Goal: Information Seeking & Learning: Learn about a topic

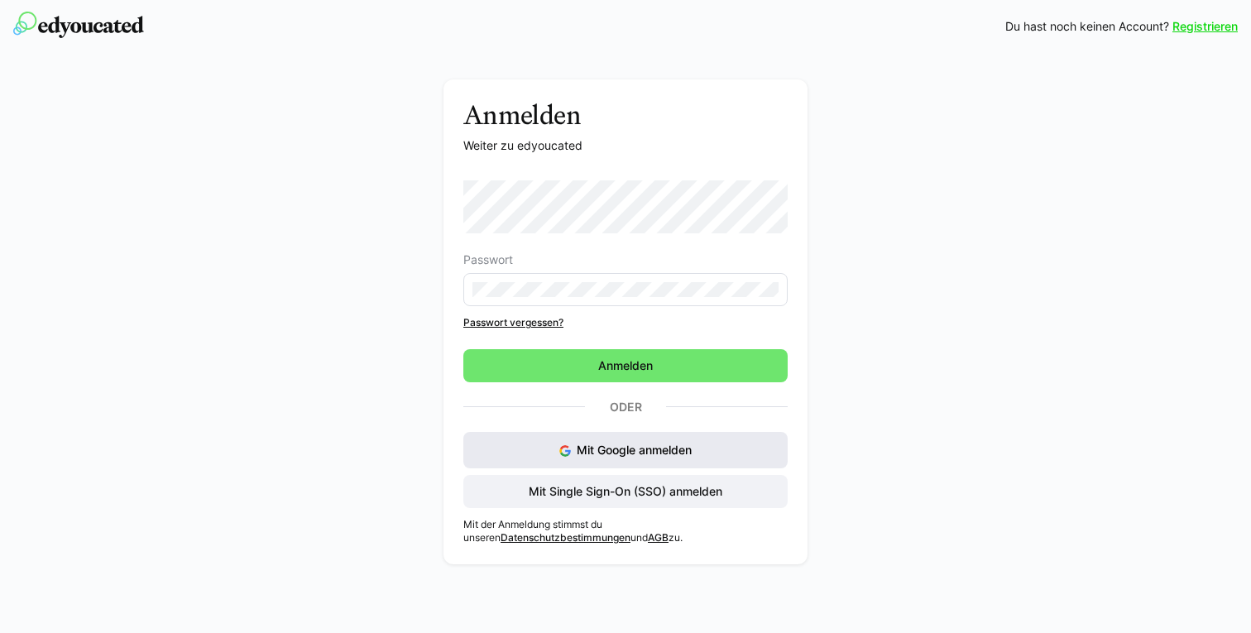
click at [639, 451] on span "Mit Google anmelden" at bounding box center [634, 450] width 115 height 14
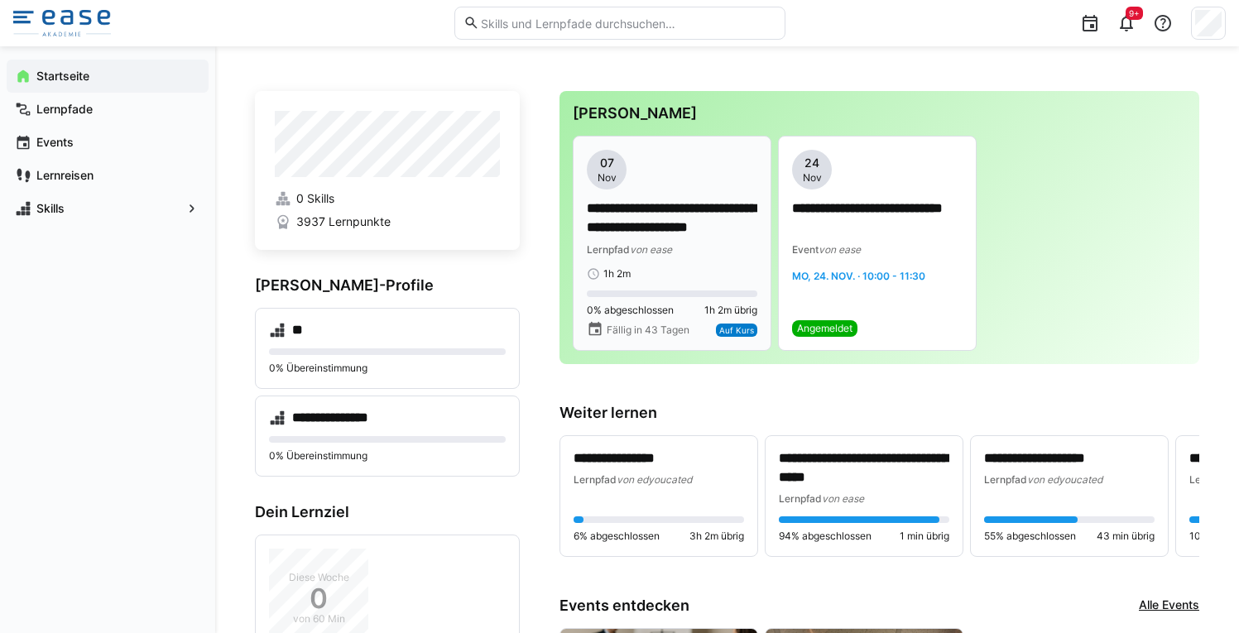
click at [672, 247] on span "von ease" at bounding box center [651, 249] width 42 height 12
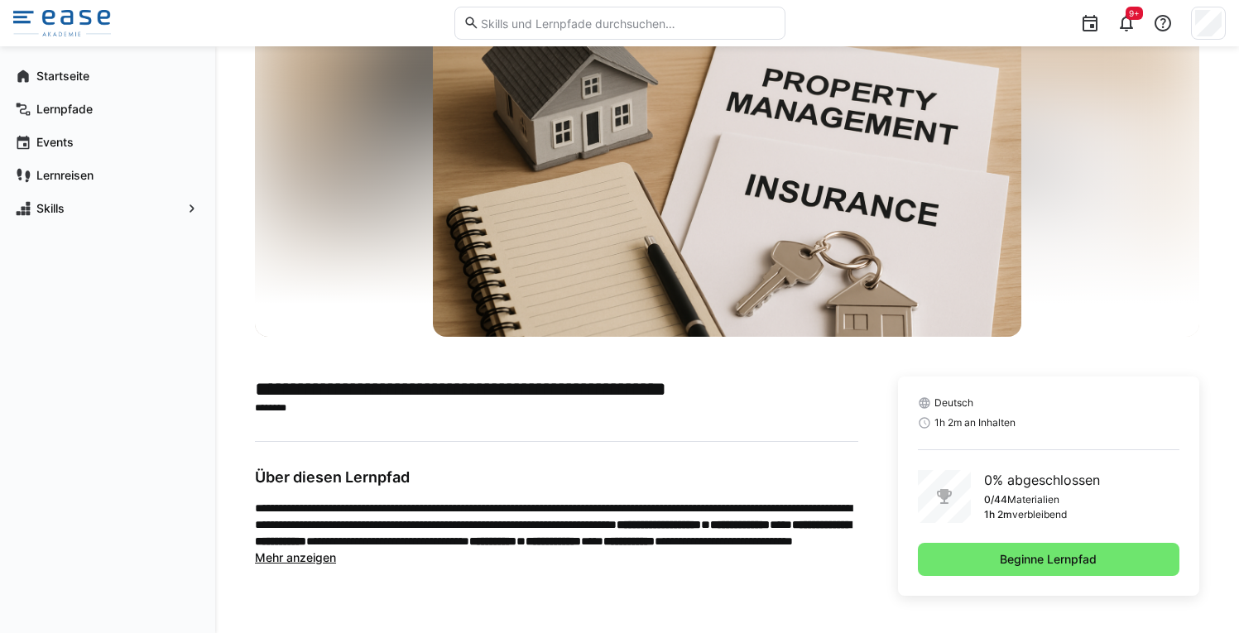
scroll to position [83, 0]
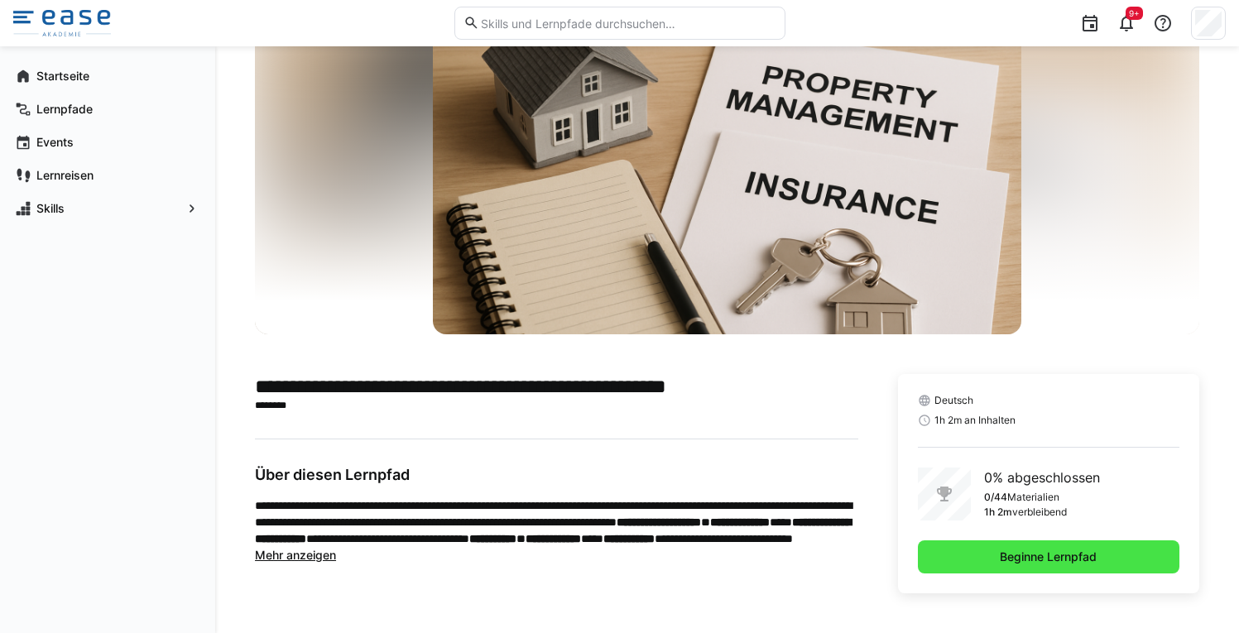
click at [1045, 565] on span "Beginne Lernpfad" at bounding box center [1049, 556] width 262 height 33
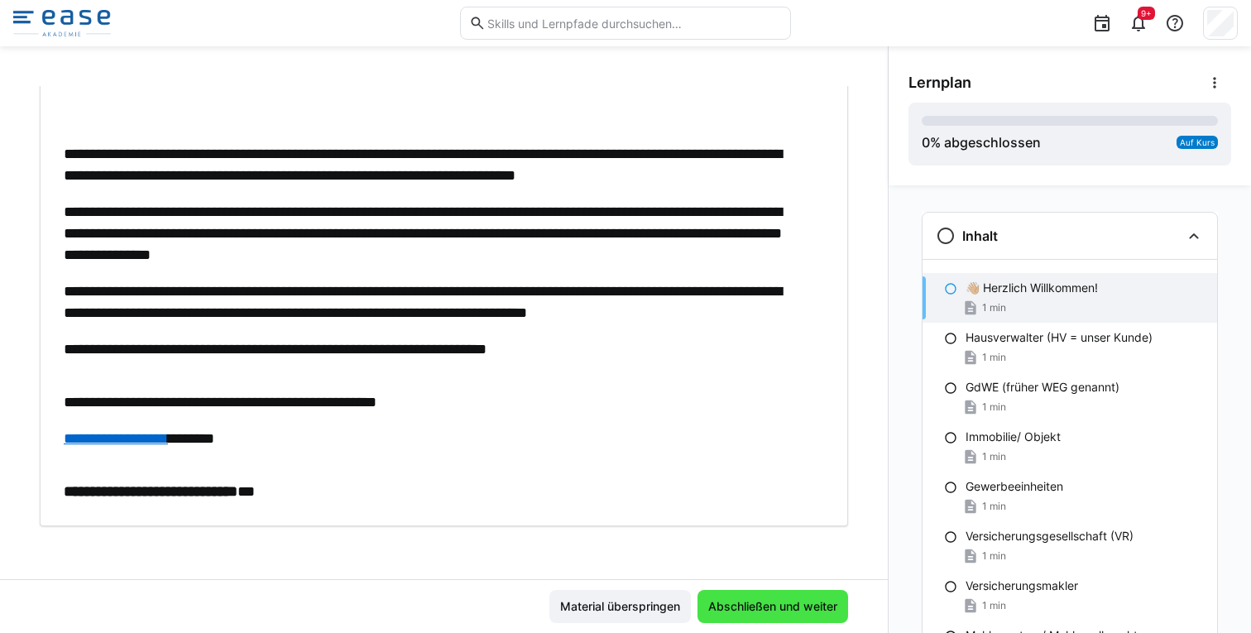
click at [794, 603] on span "Abschließen und weiter" at bounding box center [773, 606] width 134 height 17
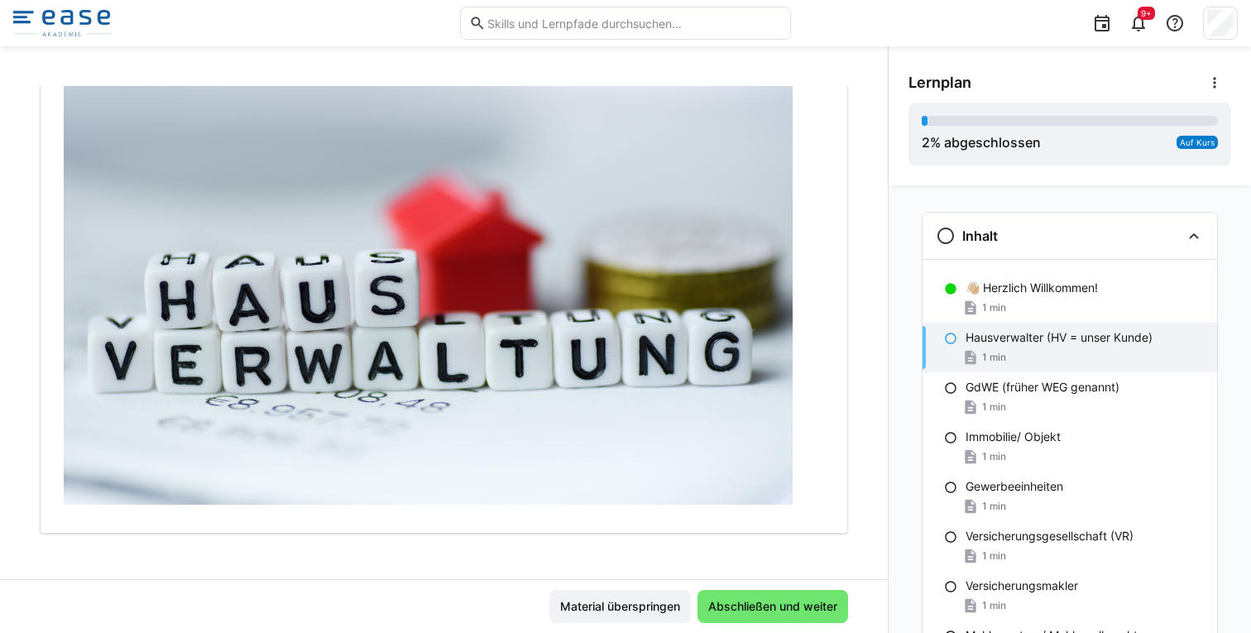
scroll to position [525, 0]
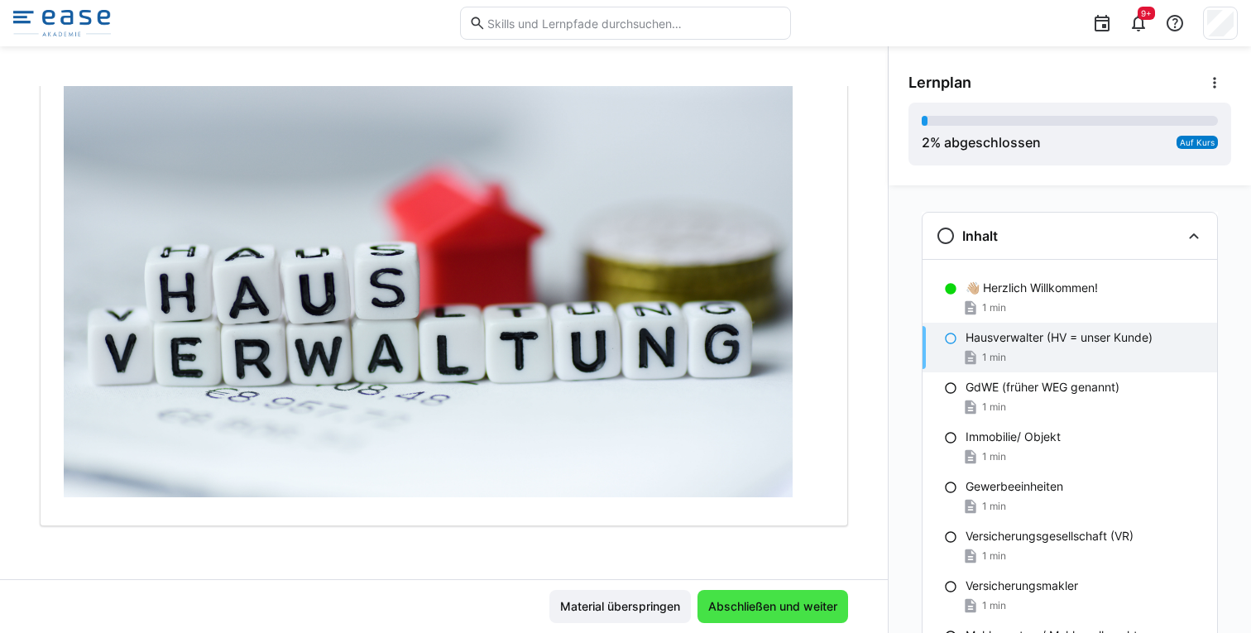
click at [787, 598] on span "Abschließen und weiter" at bounding box center [773, 606] width 134 height 17
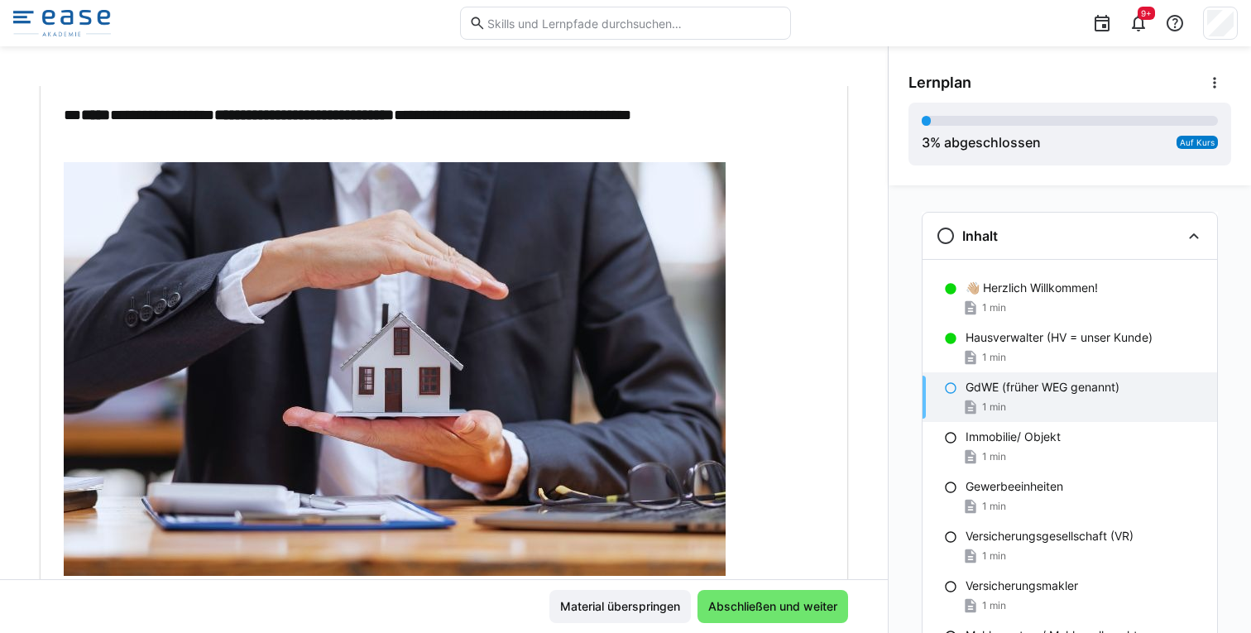
scroll to position [359, 0]
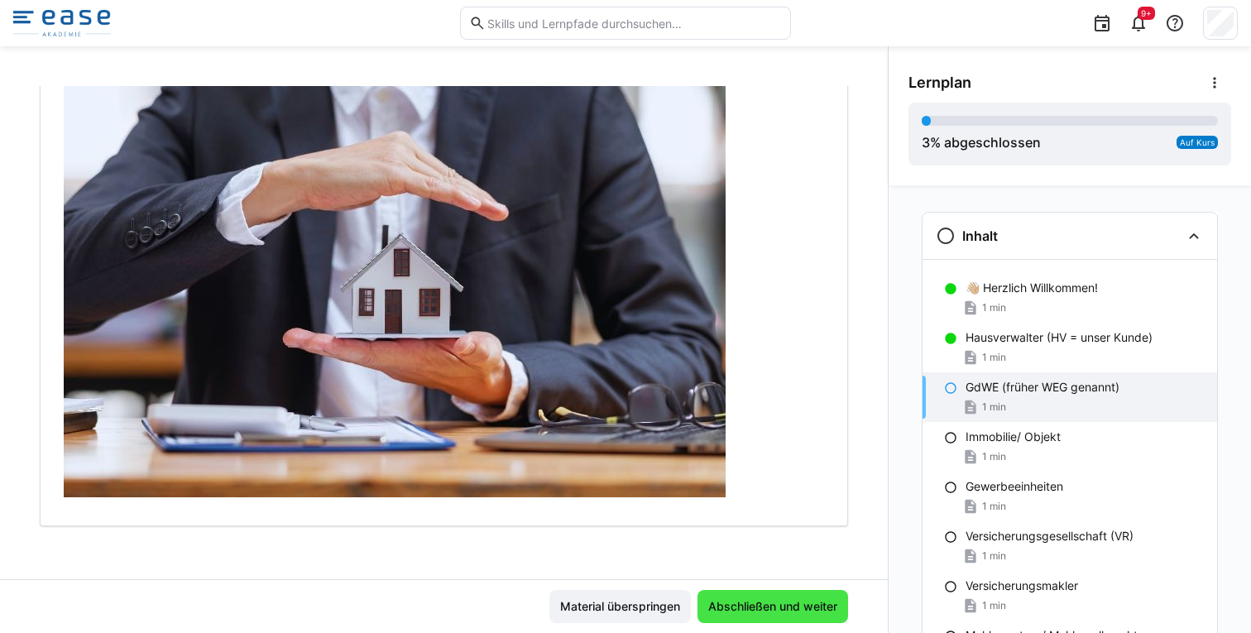
click at [771, 606] on span "Abschließen und weiter" at bounding box center [773, 606] width 134 height 17
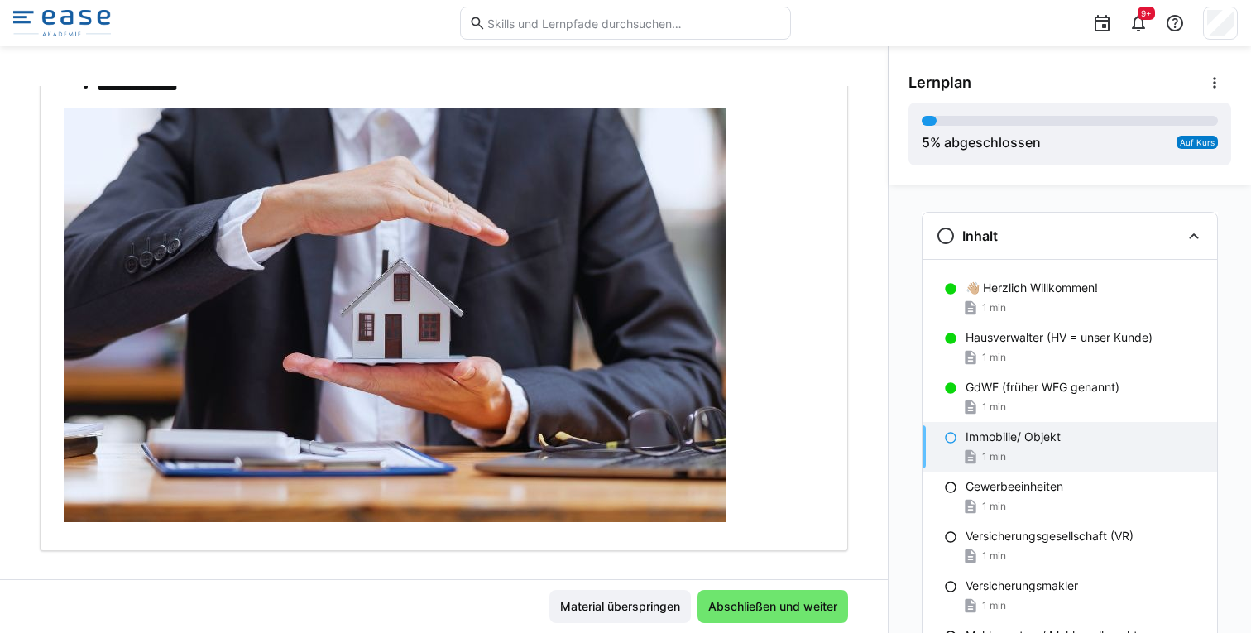
scroll to position [280, 0]
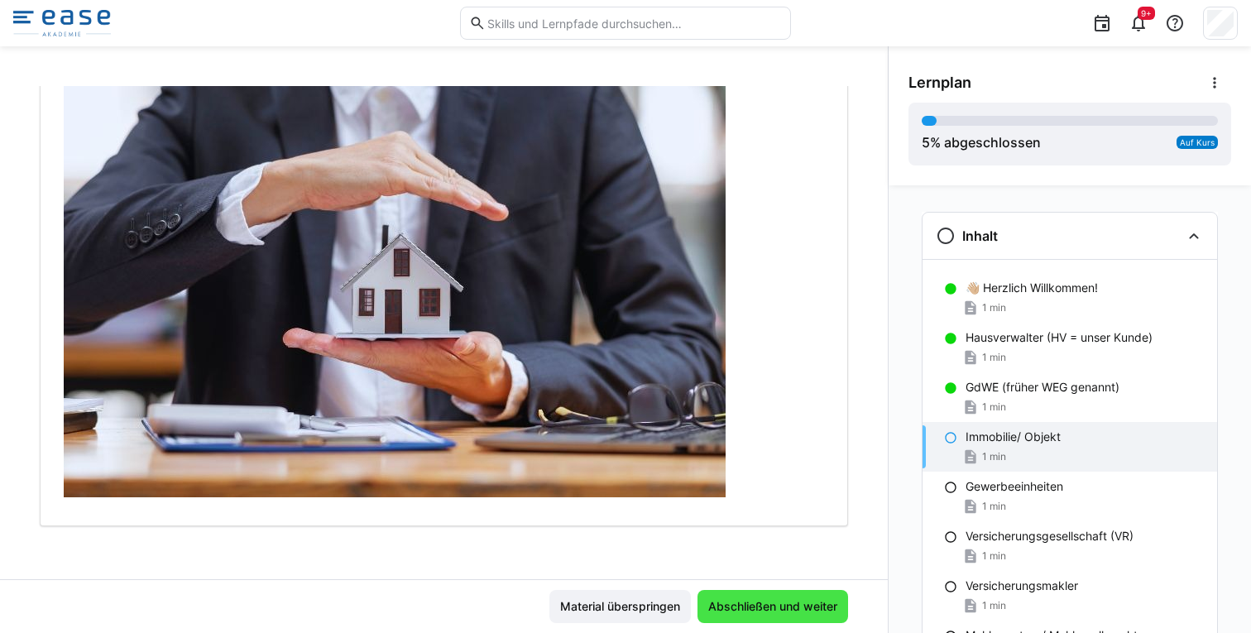
click at [784, 600] on span "Abschließen und weiter" at bounding box center [773, 606] width 134 height 17
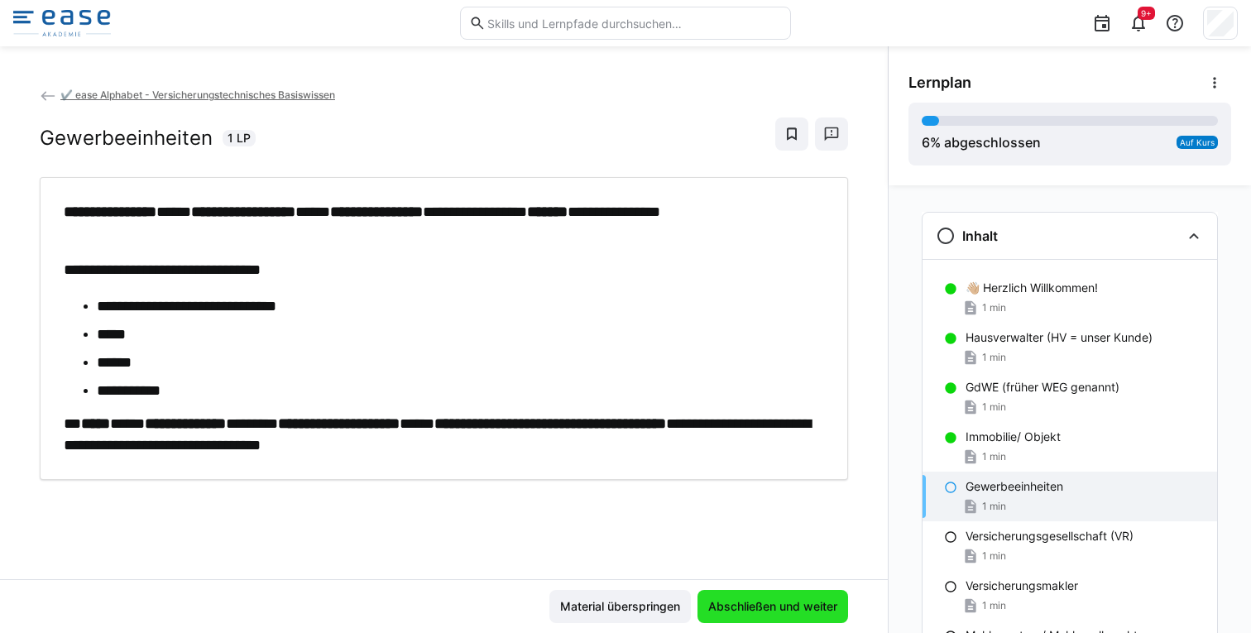
click at [775, 603] on span "Abschließen und weiter" at bounding box center [773, 606] width 134 height 17
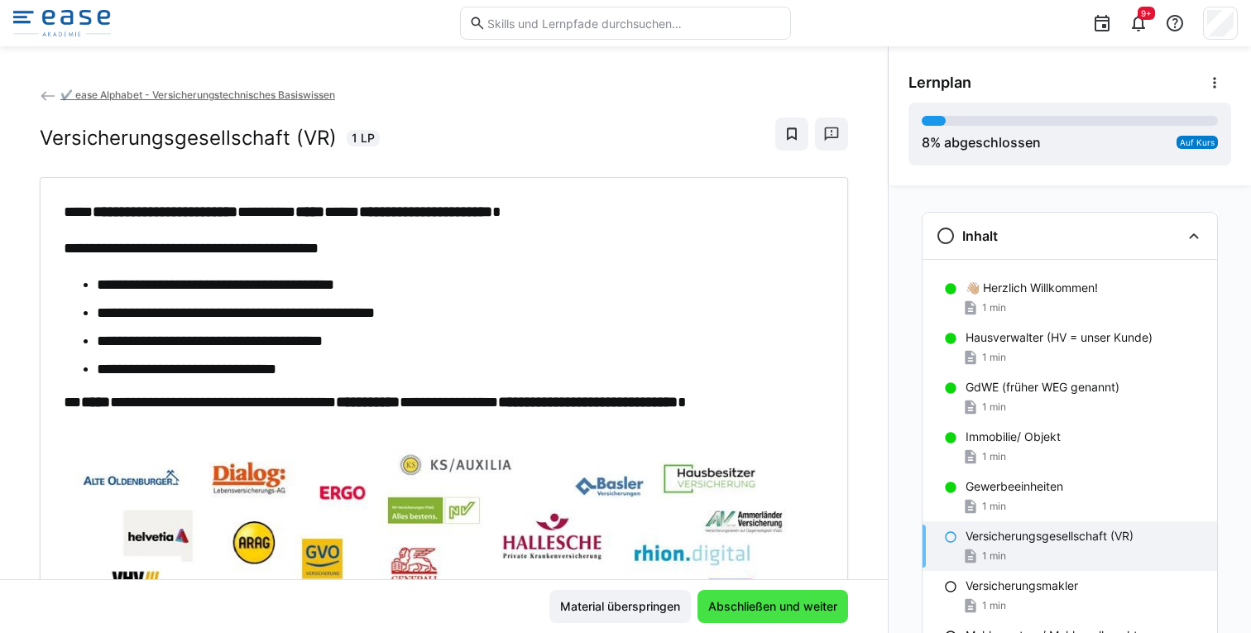
click at [786, 610] on span "Abschließen und weiter" at bounding box center [773, 606] width 134 height 17
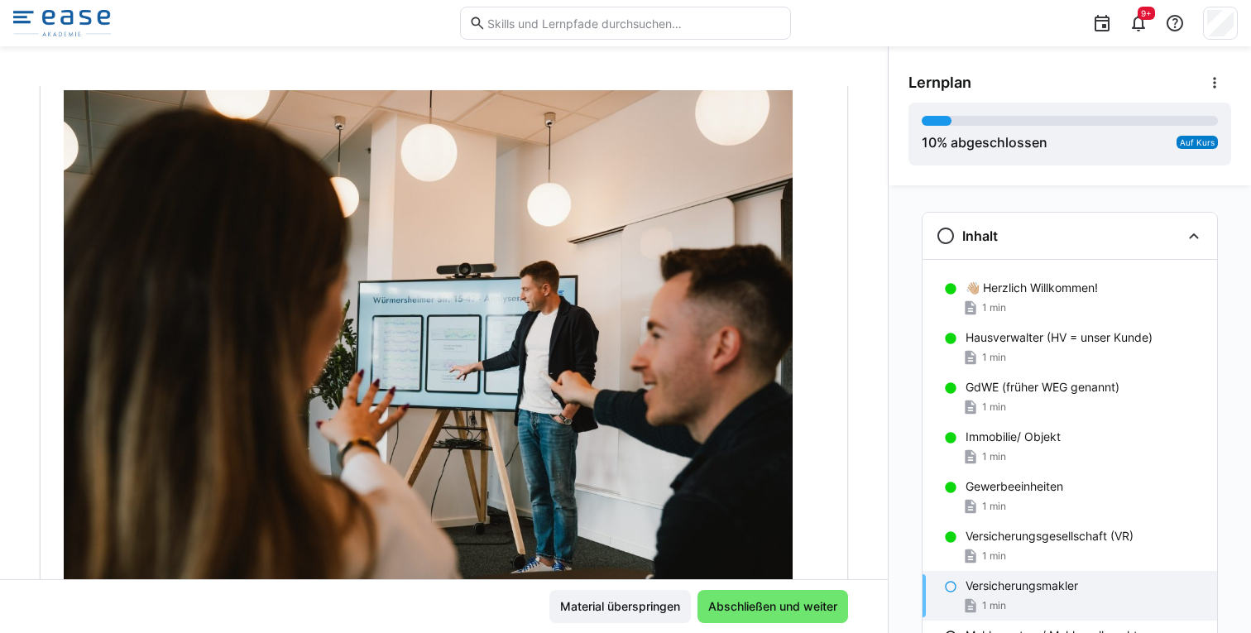
scroll to position [228, 0]
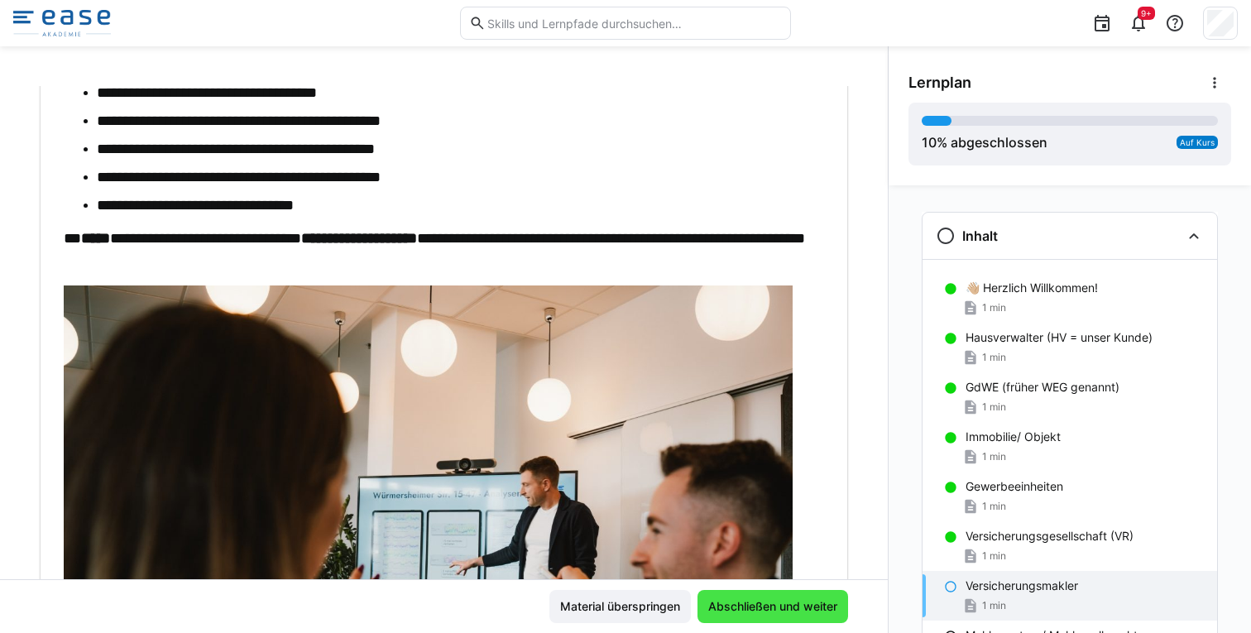
click at [771, 599] on span "Abschließen und weiter" at bounding box center [773, 606] width 134 height 17
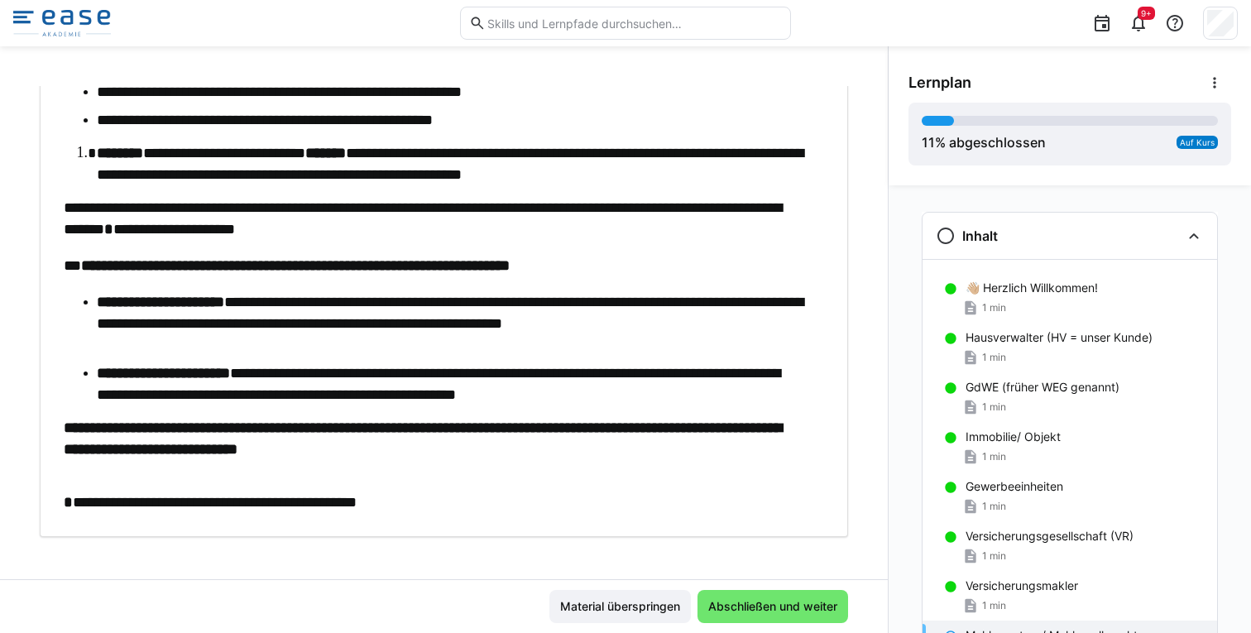
scroll to position [509, 0]
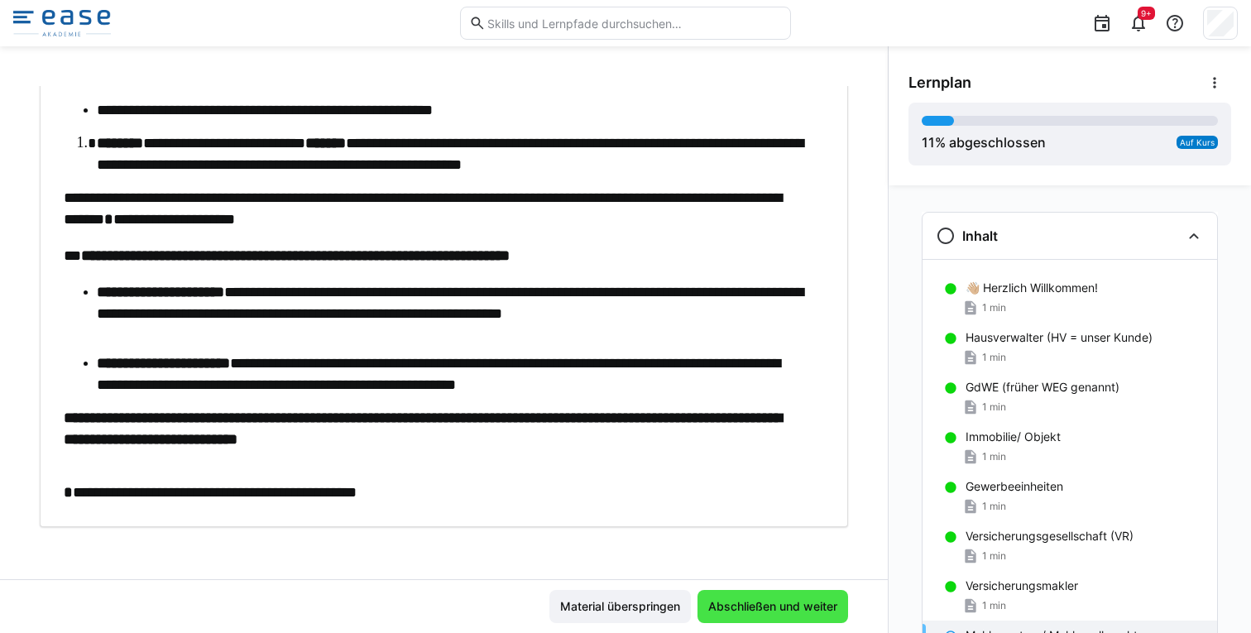
click at [772, 608] on span "Abschließen und weiter" at bounding box center [773, 606] width 134 height 17
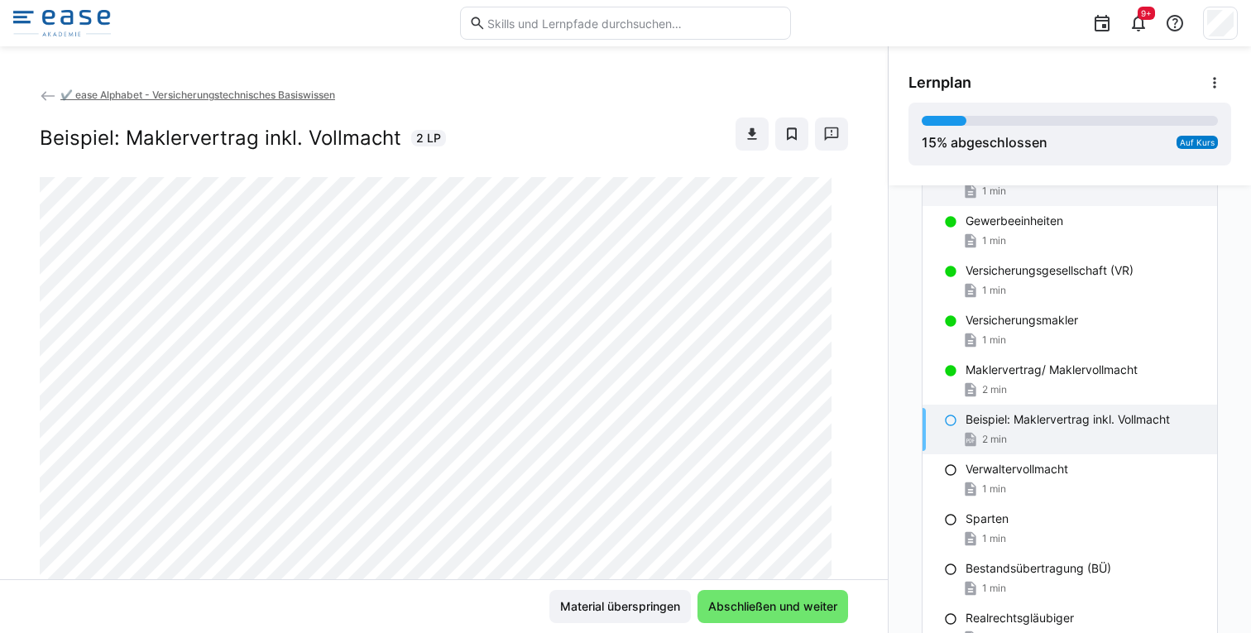
scroll to position [267, 0]
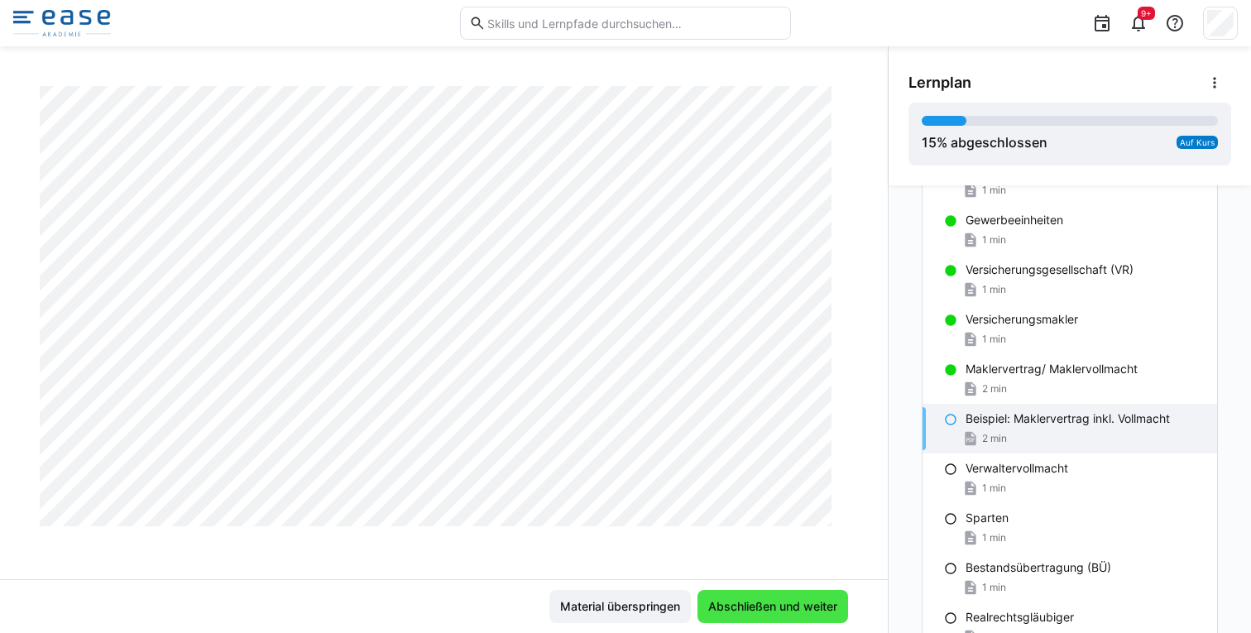
click at [774, 610] on span "Abschließen und weiter" at bounding box center [773, 606] width 134 height 17
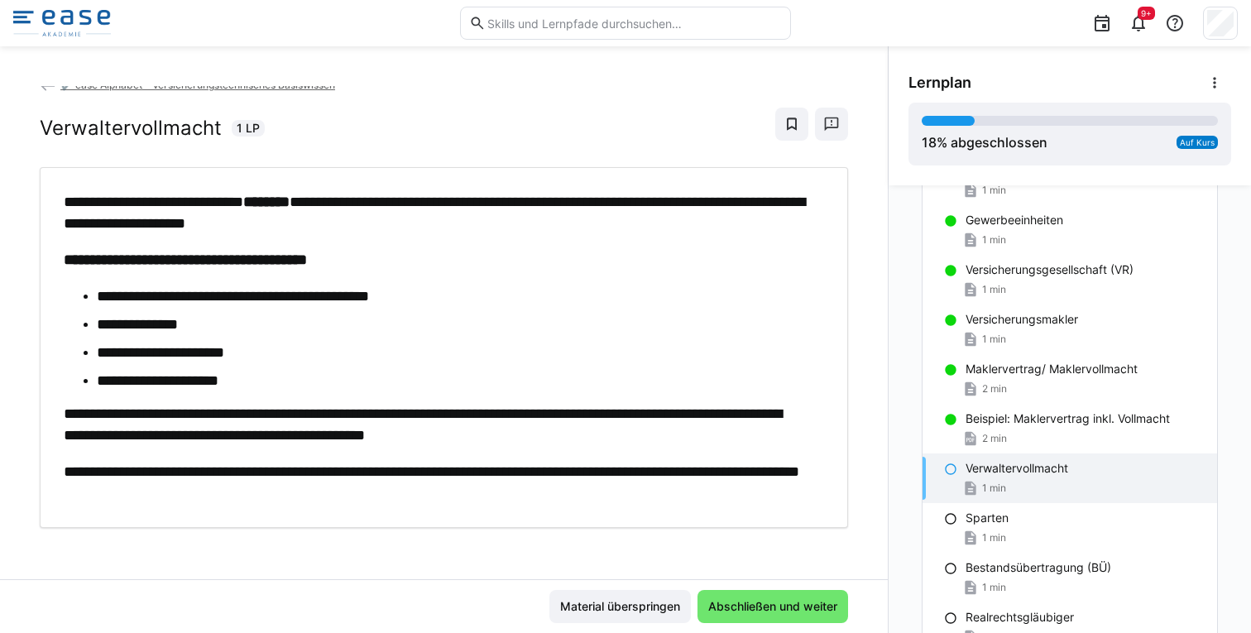
scroll to position [11, 0]
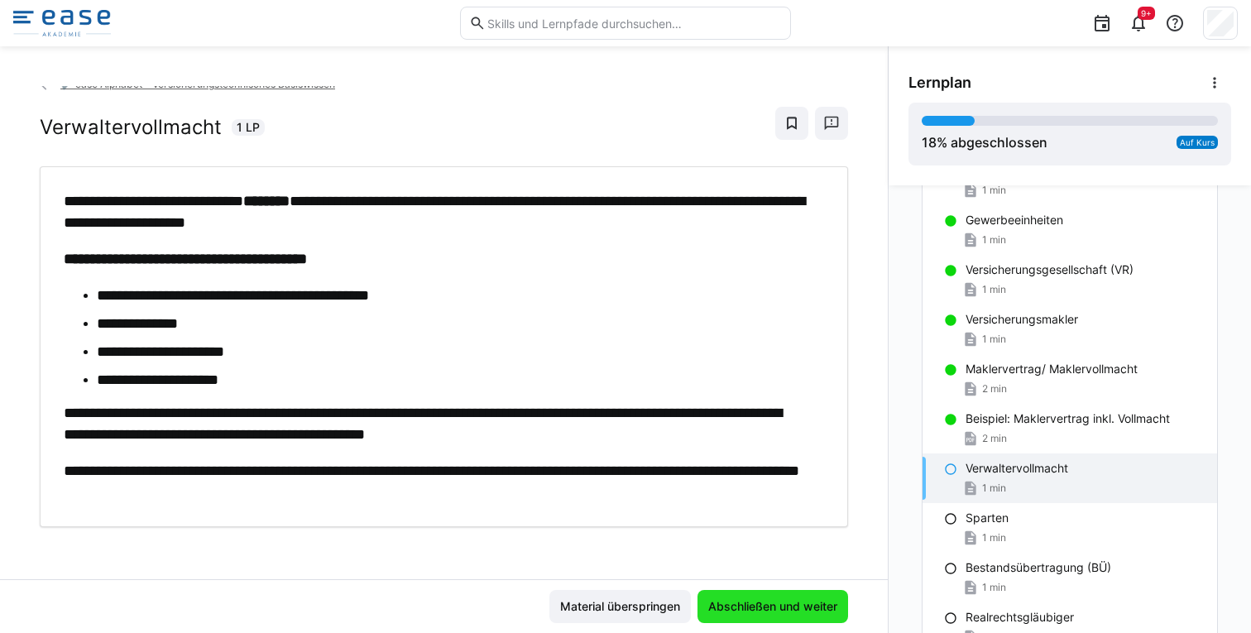
click at [785, 606] on span "Abschließen und weiter" at bounding box center [773, 606] width 134 height 17
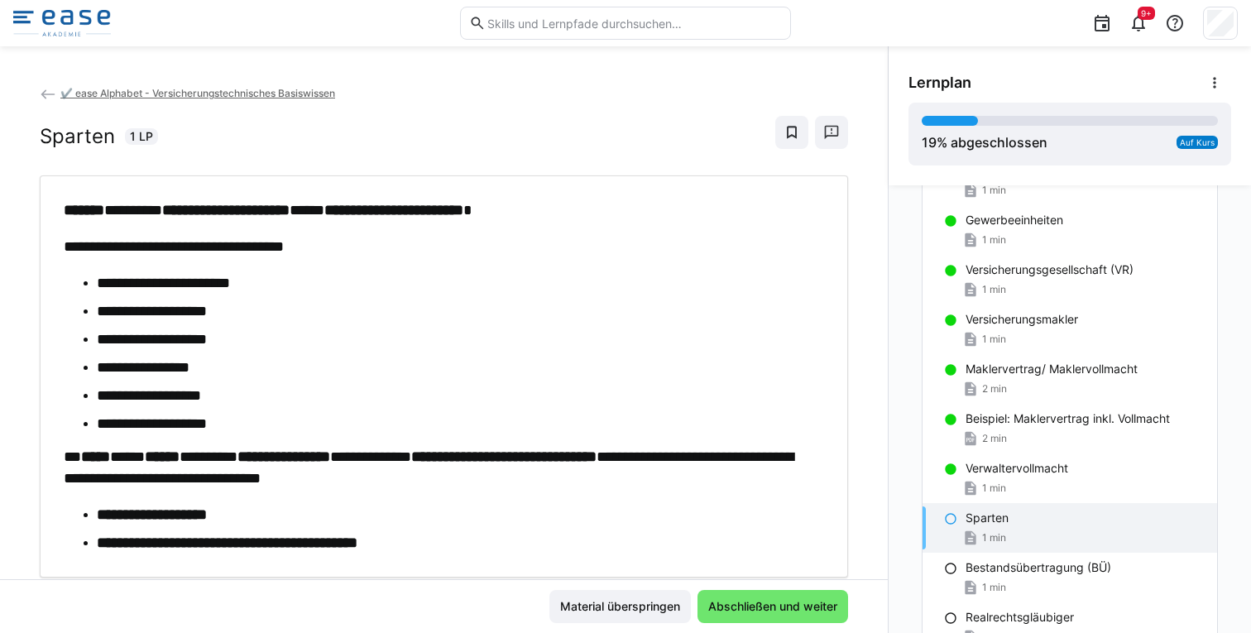
scroll to position [0, 0]
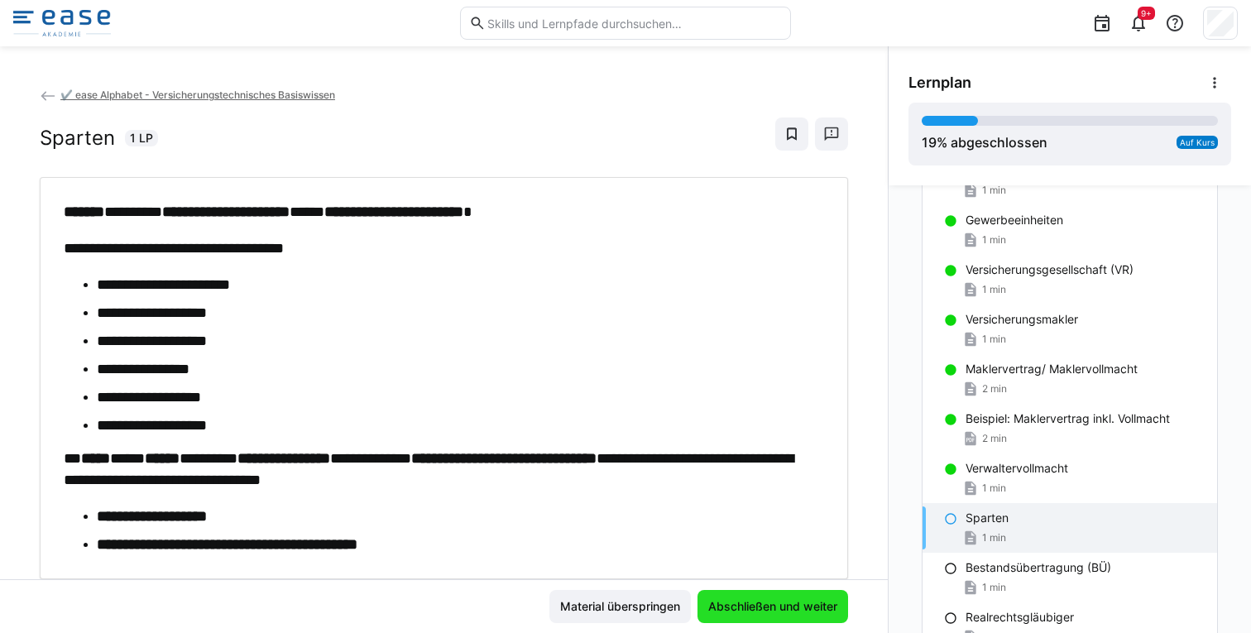
click at [772, 603] on span "Abschließen und weiter" at bounding box center [773, 606] width 134 height 17
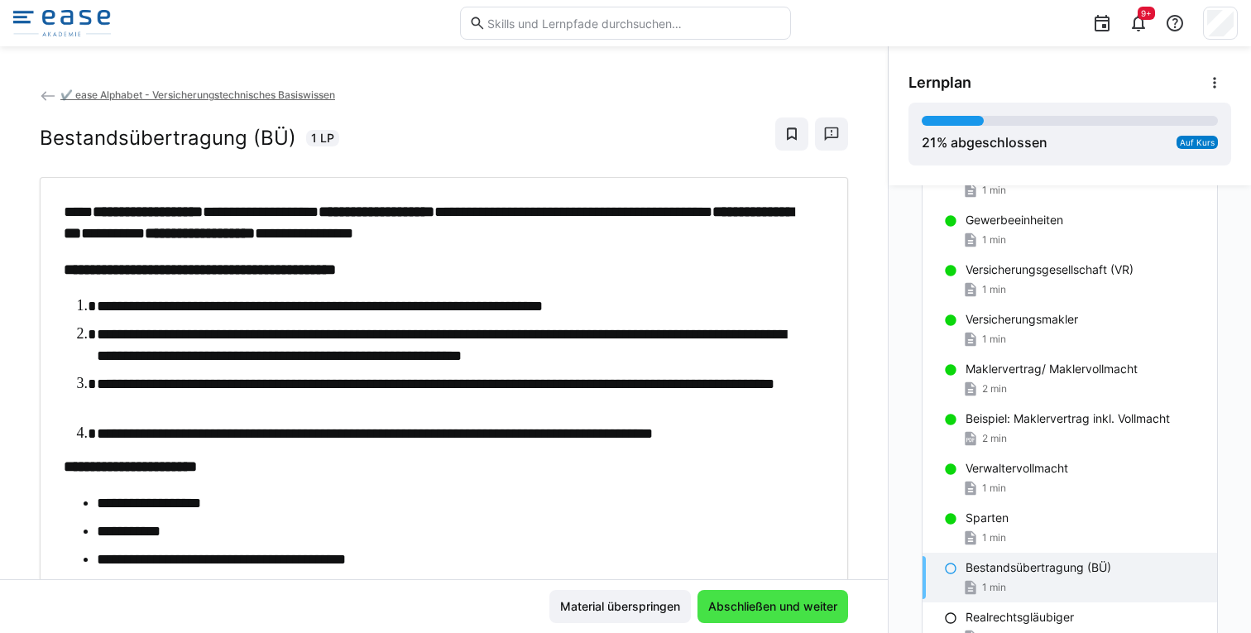
click at [761, 604] on span "Abschließen und weiter" at bounding box center [773, 606] width 134 height 17
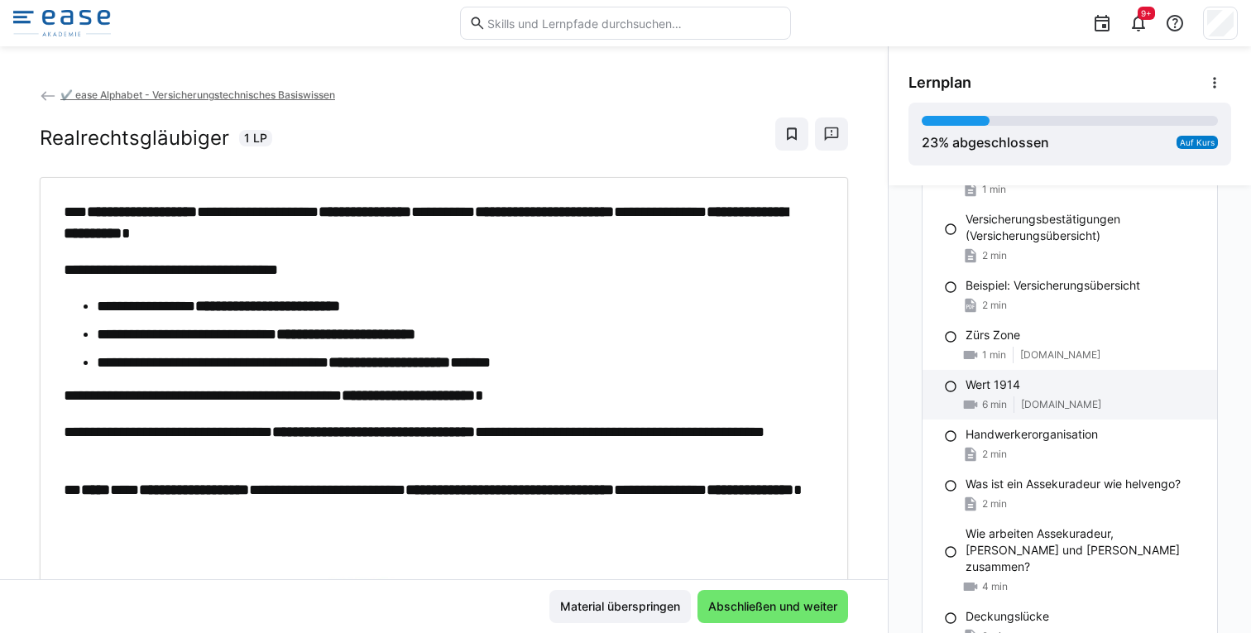
scroll to position [1970, 0]
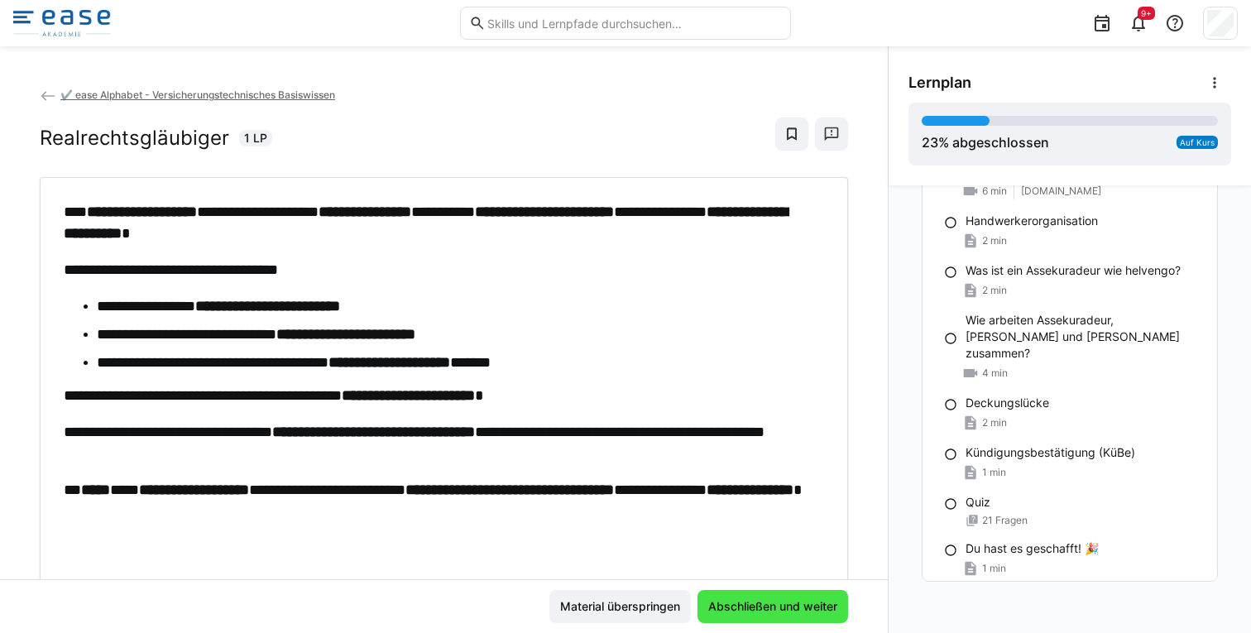
click at [746, 597] on span "Abschließen und weiter" at bounding box center [773, 606] width 151 height 33
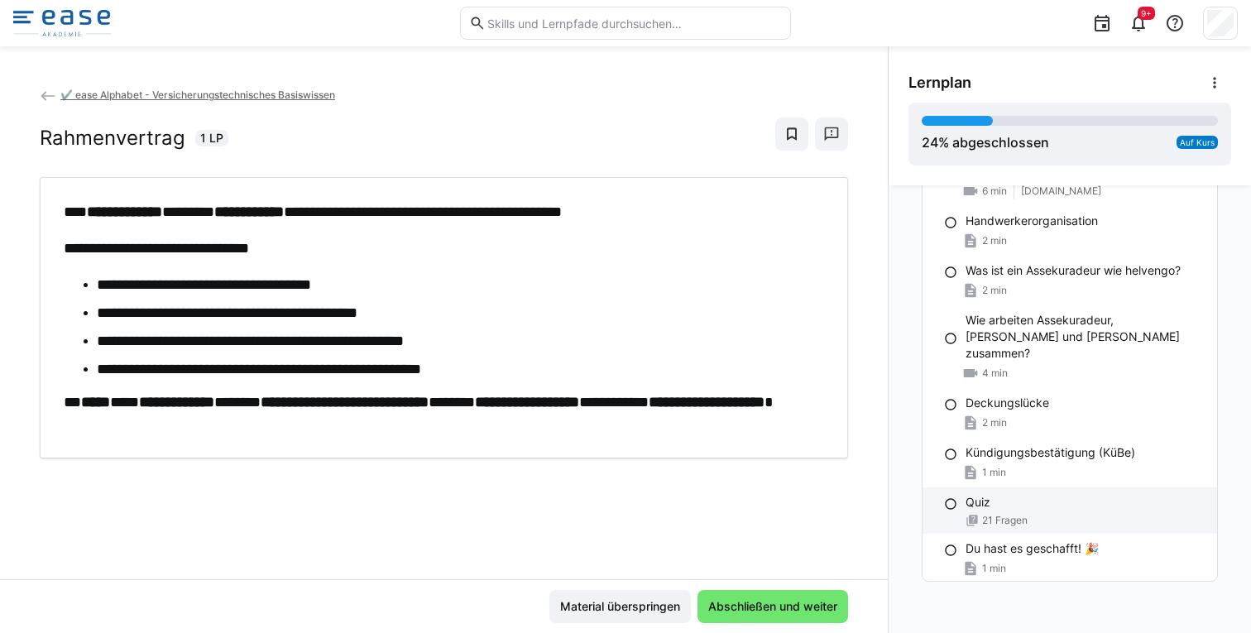
click at [988, 494] on div "Quiz" at bounding box center [1085, 502] width 238 height 17
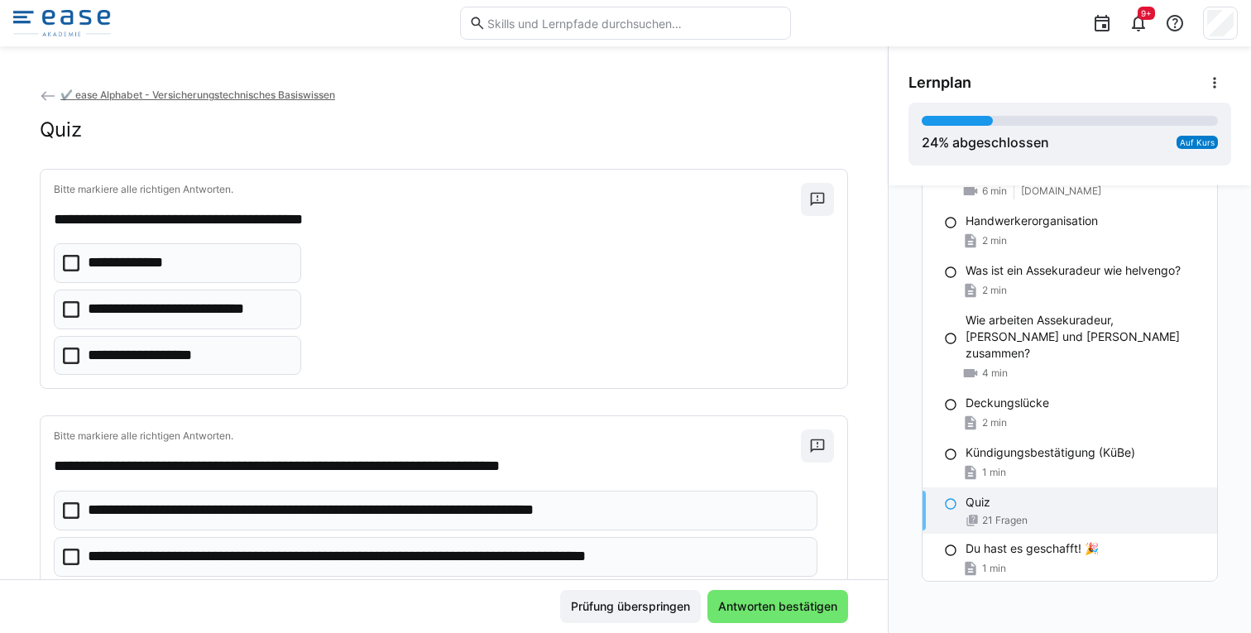
click at [227, 316] on p "**********" at bounding box center [188, 310] width 201 height 22
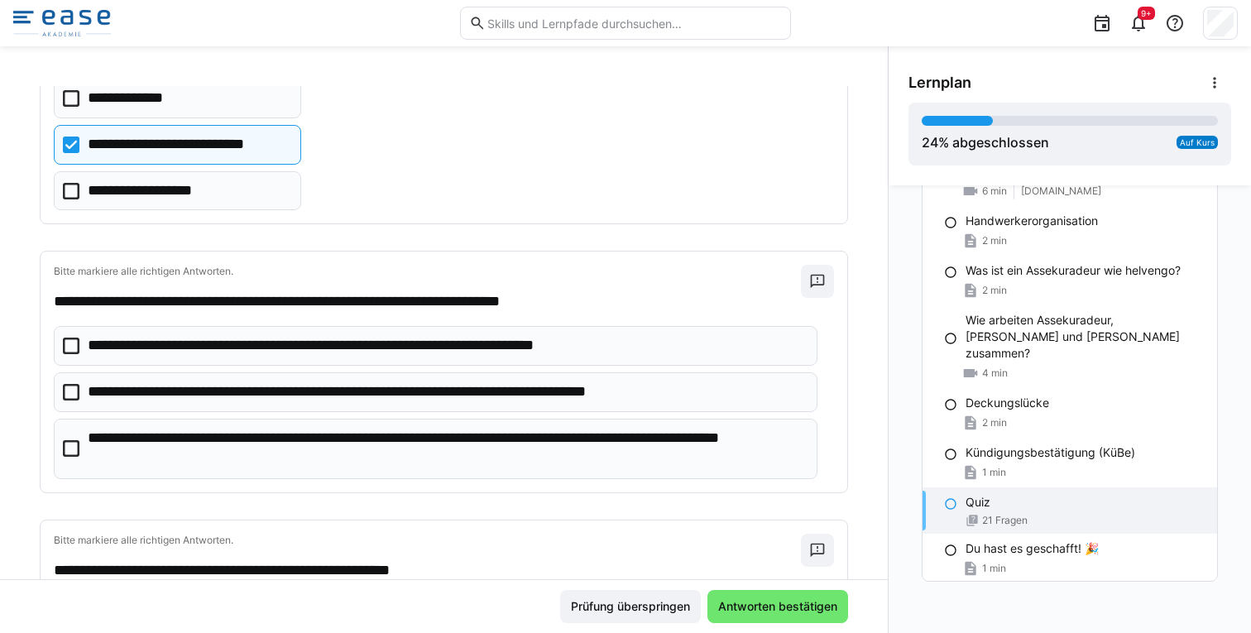
scroll to position [206, 0]
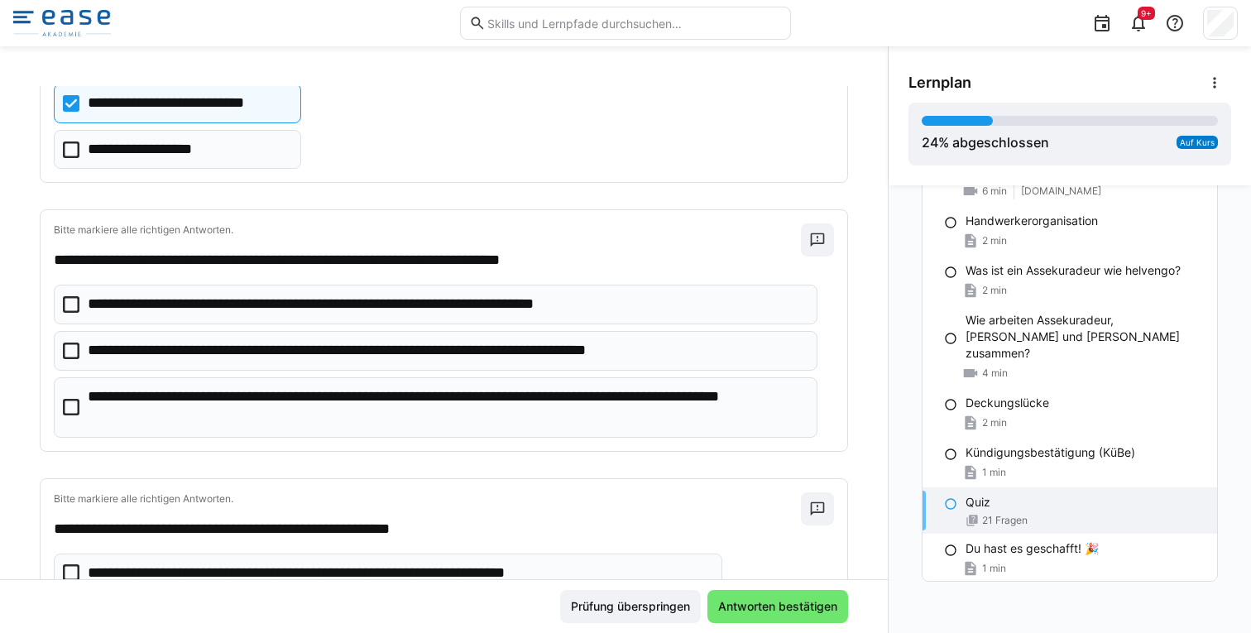
click at [141, 306] on p "**********" at bounding box center [354, 305] width 533 height 22
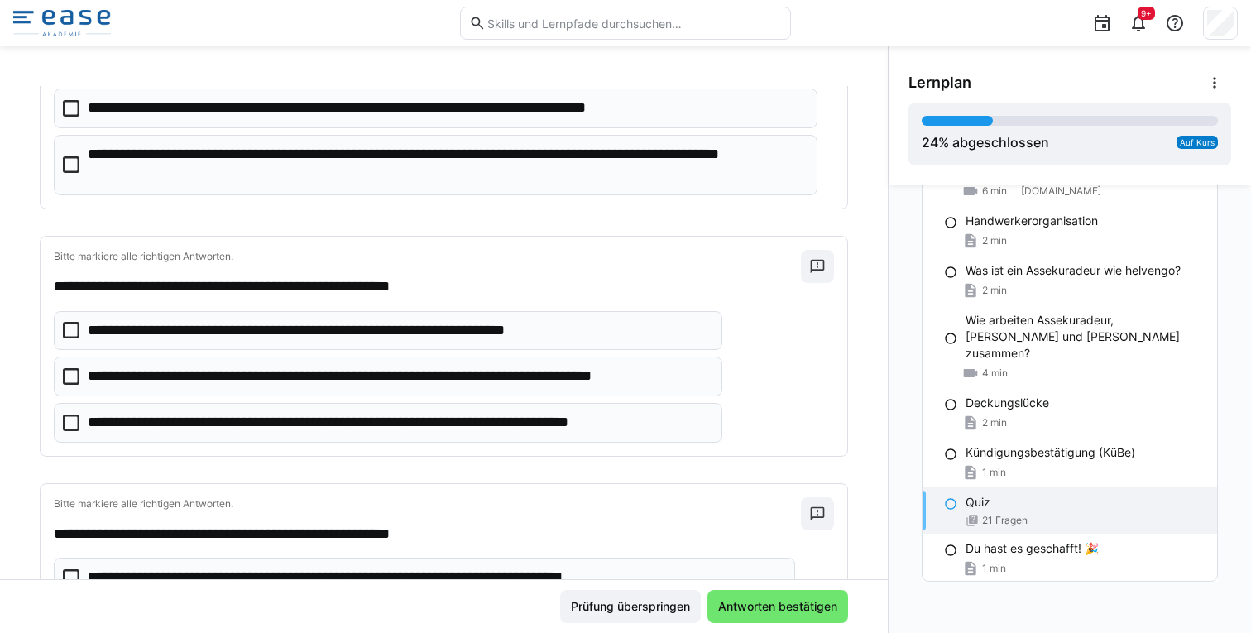
scroll to position [468, 0]
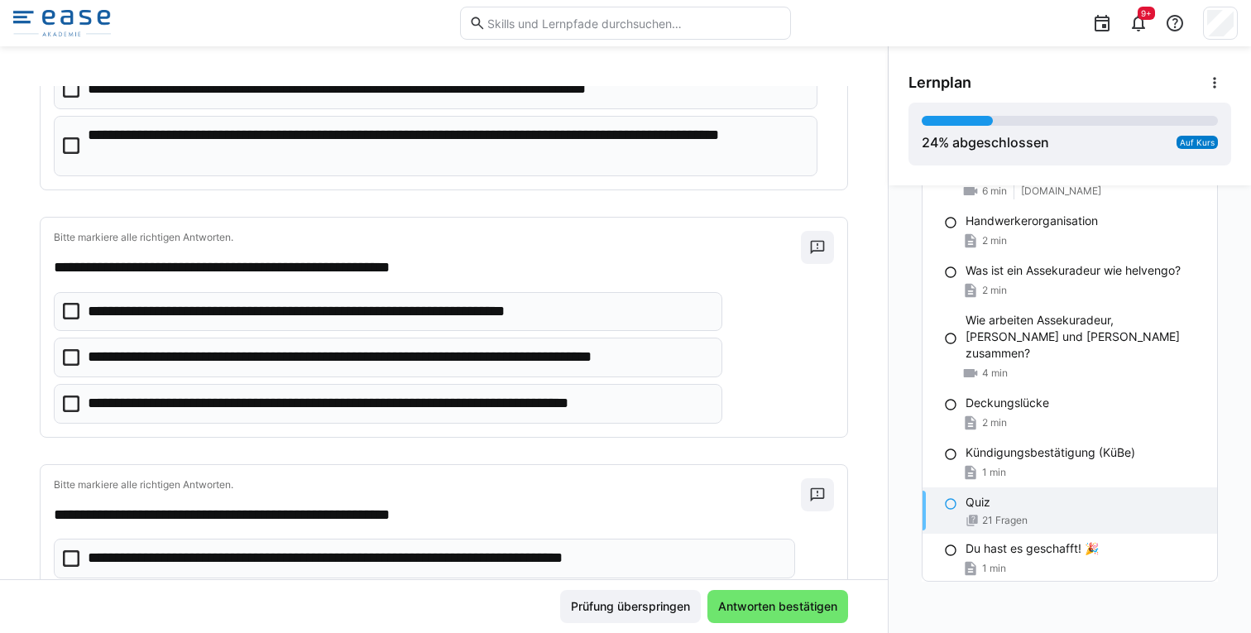
click at [156, 406] on p "**********" at bounding box center [392, 404] width 608 height 22
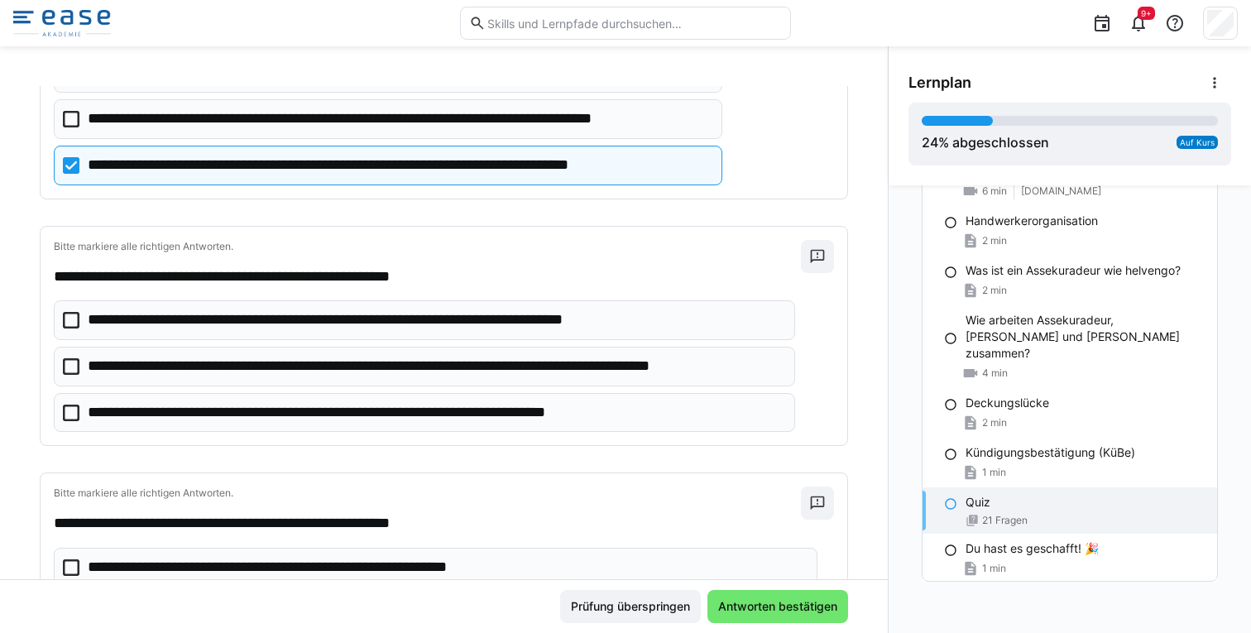
scroll to position [714, 0]
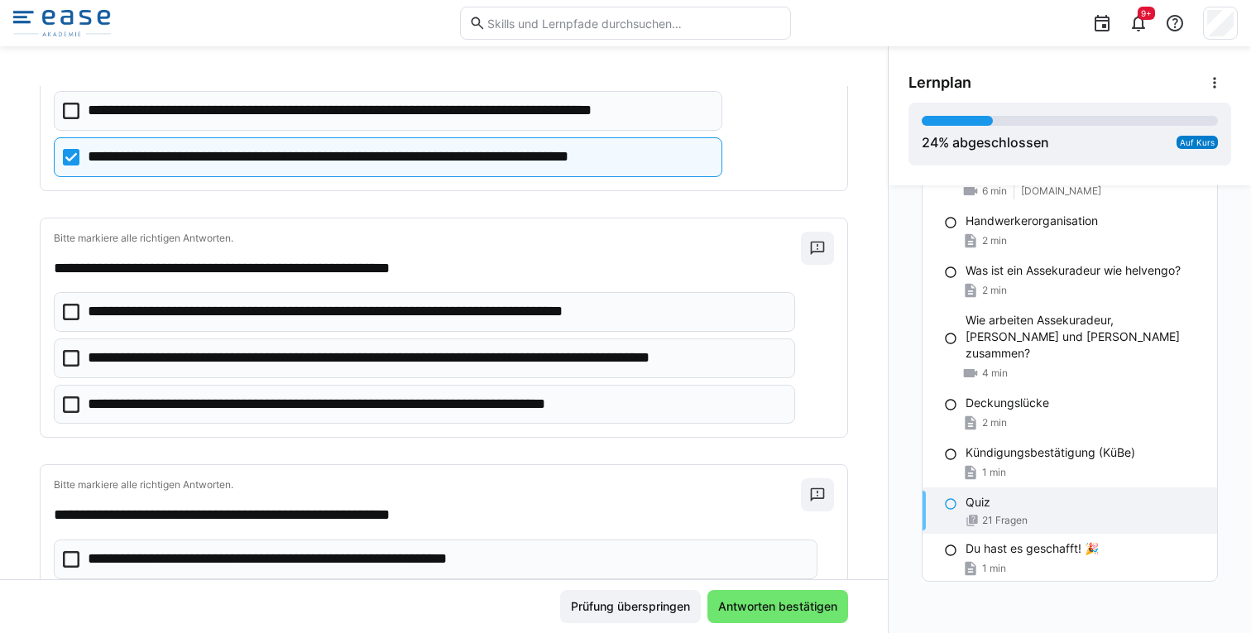
click at [176, 358] on p "**********" at bounding box center [435, 359] width 695 height 22
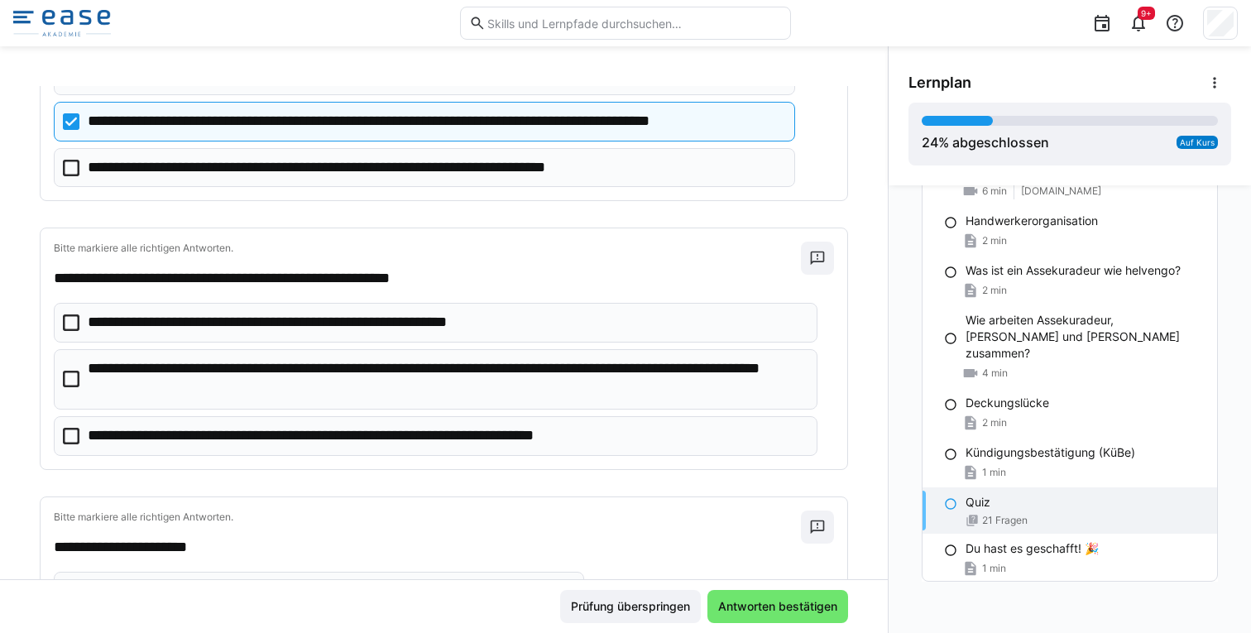
scroll to position [951, 0]
click at [194, 378] on p "**********" at bounding box center [447, 379] width 718 height 42
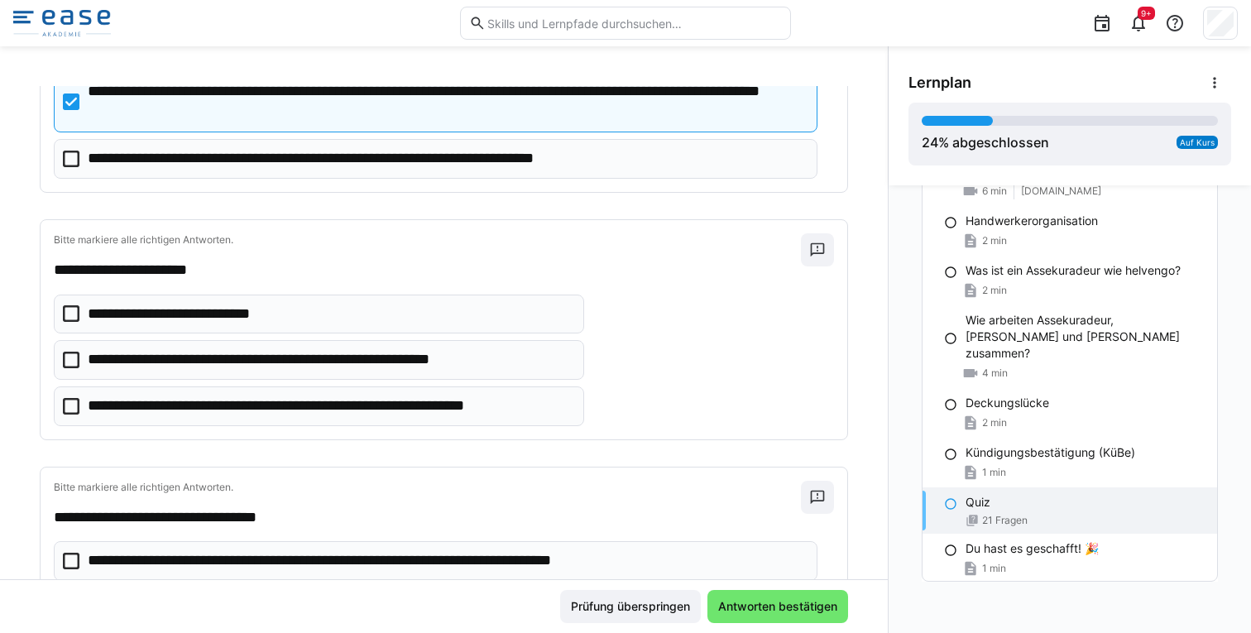
scroll to position [1229, 0]
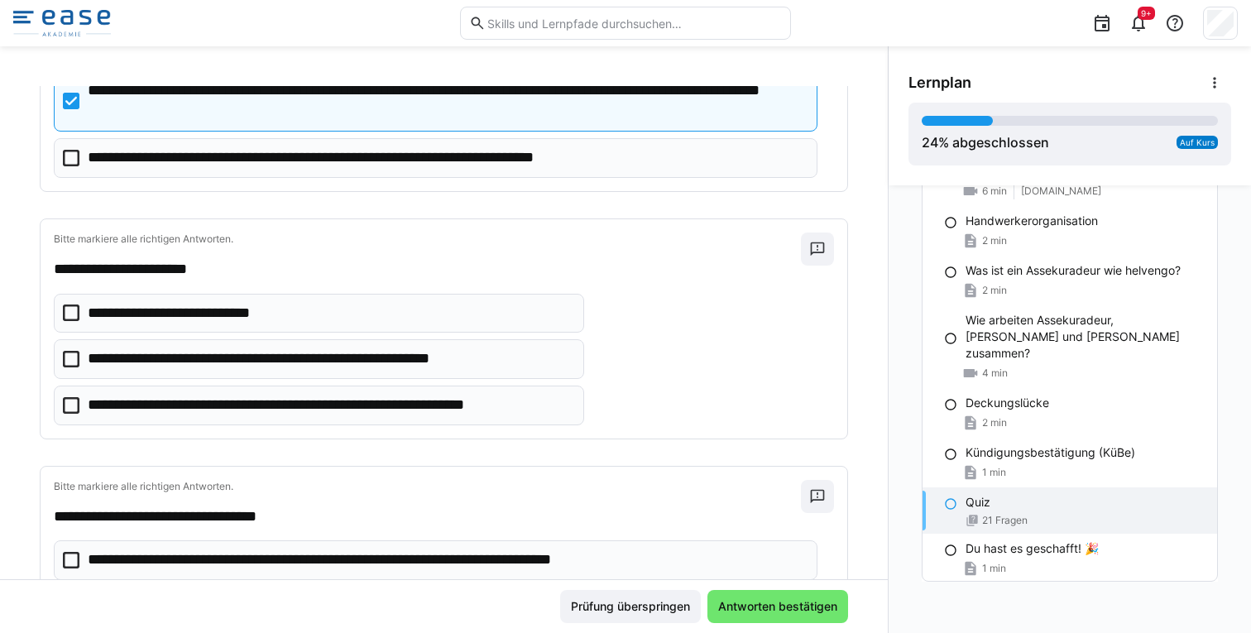
click at [155, 411] on p "**********" at bounding box center [330, 406] width 484 height 22
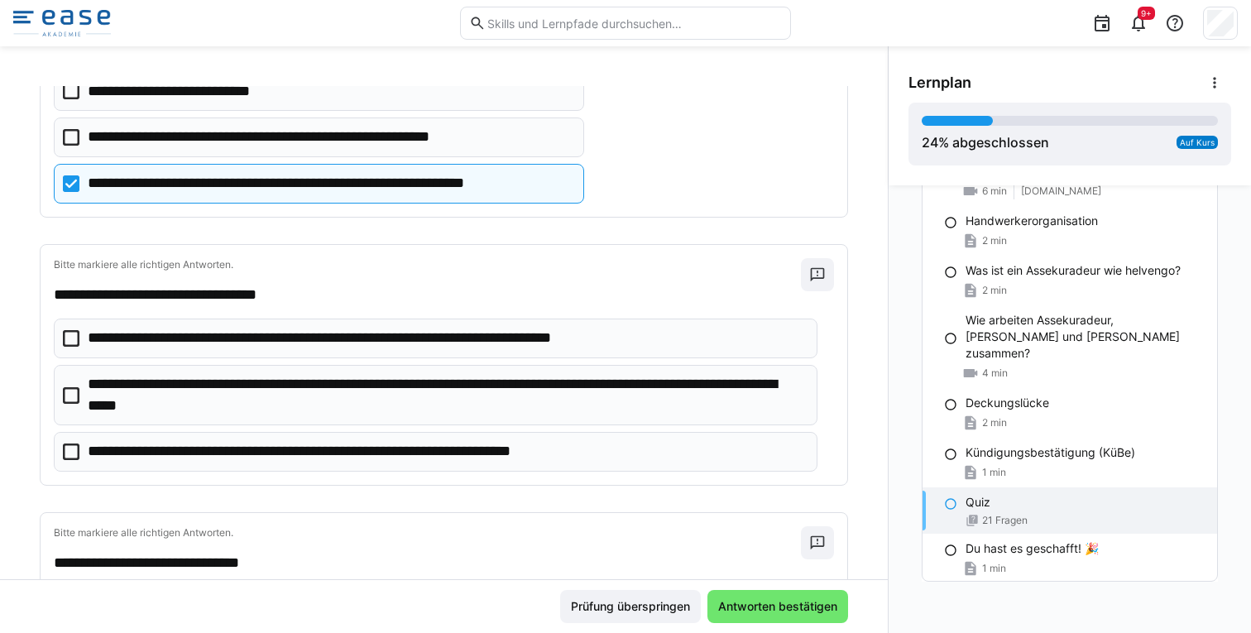
scroll to position [1473, 0]
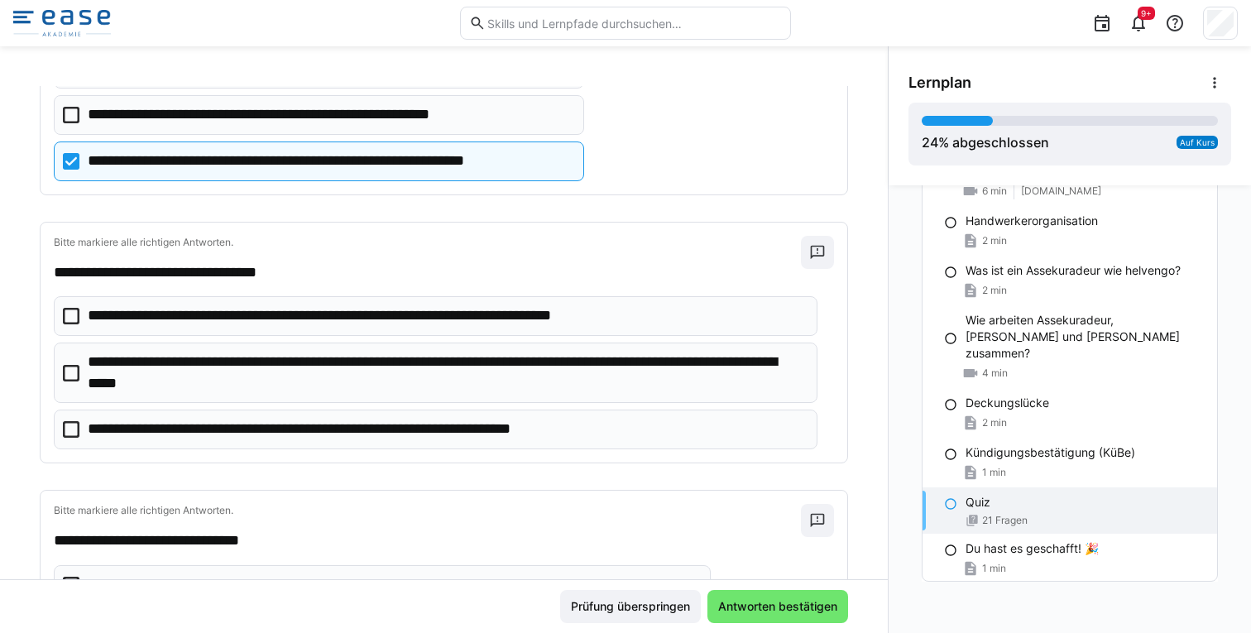
click at [178, 367] on p "**********" at bounding box center [447, 373] width 718 height 42
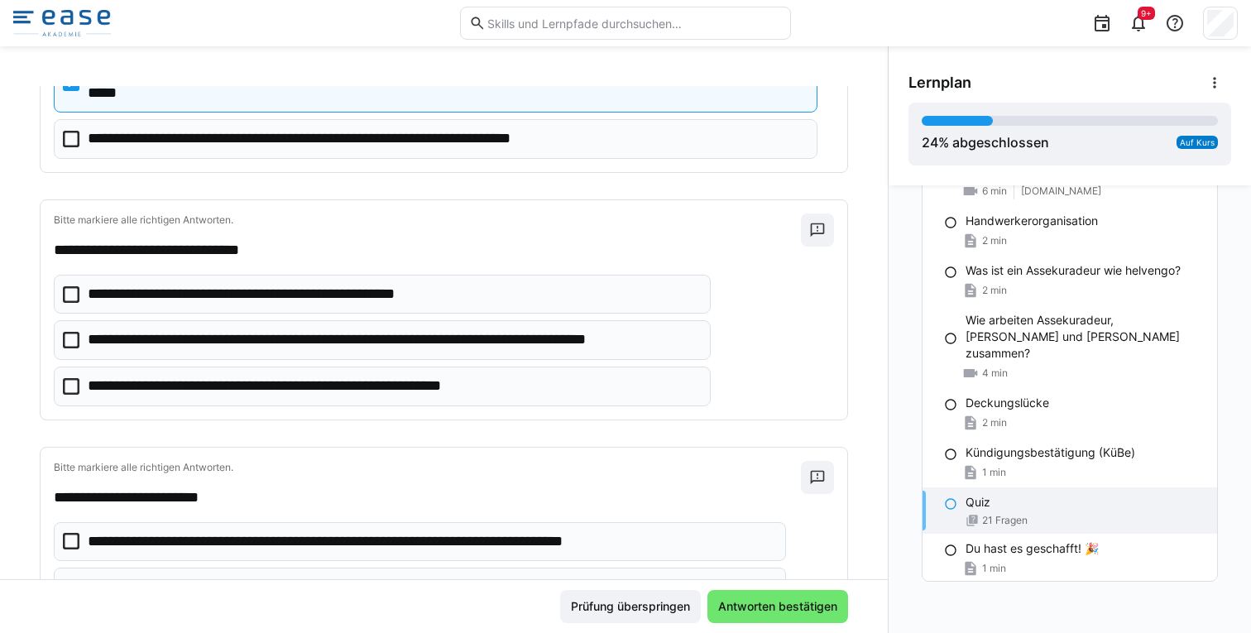
scroll to position [1766, 0]
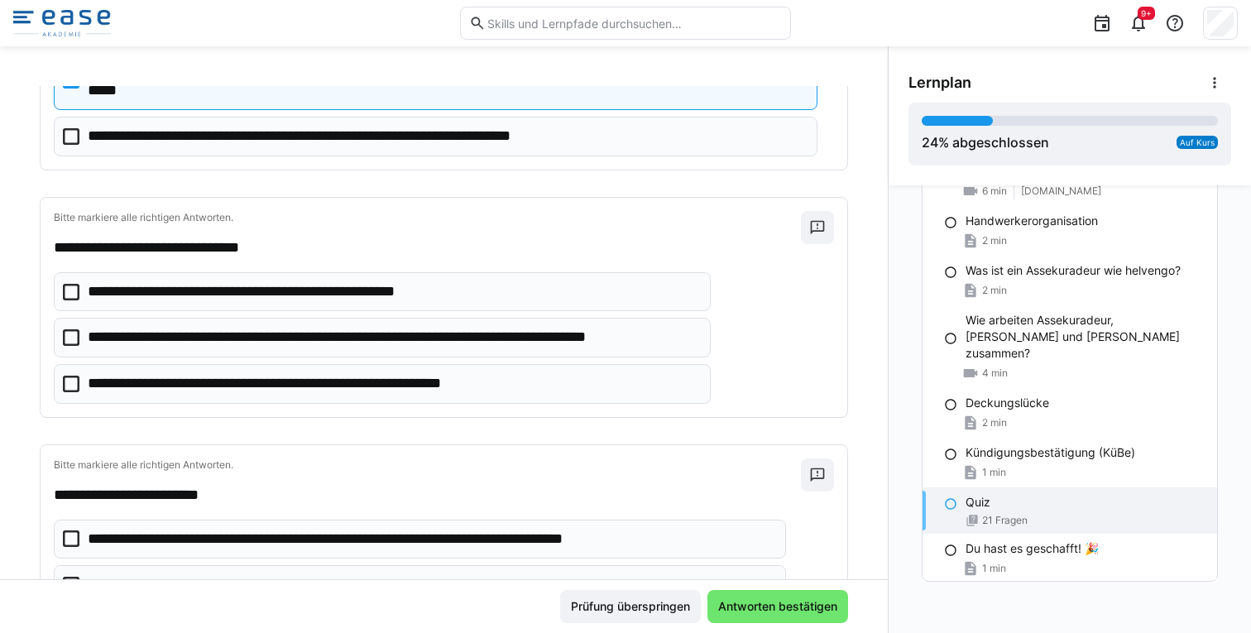
click at [185, 342] on p "**********" at bounding box center [393, 338] width 611 height 22
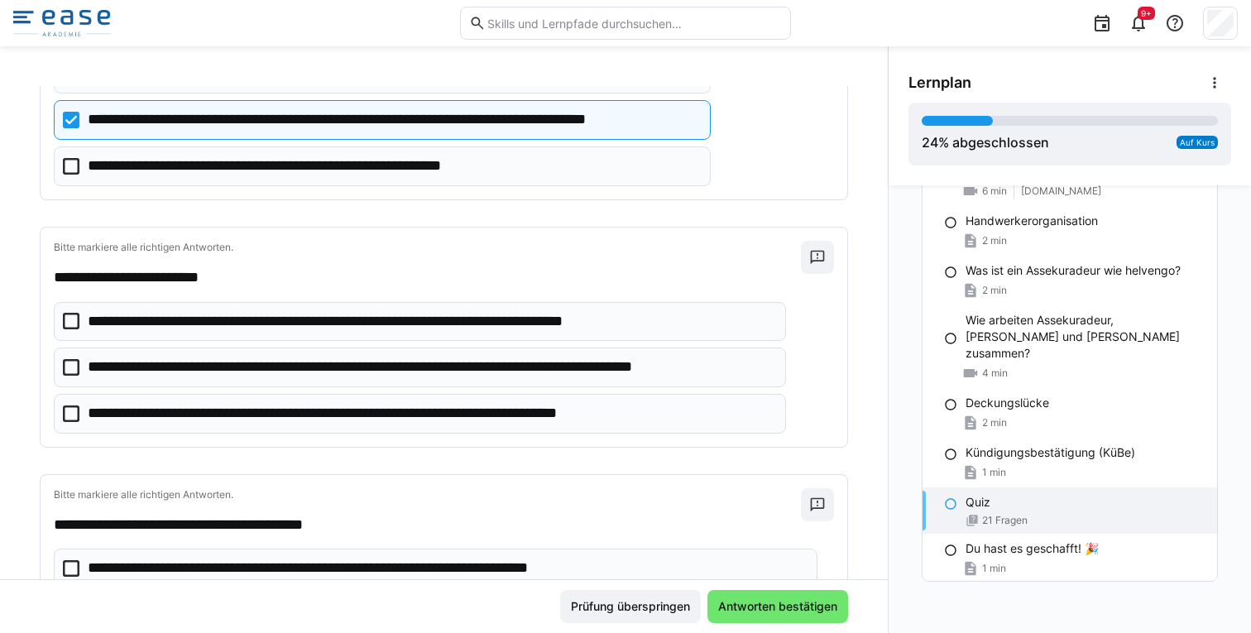
scroll to position [1985, 0]
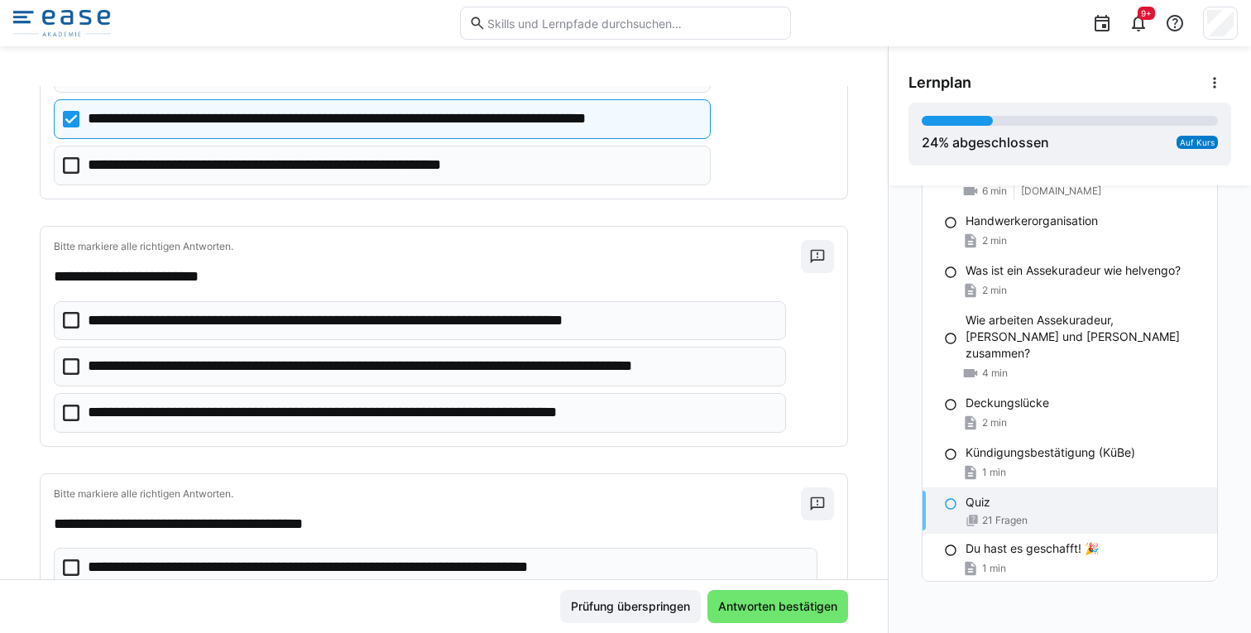
click at [186, 372] on p "**********" at bounding box center [431, 367] width 686 height 22
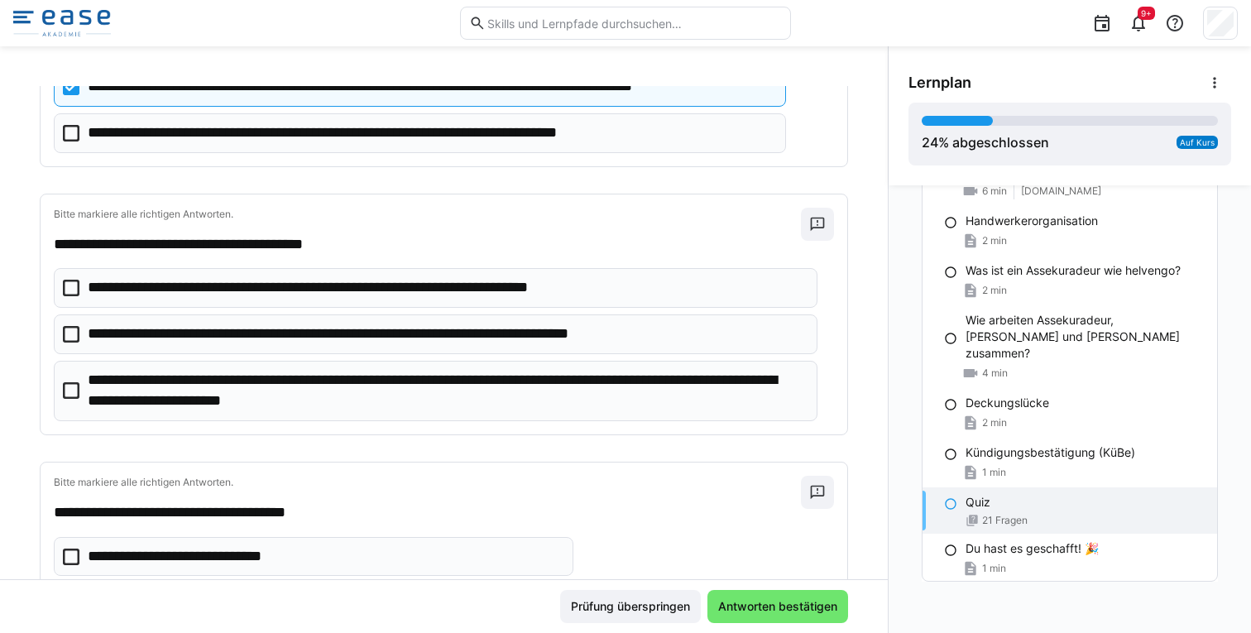
scroll to position [2268, 0]
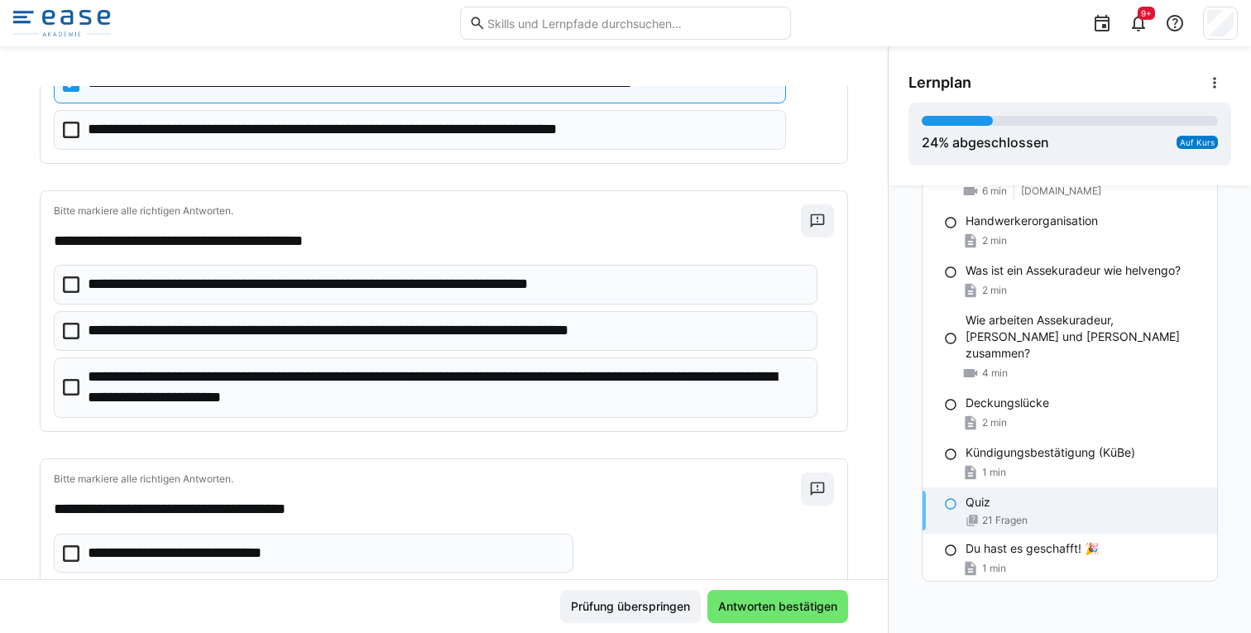
click at [195, 383] on p "**********" at bounding box center [447, 388] width 718 height 42
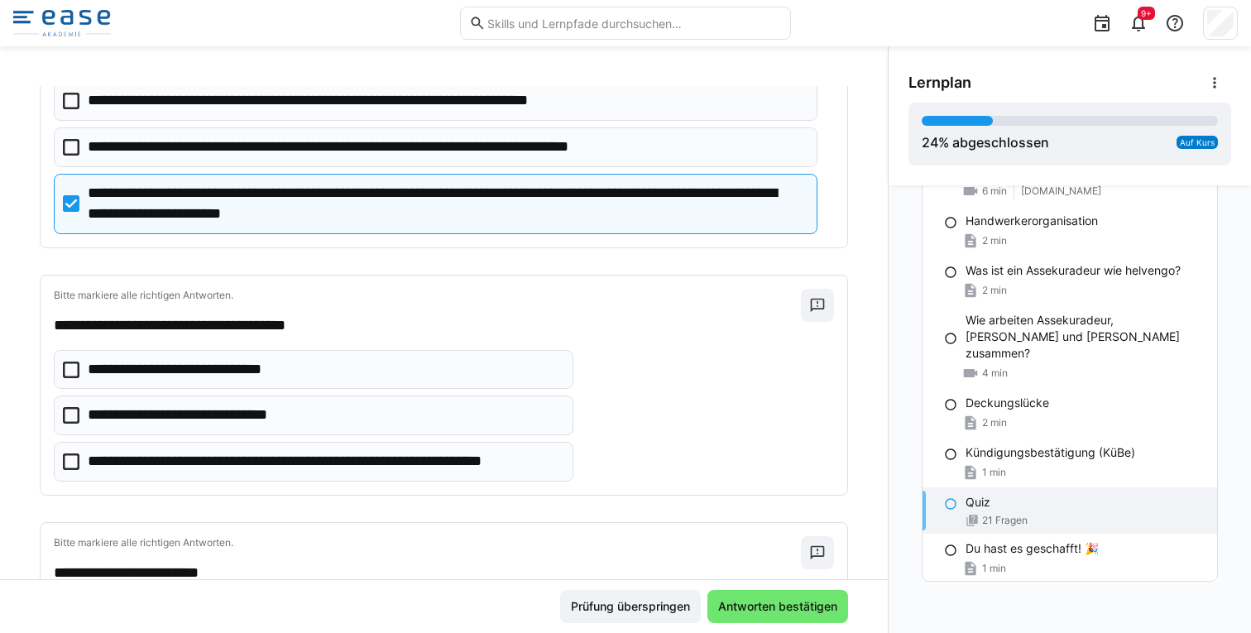
scroll to position [2504, 0]
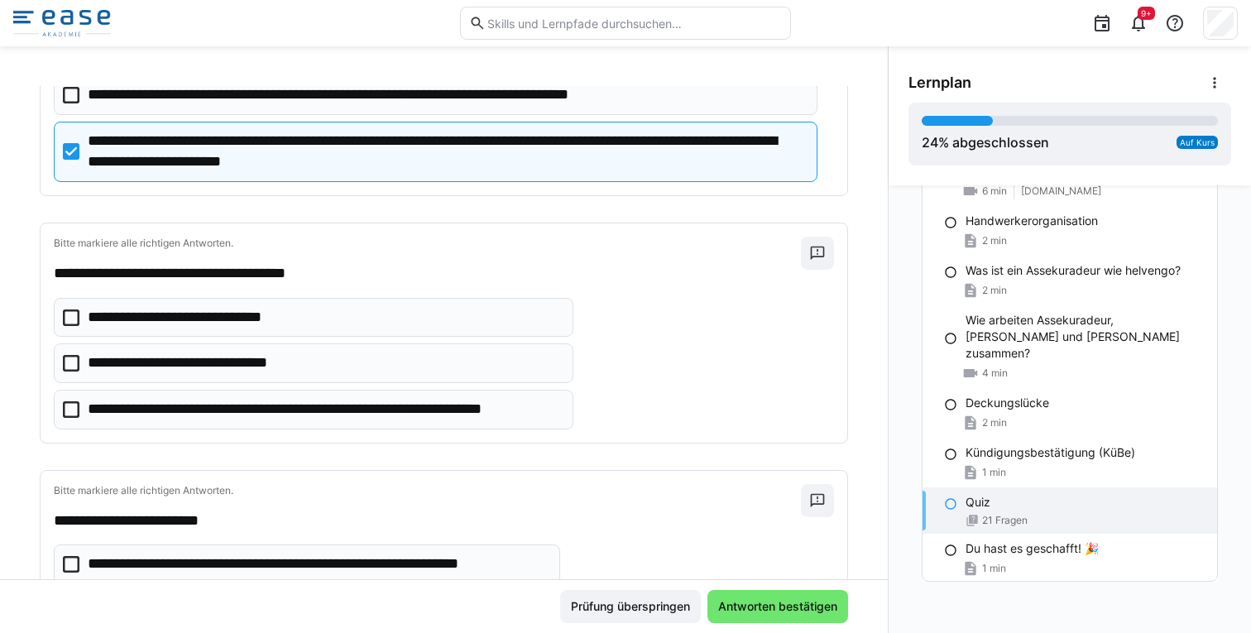
click at [202, 406] on p "**********" at bounding box center [324, 410] width 473 height 22
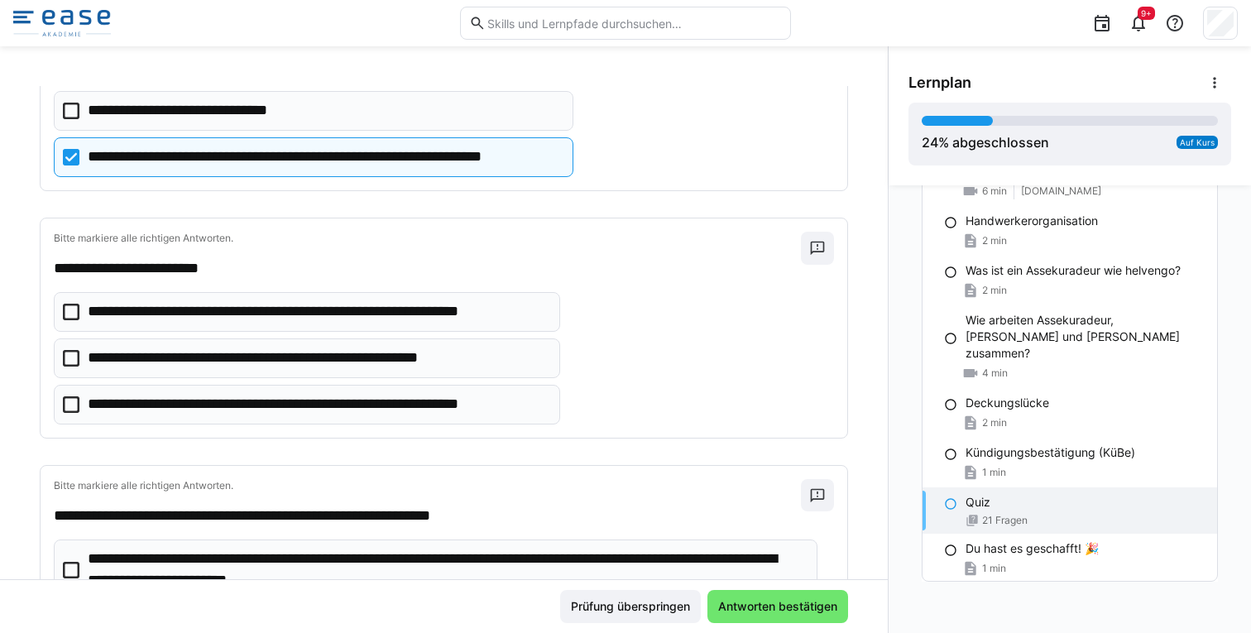
scroll to position [2783, 0]
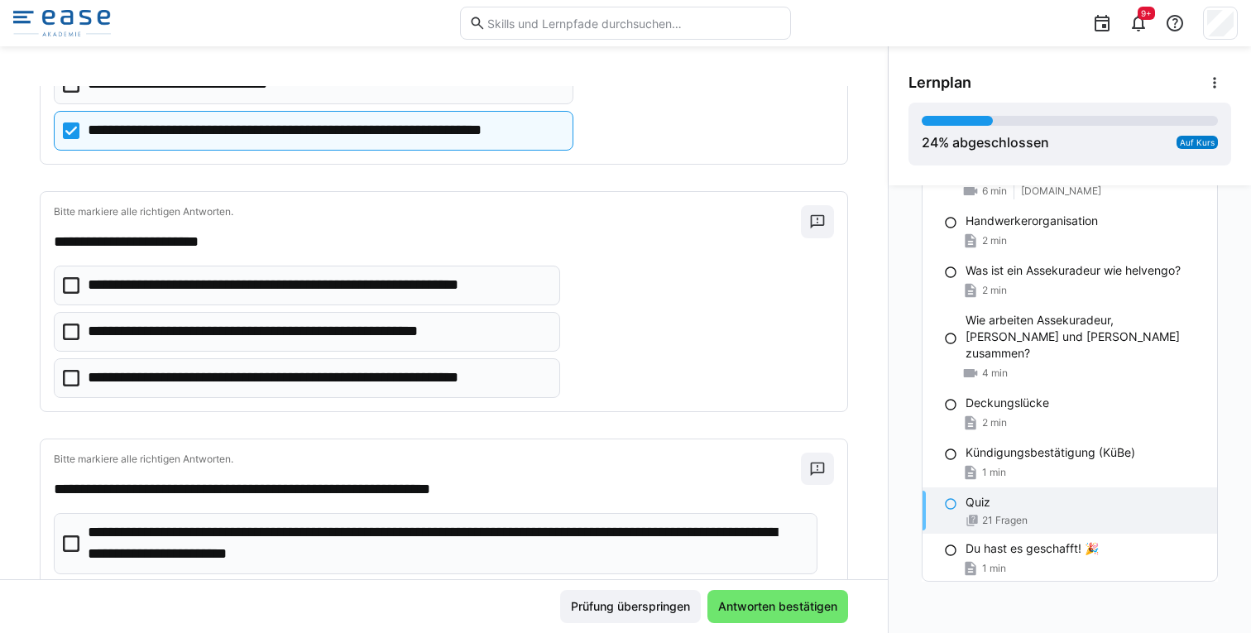
click at [213, 331] on p "**********" at bounding box center [293, 332] width 410 height 22
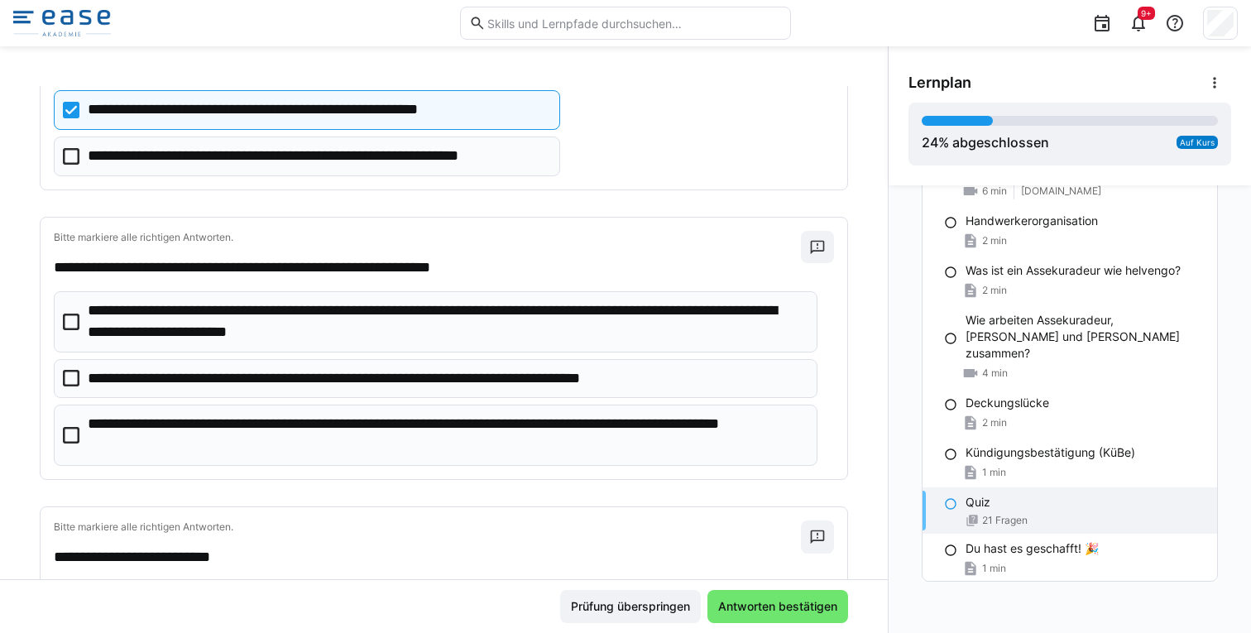
scroll to position [3028, 0]
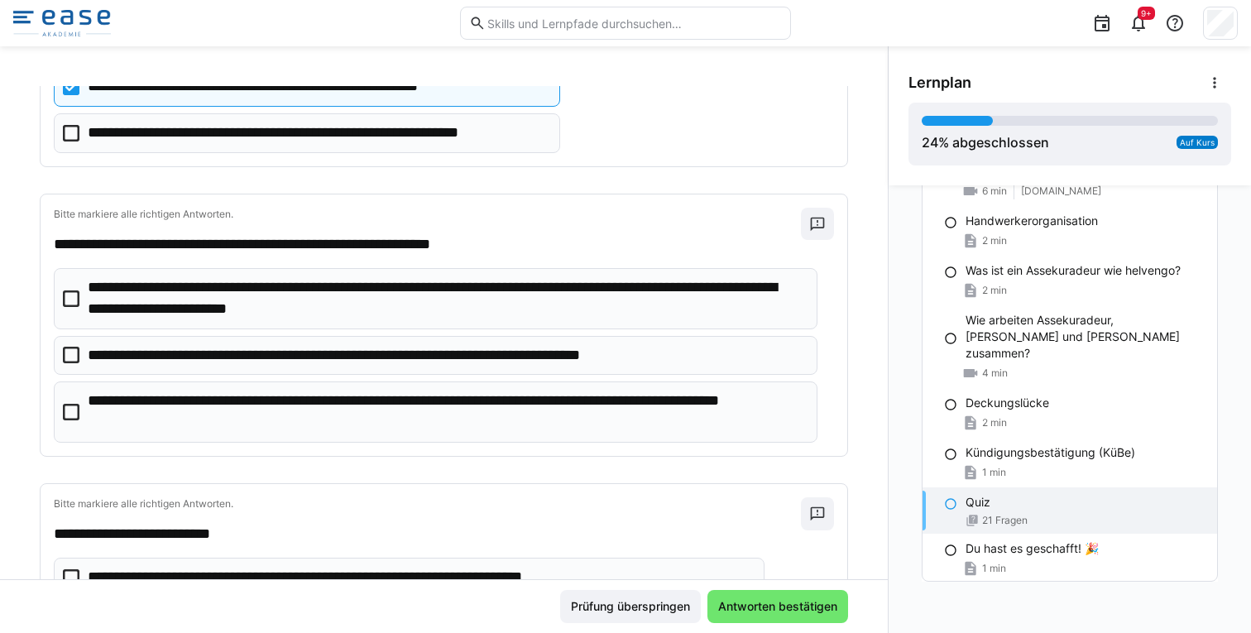
drag, startPoint x: 195, startPoint y: 303, endPoint x: 195, endPoint y: 312, distance: 9.1
click at [195, 312] on p "**********" at bounding box center [447, 298] width 718 height 42
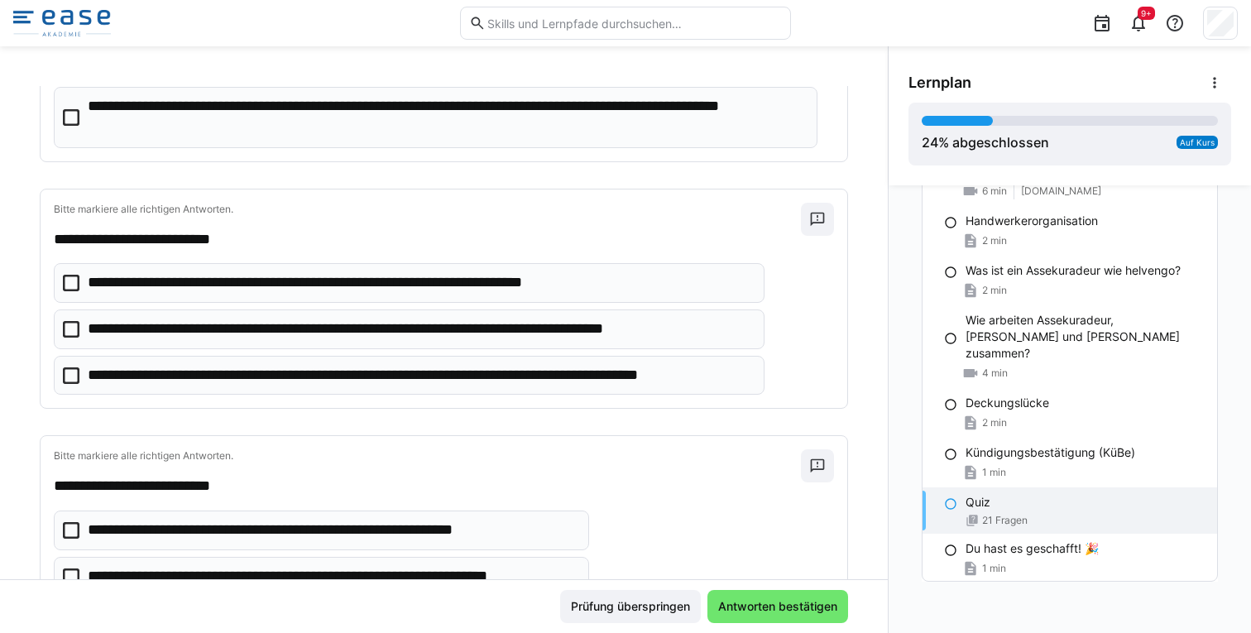
scroll to position [3312, 0]
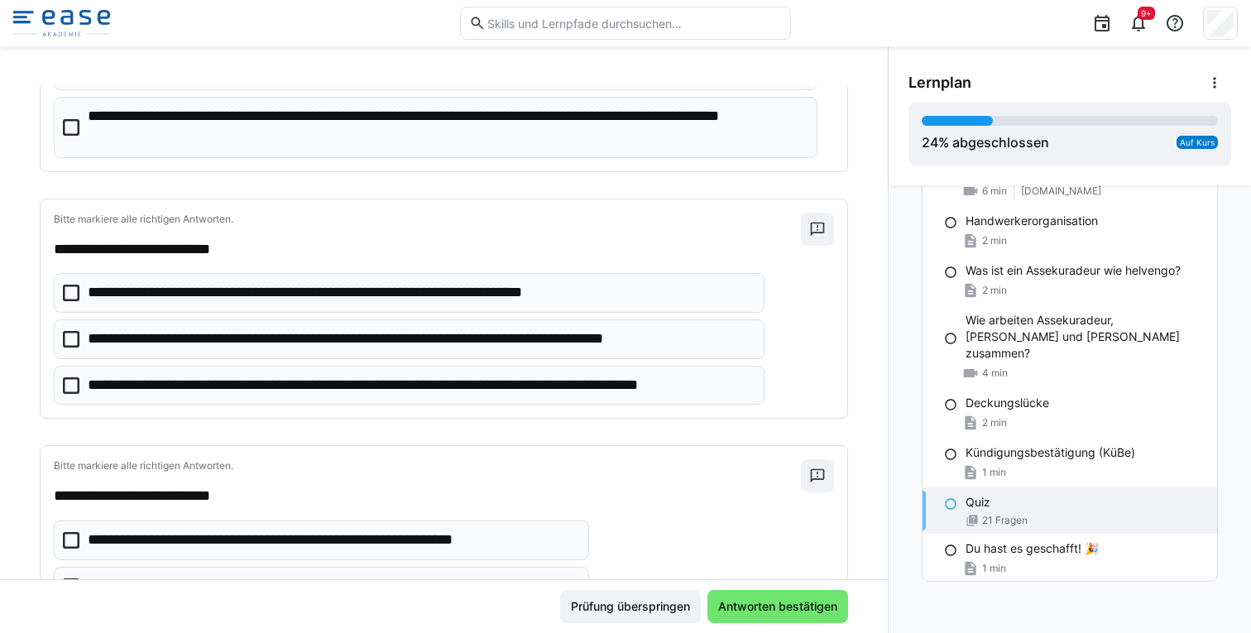
click at [213, 388] on p "**********" at bounding box center [420, 386] width 665 height 22
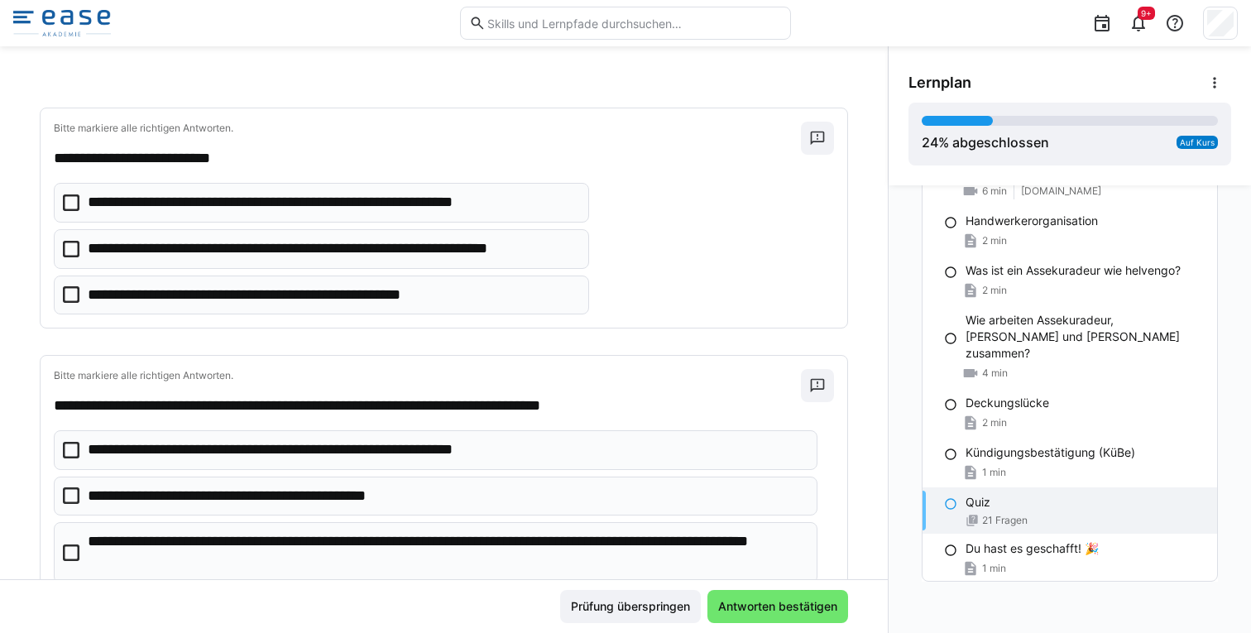
scroll to position [3602, 0]
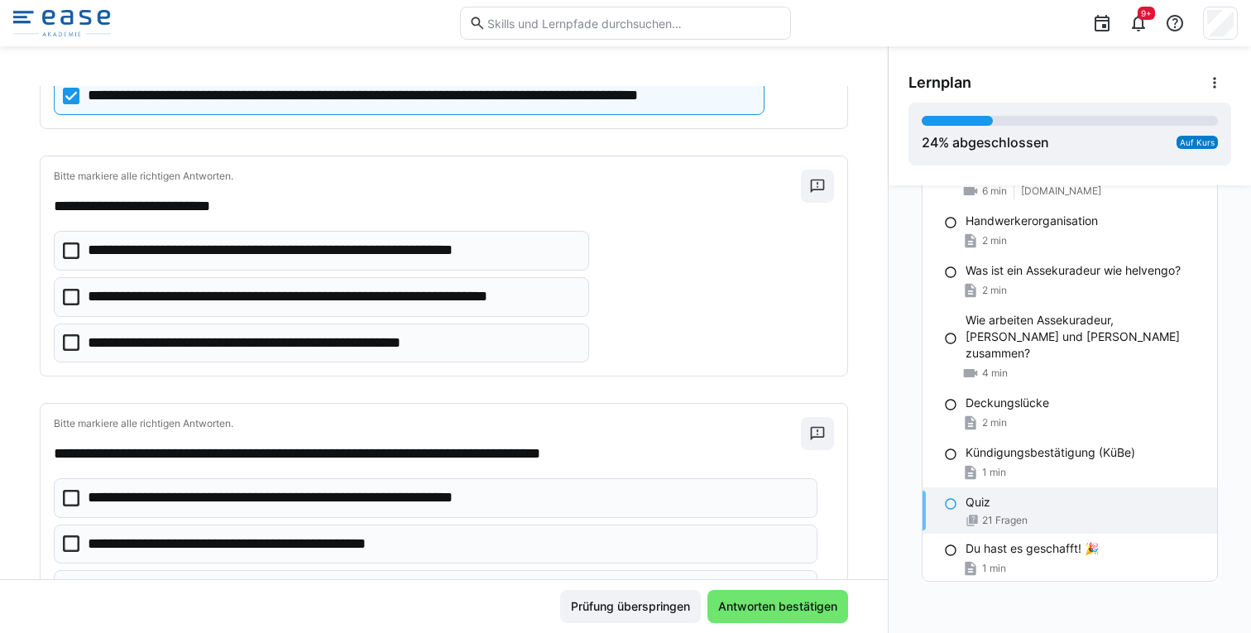
click at [192, 295] on p "**********" at bounding box center [332, 297] width 489 height 22
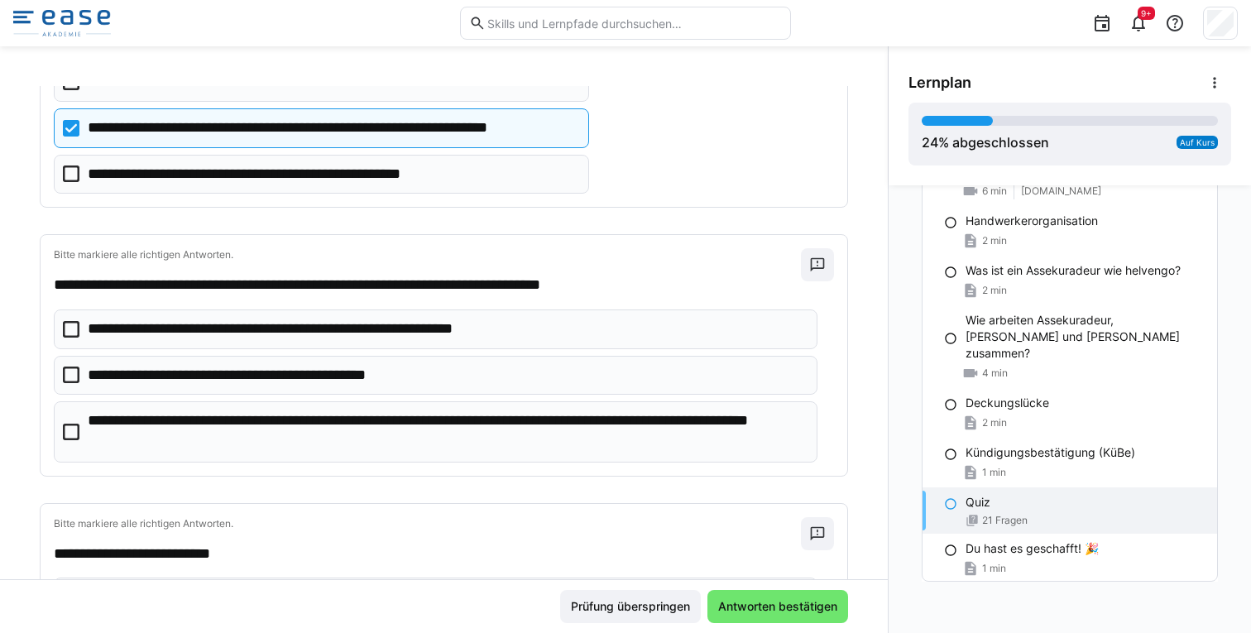
scroll to position [3779, 0]
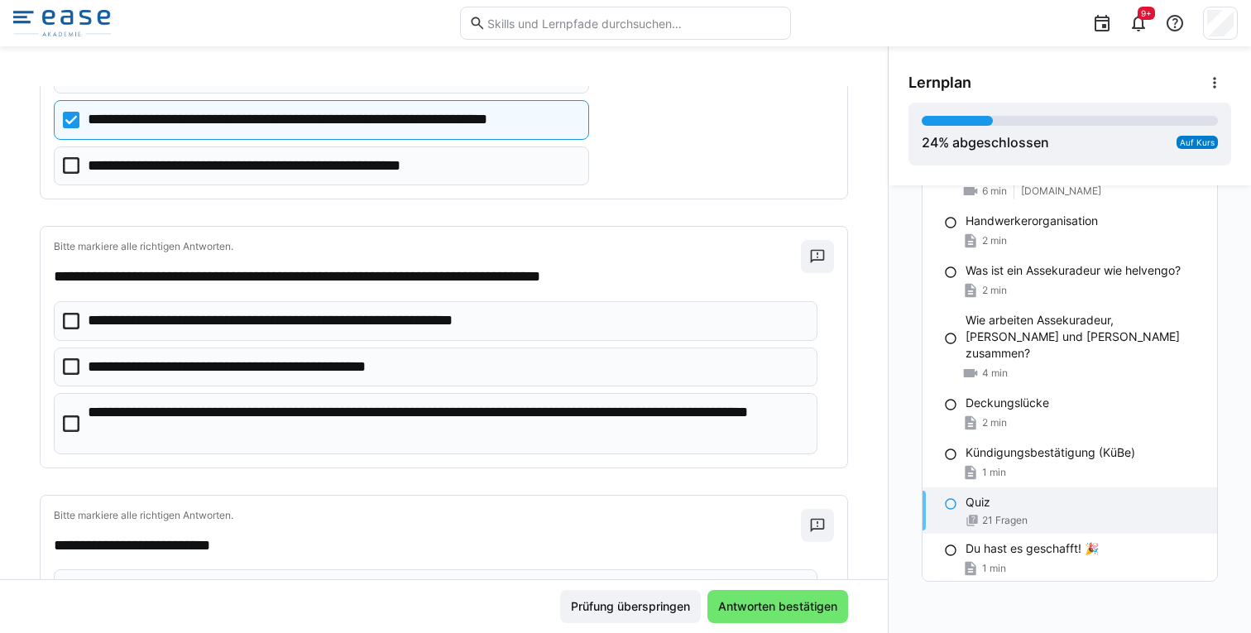
click at [200, 423] on p "**********" at bounding box center [447, 423] width 718 height 42
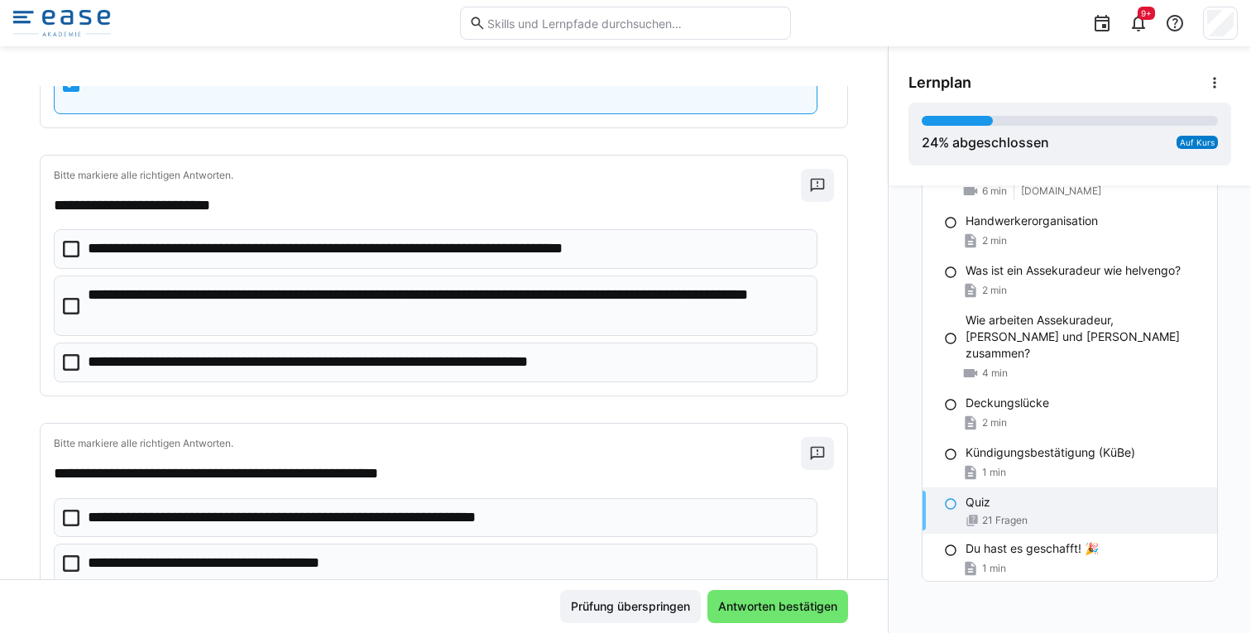
scroll to position [4117, 0]
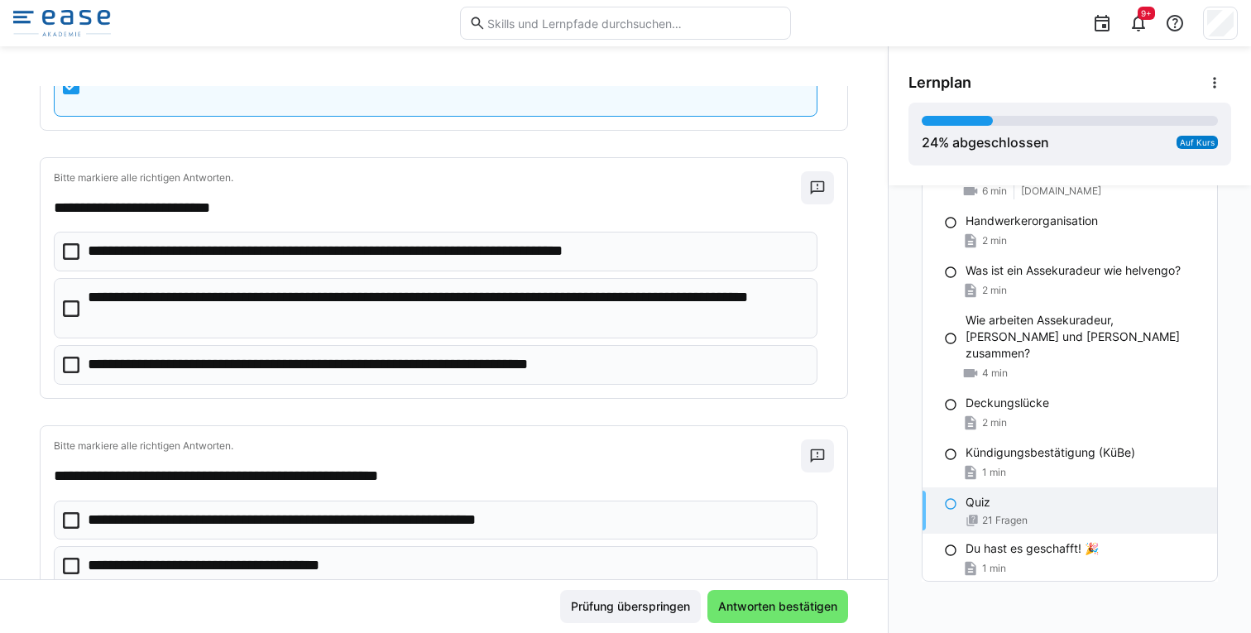
click at [232, 306] on p "**********" at bounding box center [447, 308] width 718 height 42
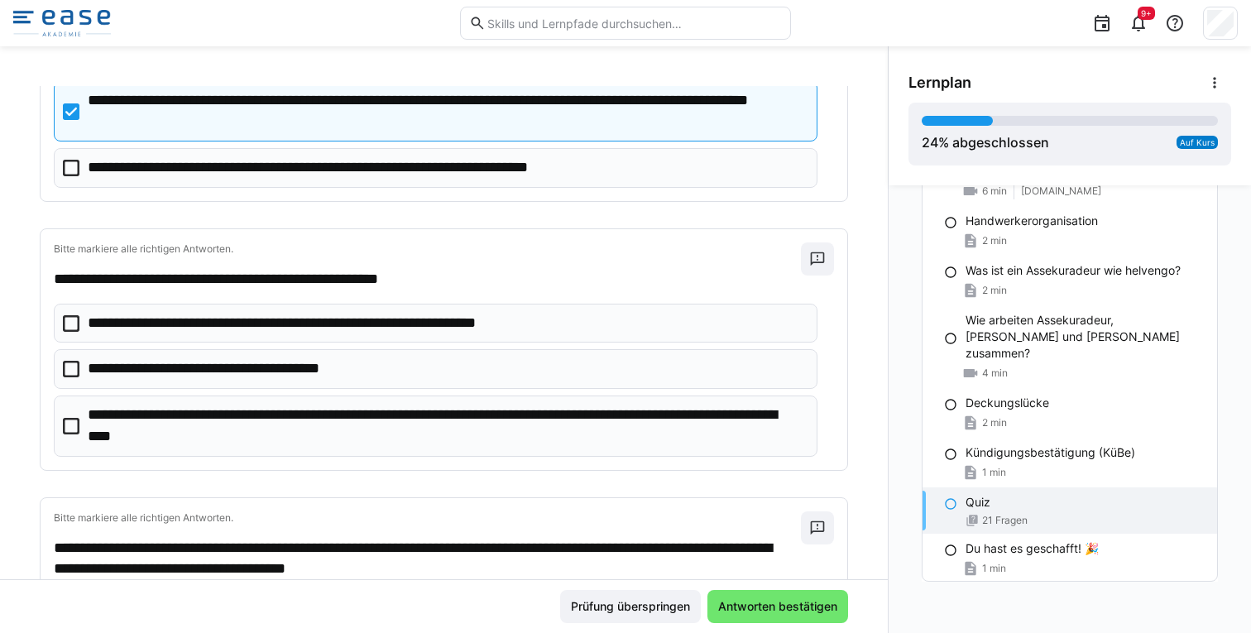
scroll to position [4315, 0]
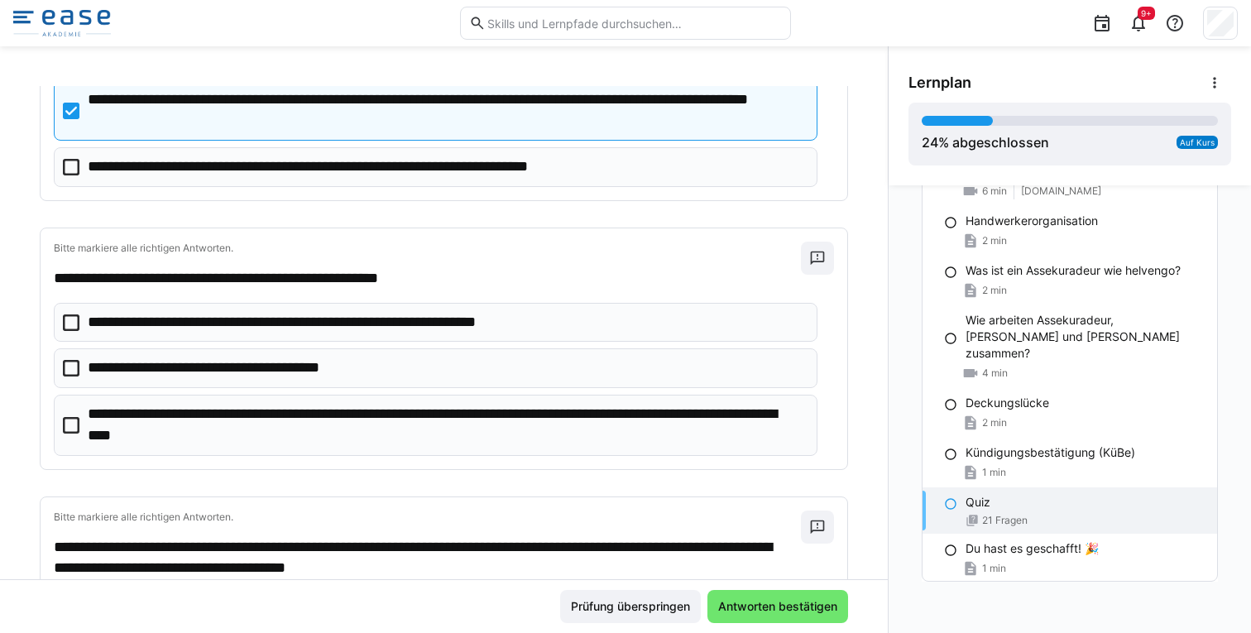
click at [243, 427] on p "**********" at bounding box center [447, 425] width 718 height 42
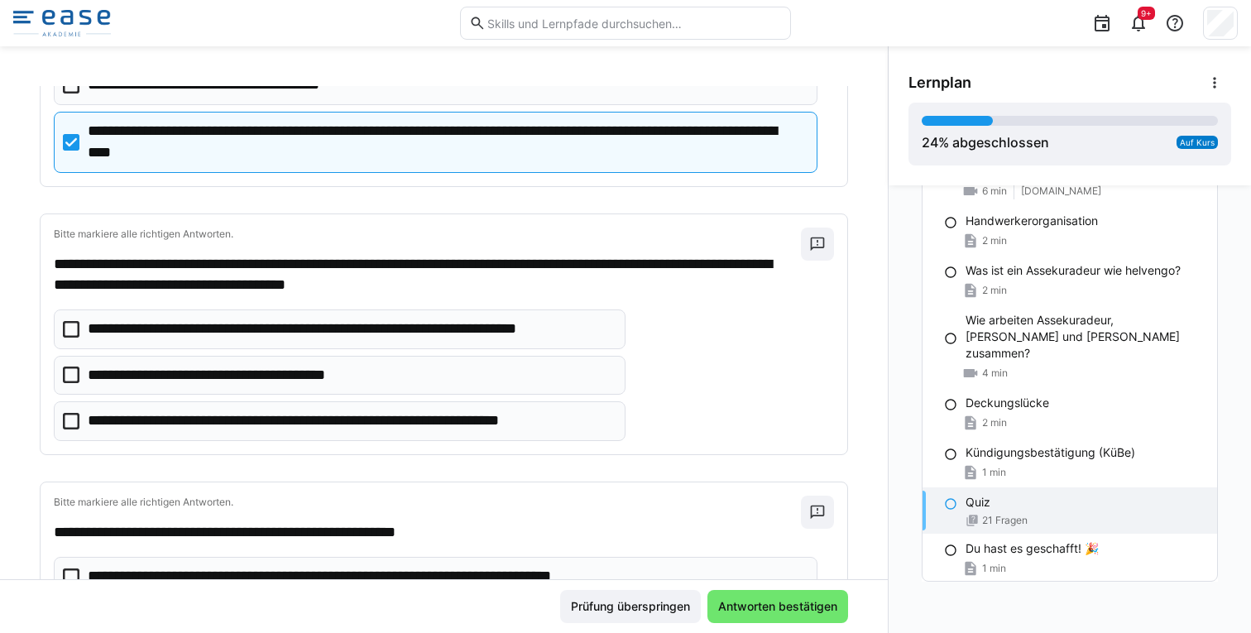
scroll to position [4602, 0]
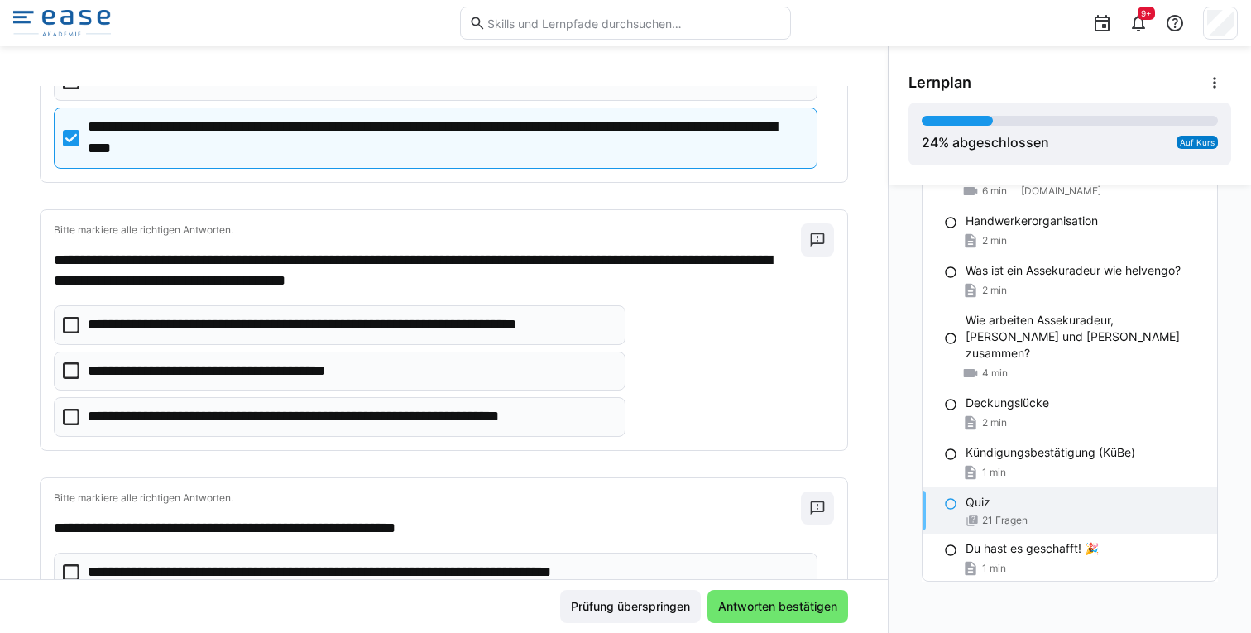
click at [260, 369] on p "**********" at bounding box center [226, 372] width 277 height 22
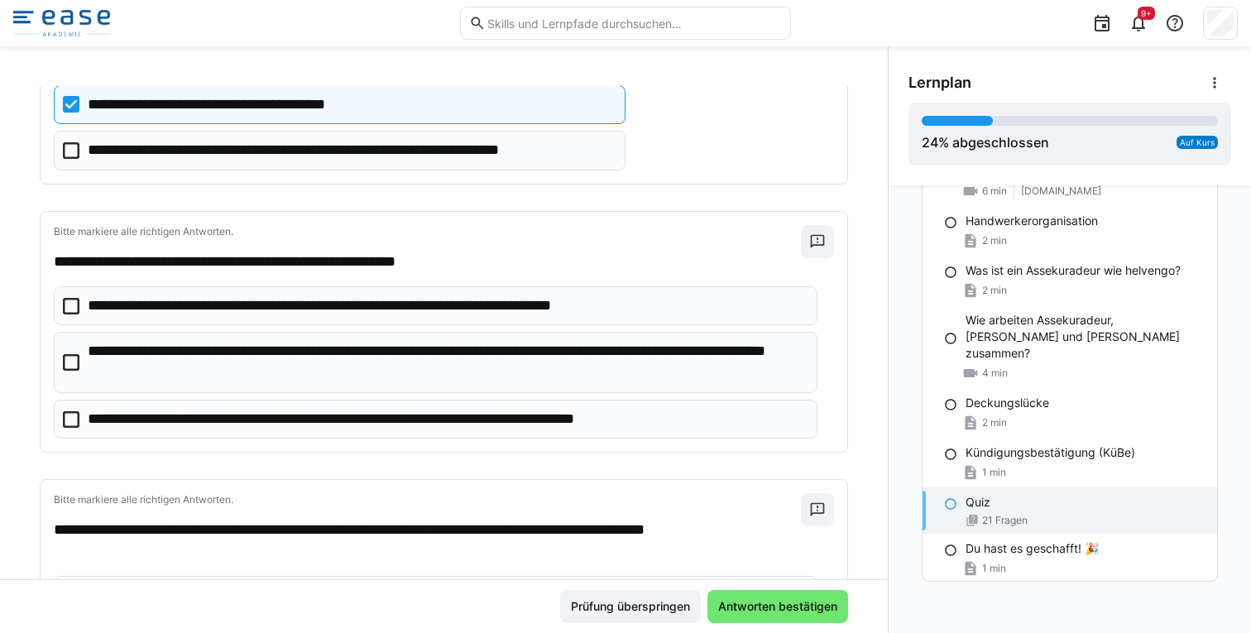
scroll to position [4862, 0]
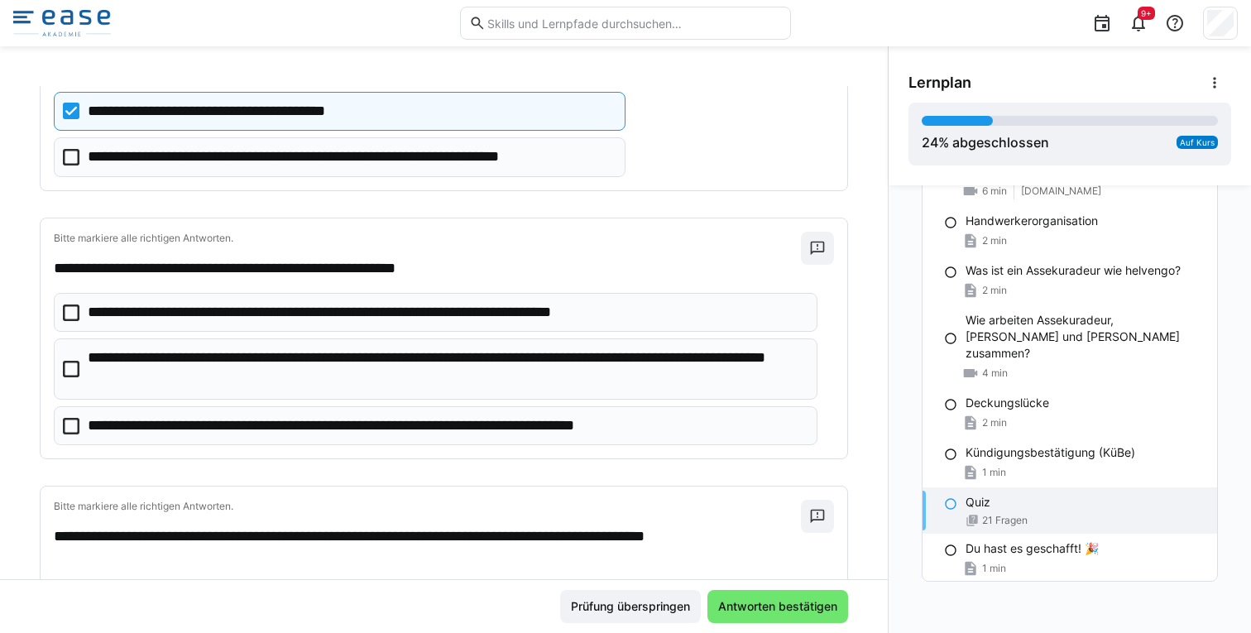
click at [307, 373] on p "**********" at bounding box center [447, 369] width 718 height 42
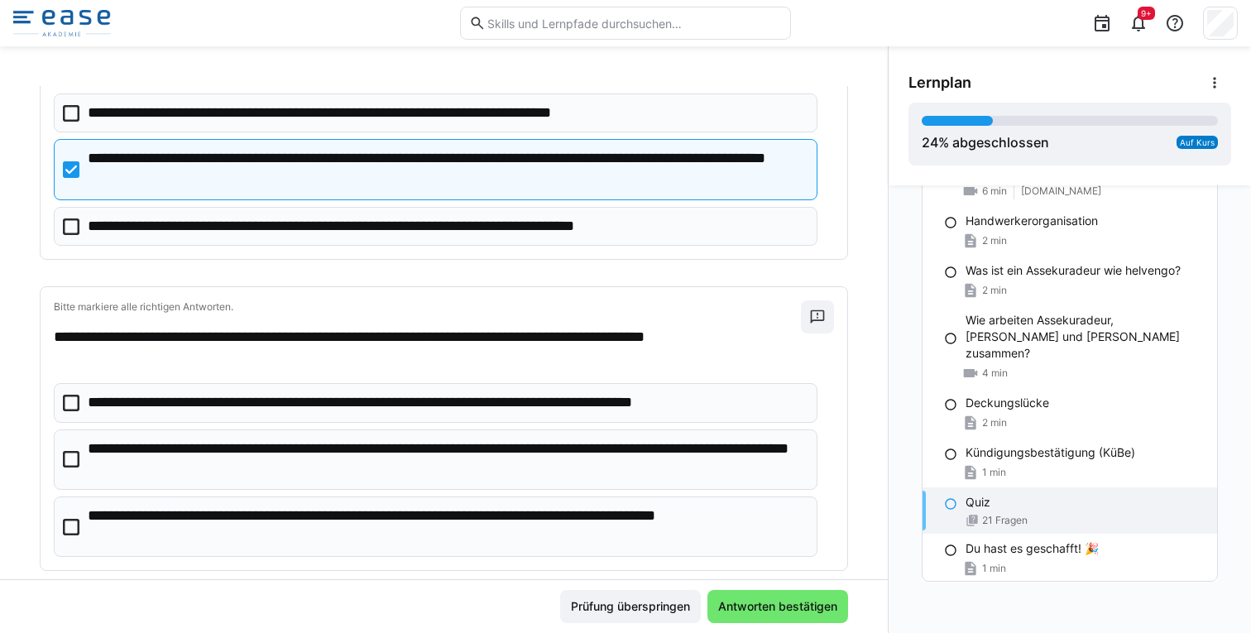
scroll to position [5094, 0]
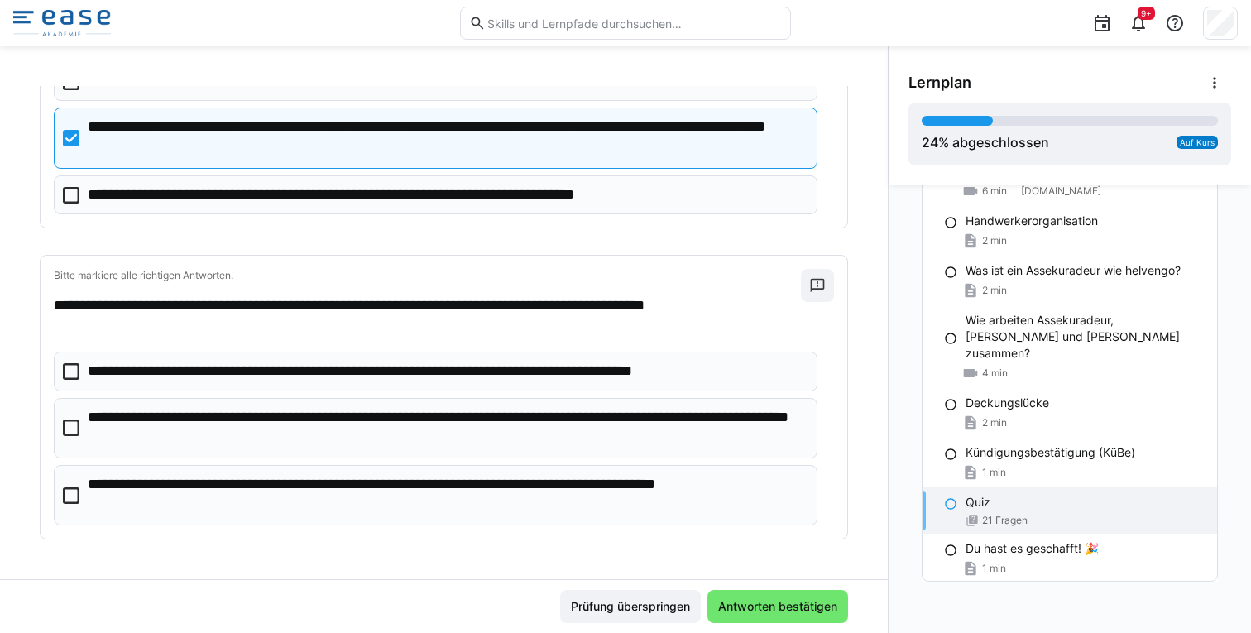
click at [300, 428] on p "**********" at bounding box center [447, 428] width 718 height 42
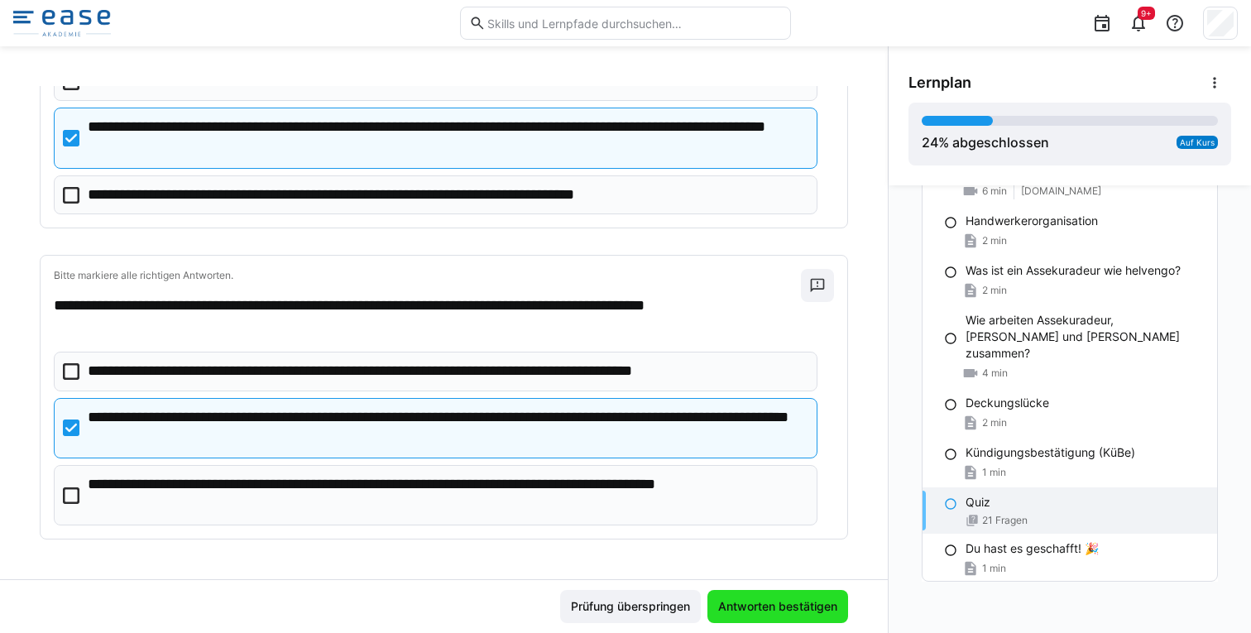
click at [753, 604] on span "Antworten bestätigen" at bounding box center [778, 606] width 124 height 17
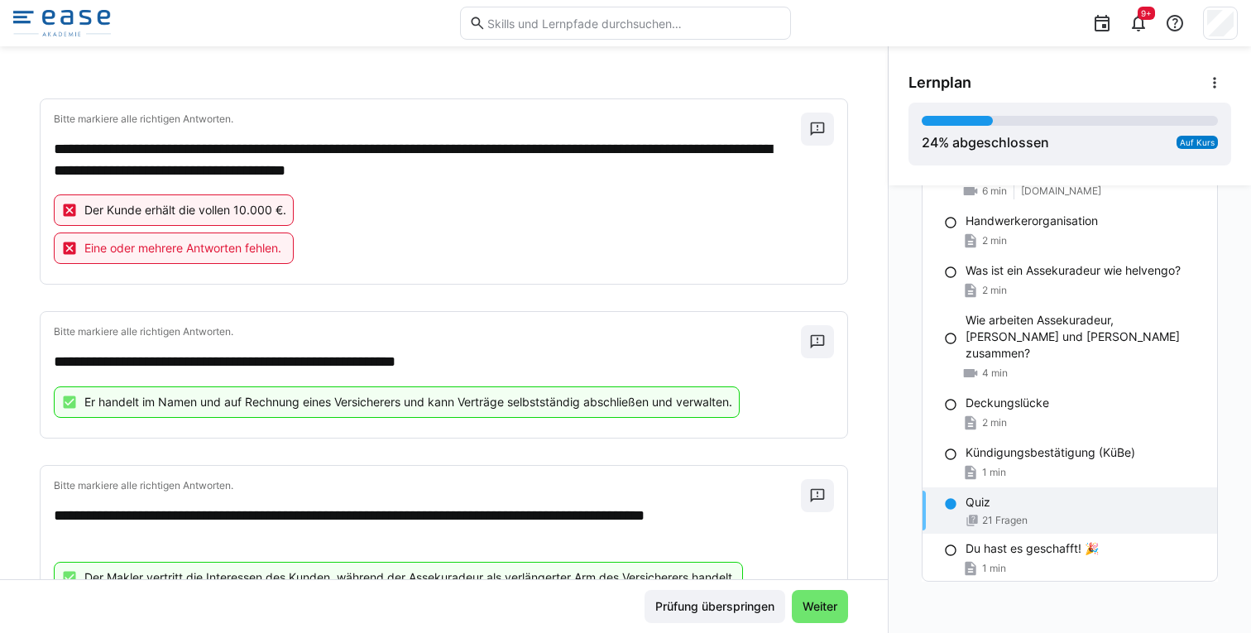
scroll to position [3116, 0]
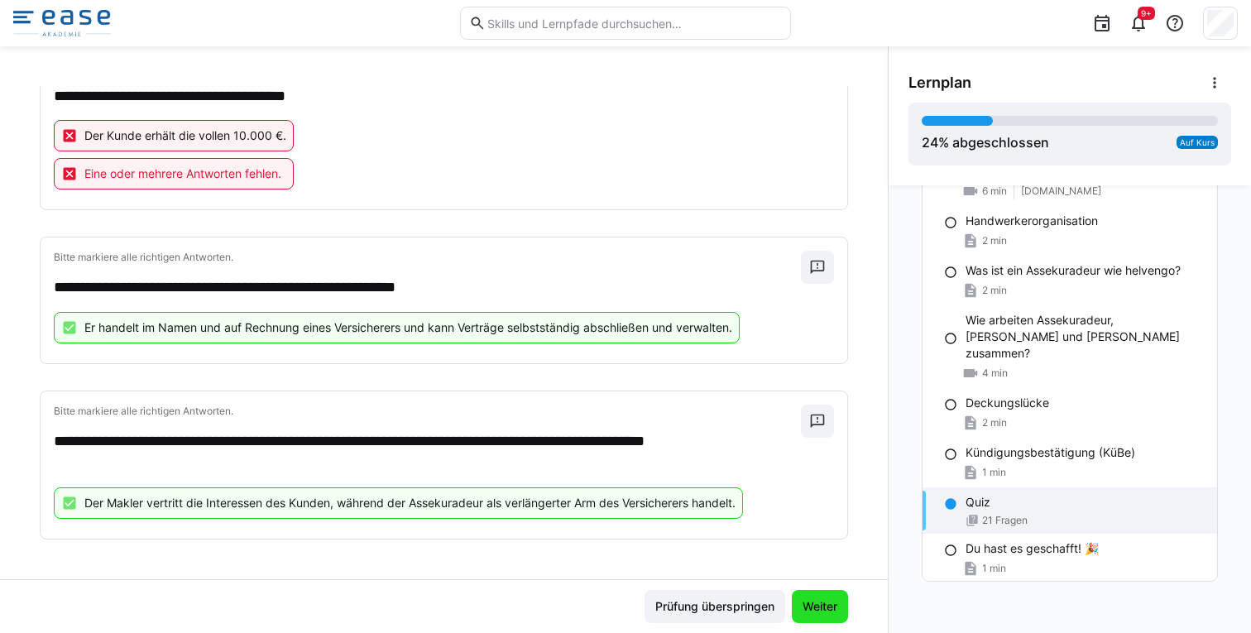
click at [817, 602] on span "Weiter" at bounding box center [820, 606] width 40 height 17
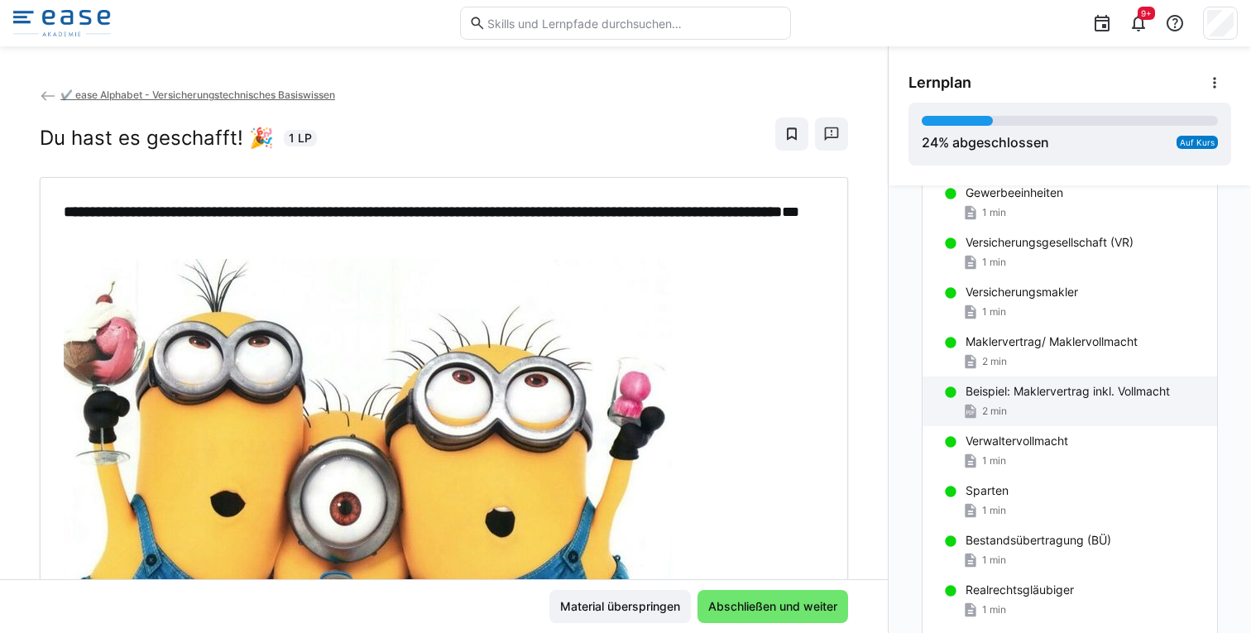
scroll to position [649, 0]
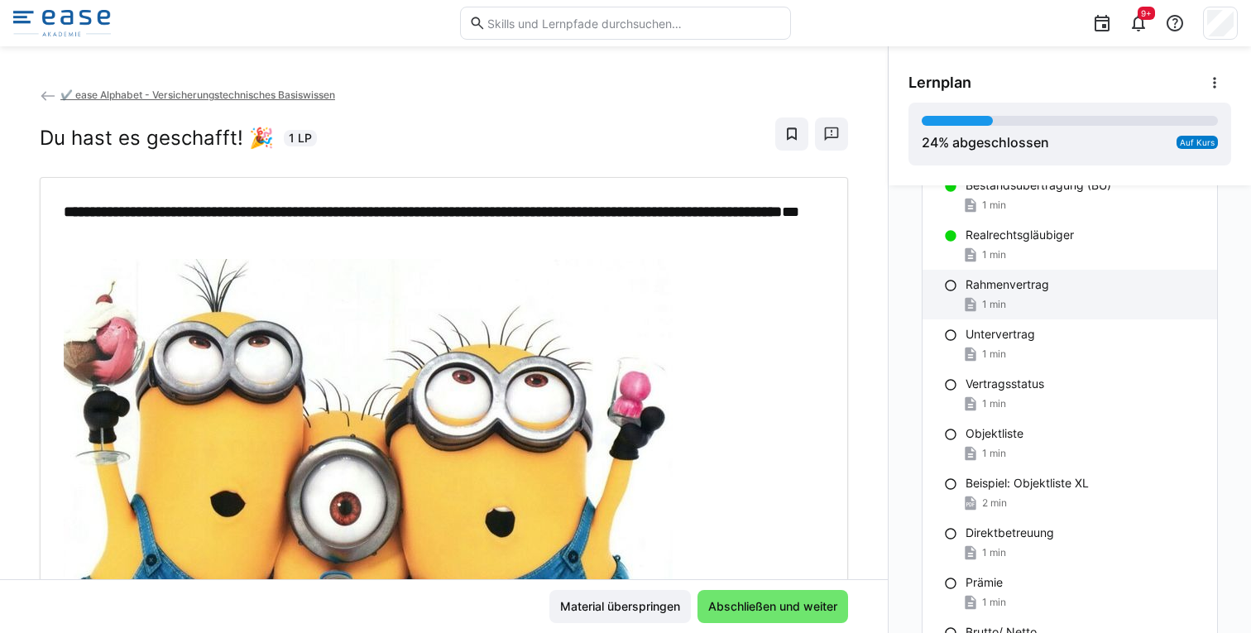
click at [1008, 310] on div "1 min" at bounding box center [1085, 304] width 238 height 17
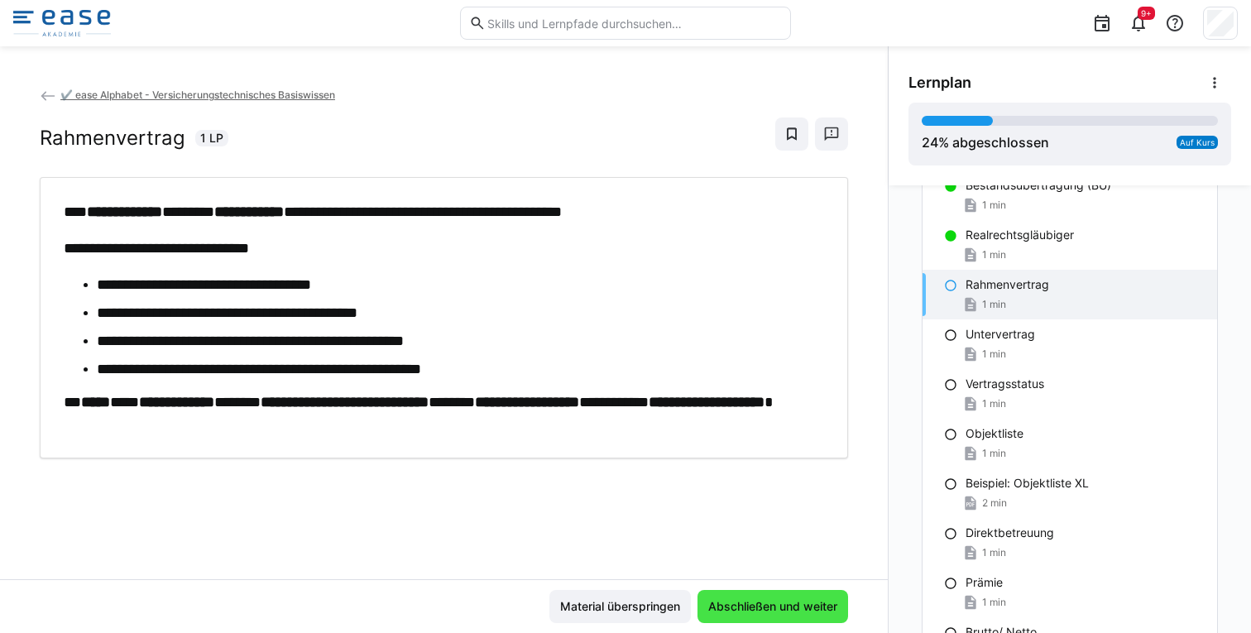
click at [802, 600] on span "Abschließen und weiter" at bounding box center [773, 606] width 134 height 17
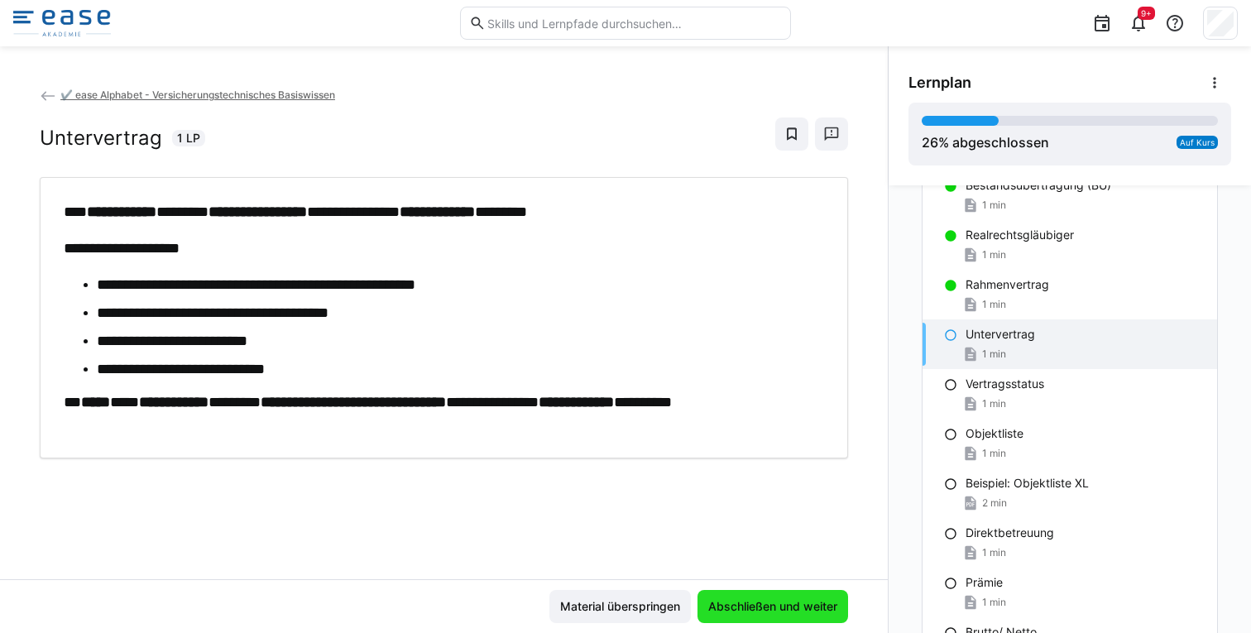
click at [800, 603] on span "Abschließen und weiter" at bounding box center [773, 606] width 134 height 17
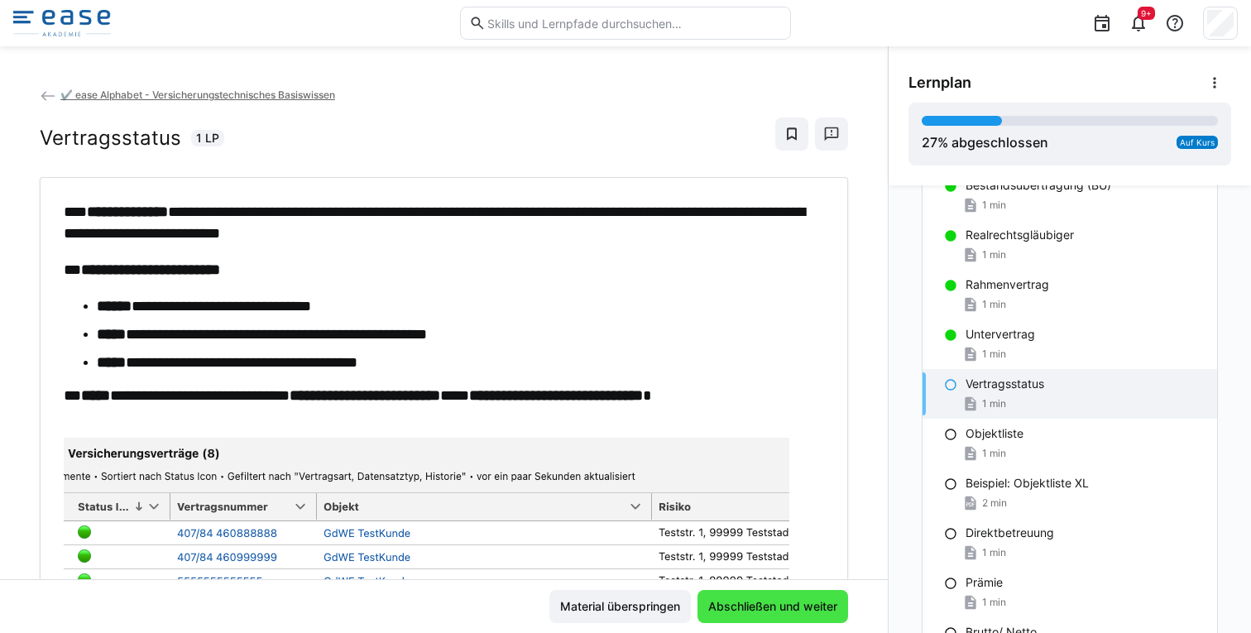
click at [800, 603] on span "Abschließen und weiter" at bounding box center [773, 606] width 134 height 17
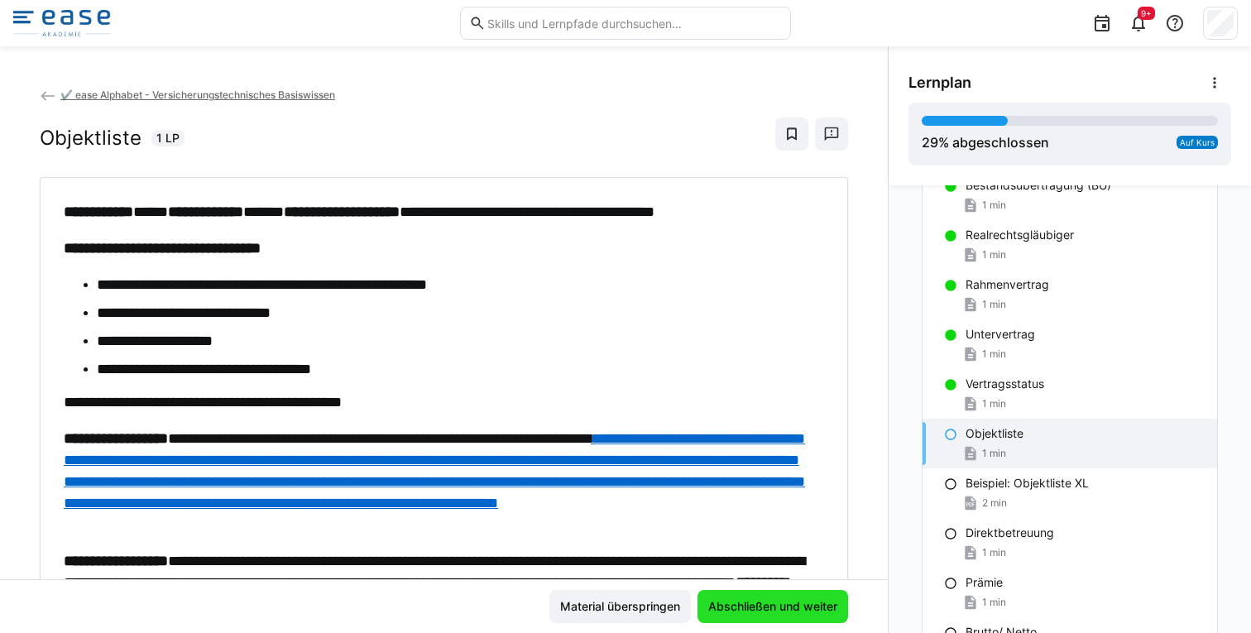
click at [797, 603] on span "Abschließen und weiter" at bounding box center [773, 606] width 134 height 17
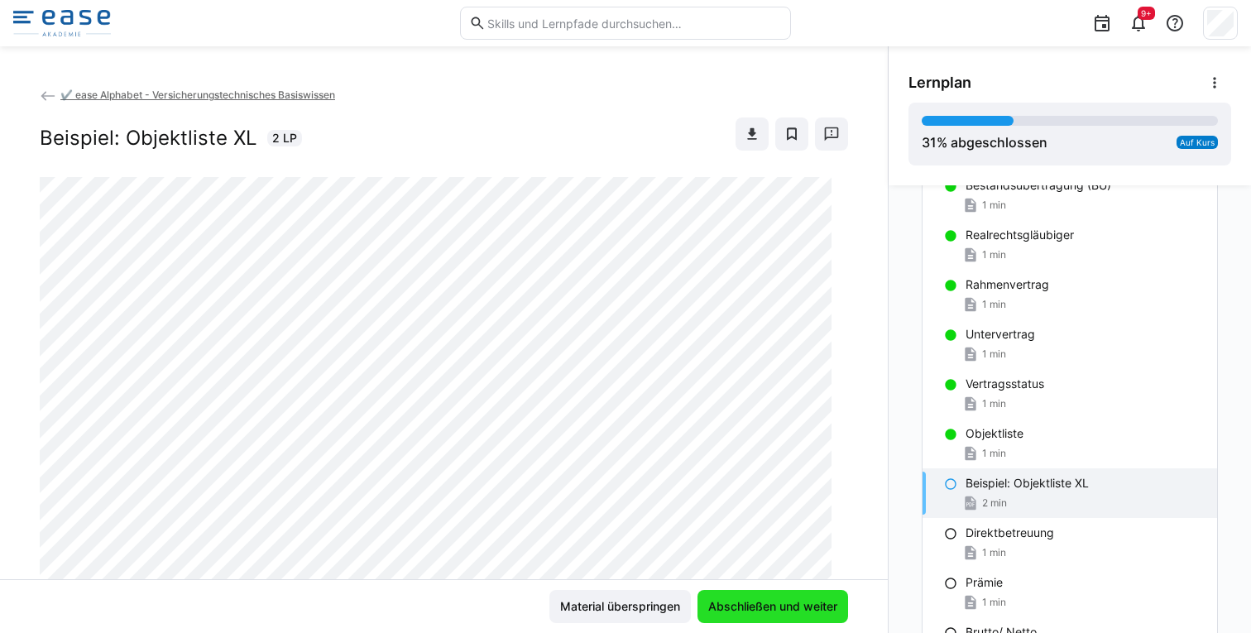
click at [797, 603] on span "Abschließen und weiter" at bounding box center [773, 606] width 134 height 17
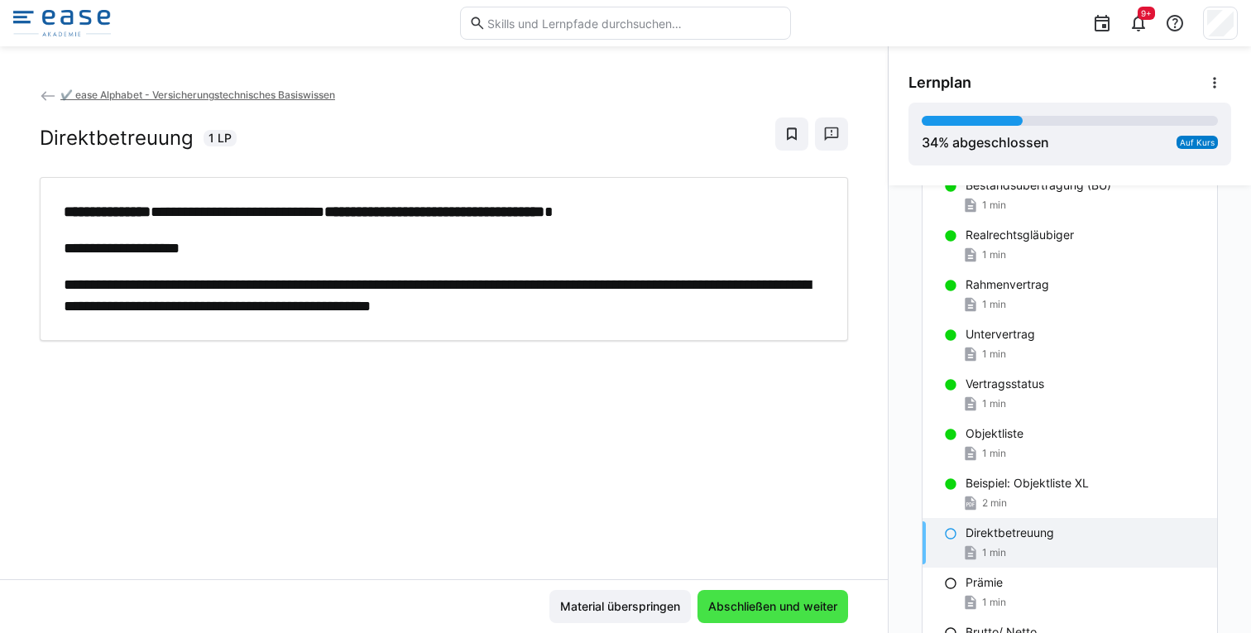
click at [797, 603] on span "Abschließen und weiter" at bounding box center [773, 606] width 134 height 17
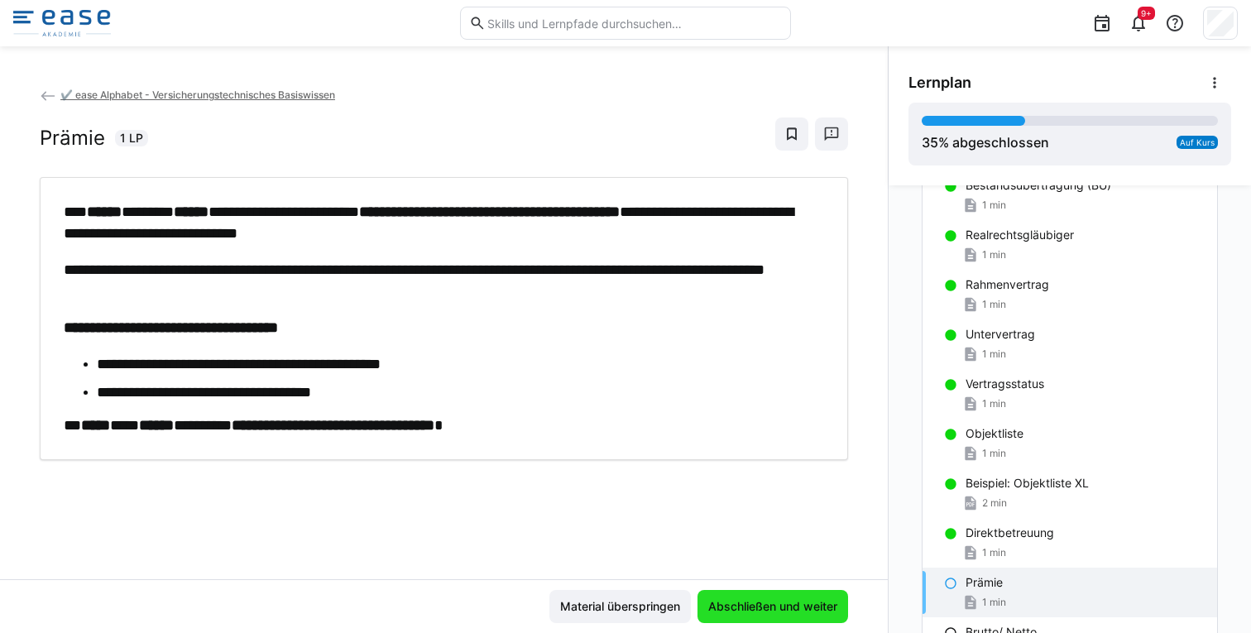
click at [782, 603] on span "Abschließen und weiter" at bounding box center [773, 606] width 134 height 17
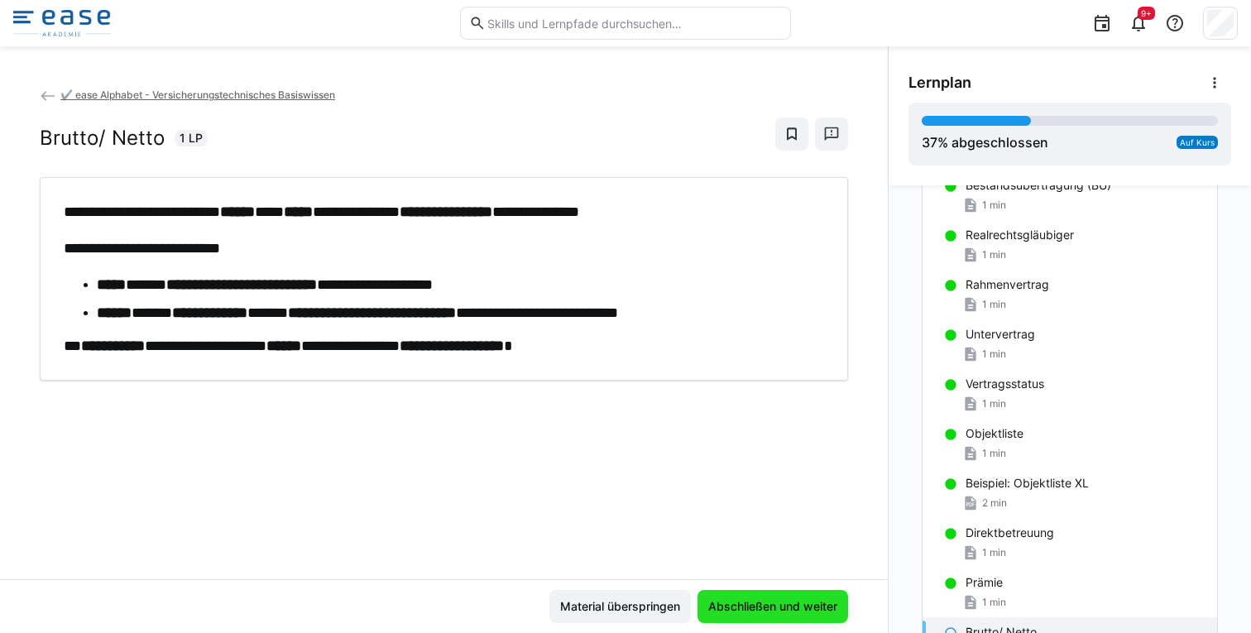
click at [782, 603] on span "Abschließen und weiter" at bounding box center [773, 606] width 134 height 17
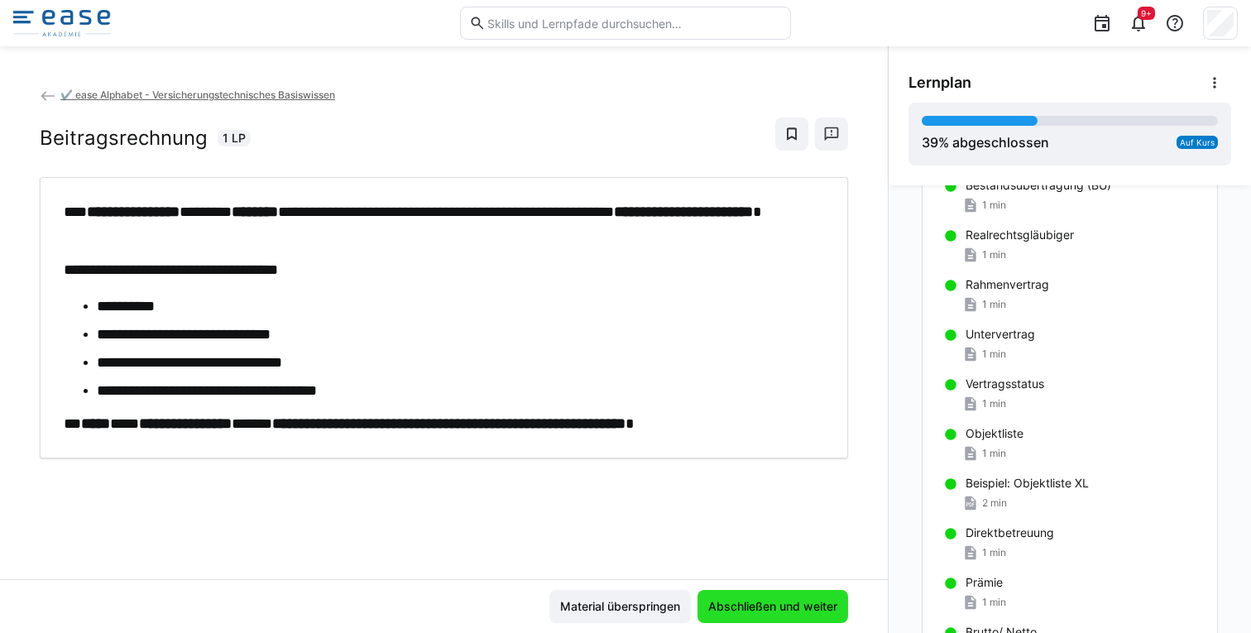
click at [782, 603] on span "Abschließen und weiter" at bounding box center [773, 606] width 134 height 17
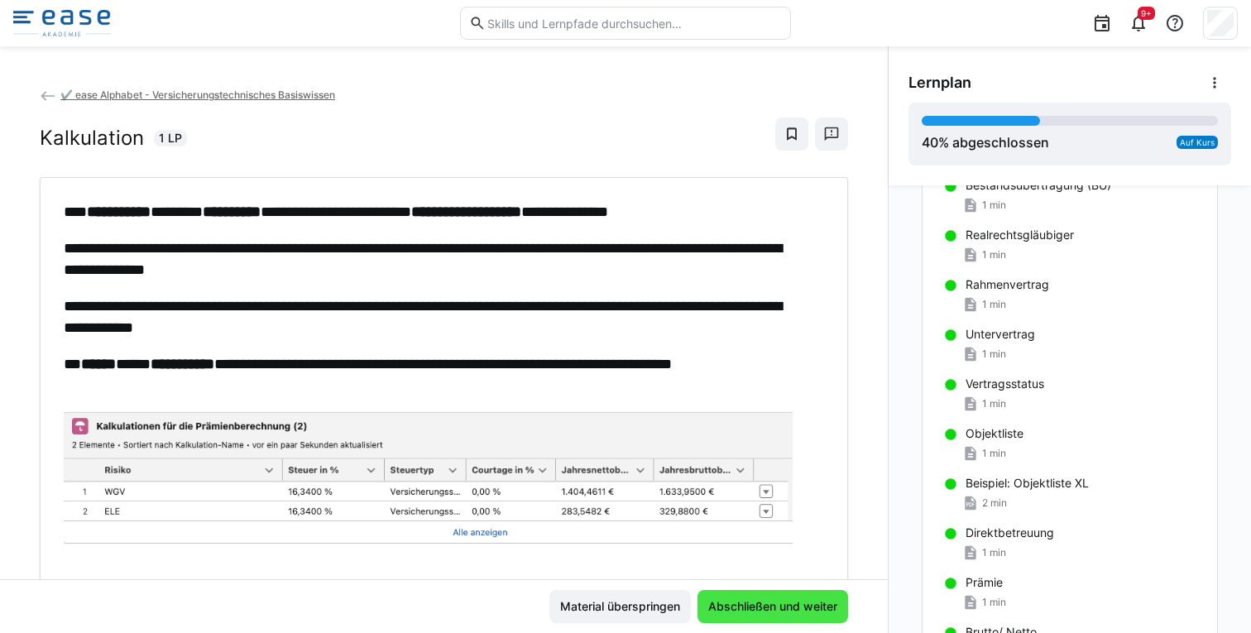
click at [782, 603] on span "Abschließen und weiter" at bounding box center [773, 606] width 134 height 17
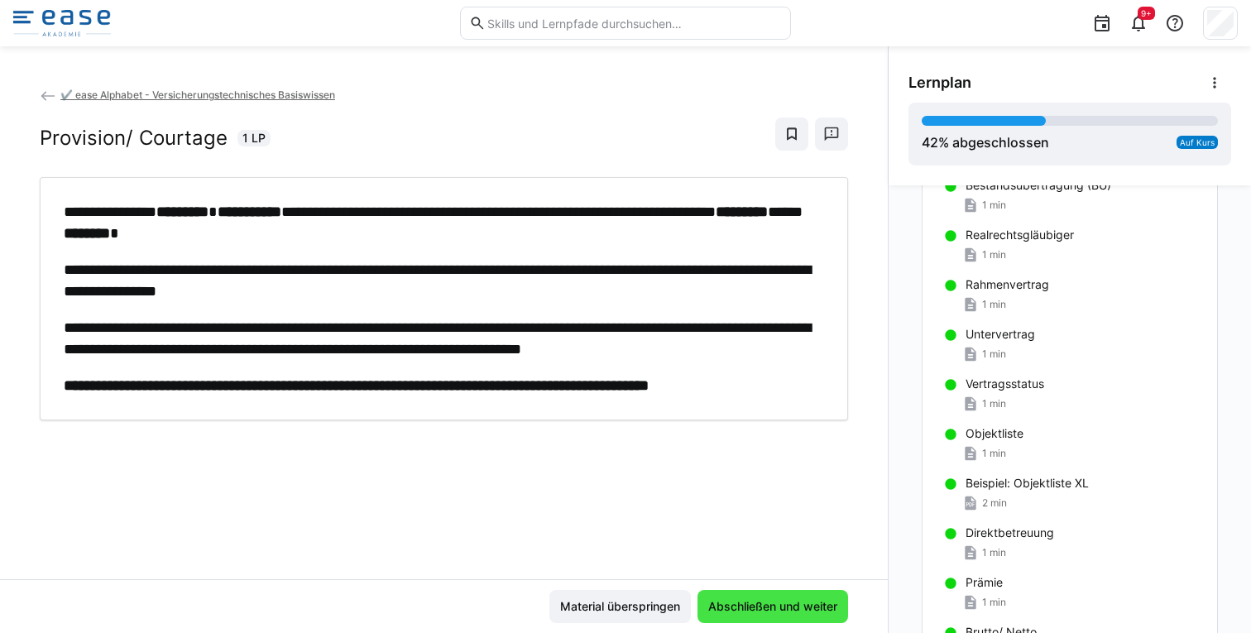
click at [782, 603] on span "Abschließen und weiter" at bounding box center [773, 606] width 134 height 17
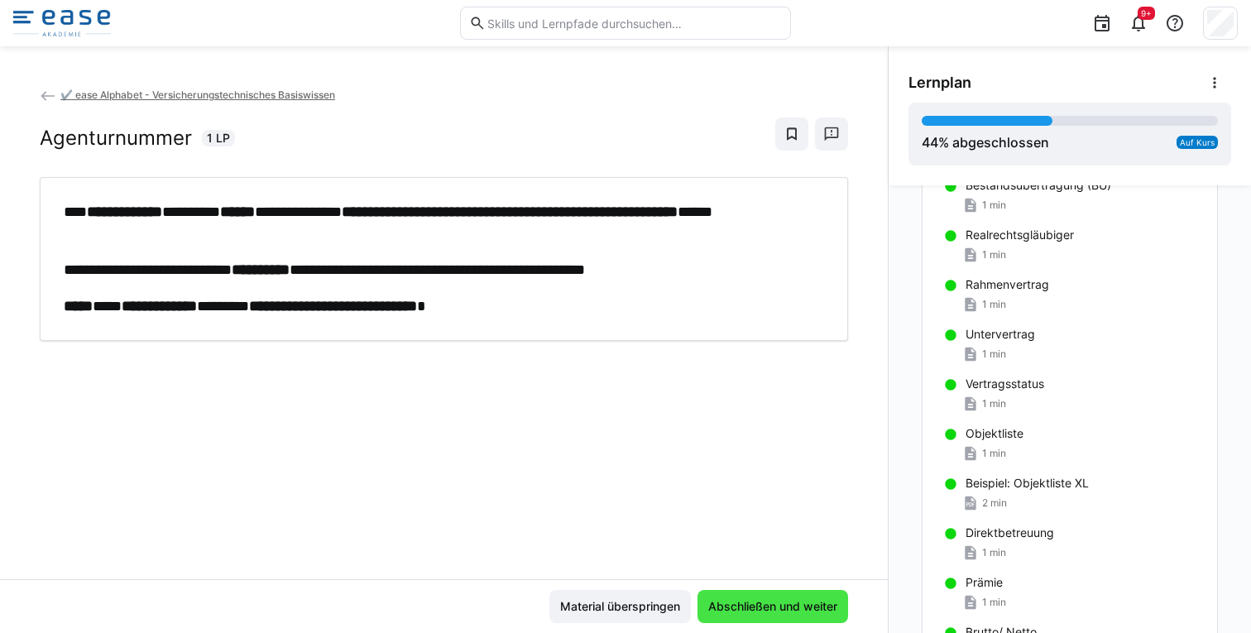
click at [782, 603] on span "Abschließen und weiter" at bounding box center [773, 606] width 134 height 17
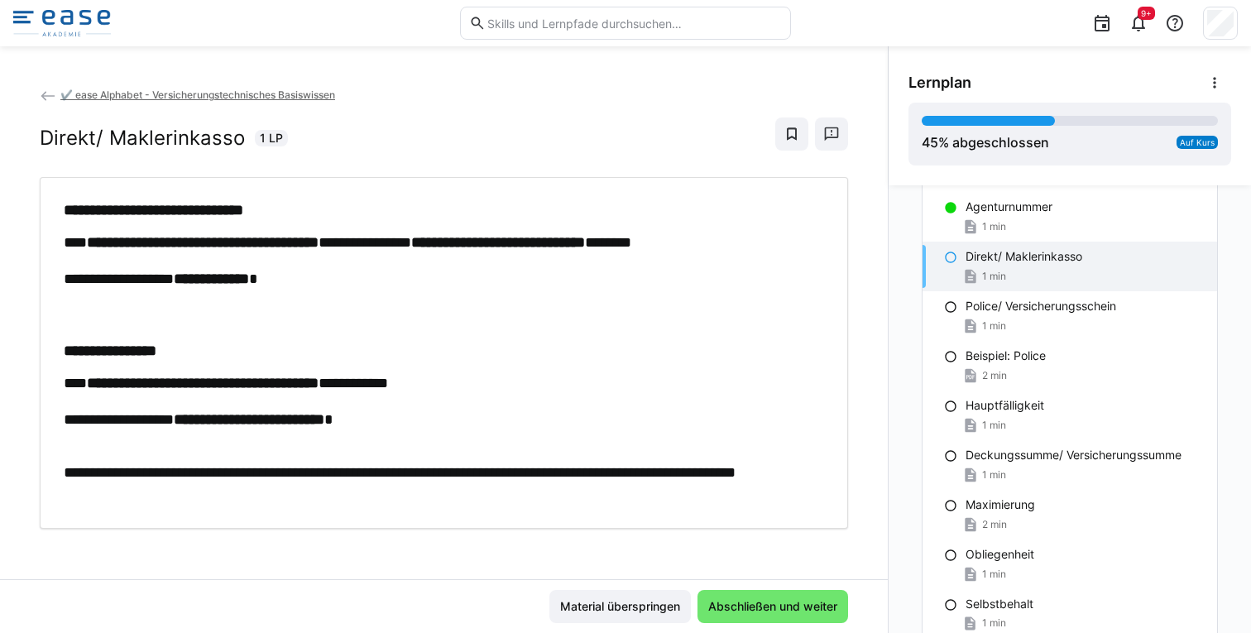
scroll to position [1332, 0]
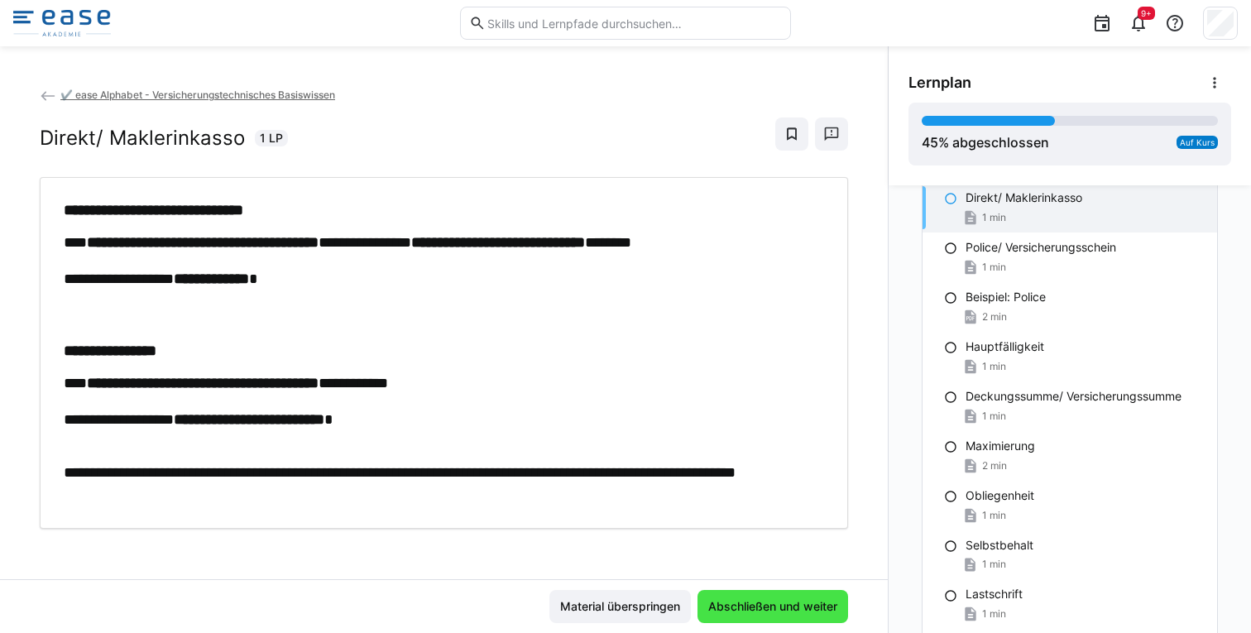
click at [766, 600] on span "Abschließen und weiter" at bounding box center [773, 606] width 134 height 17
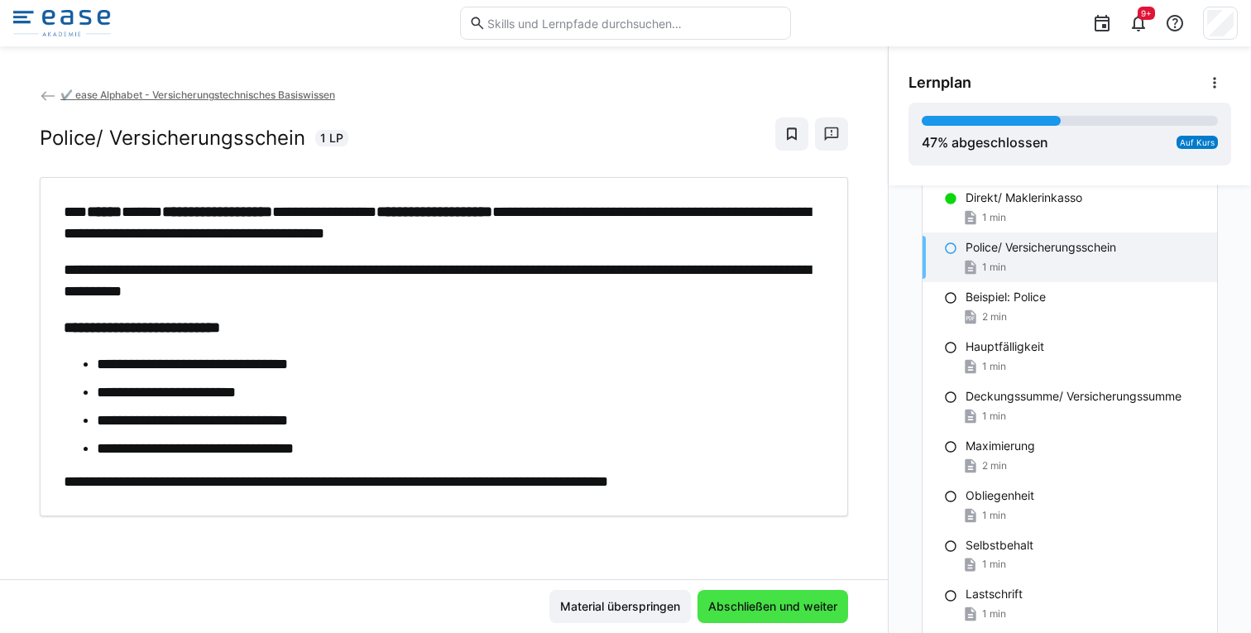
click at [766, 600] on span "Abschließen und weiter" at bounding box center [773, 606] width 134 height 17
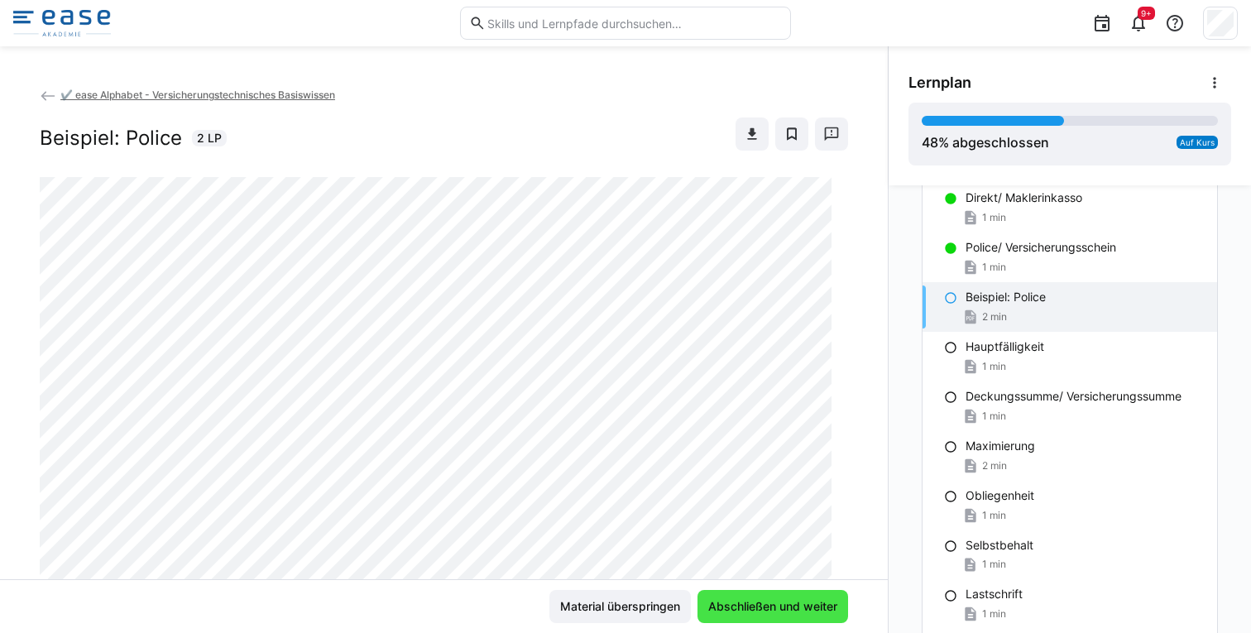
click at [766, 600] on span "Abschließen und weiter" at bounding box center [773, 606] width 134 height 17
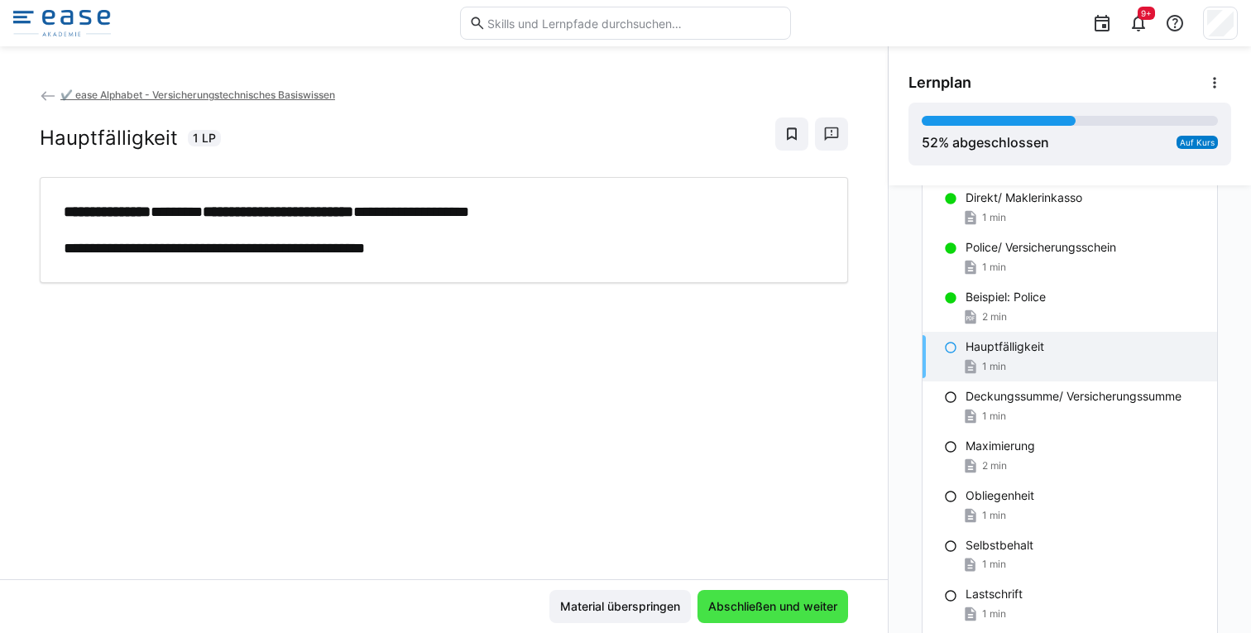
click at [766, 600] on span "Abschließen und weiter" at bounding box center [773, 606] width 134 height 17
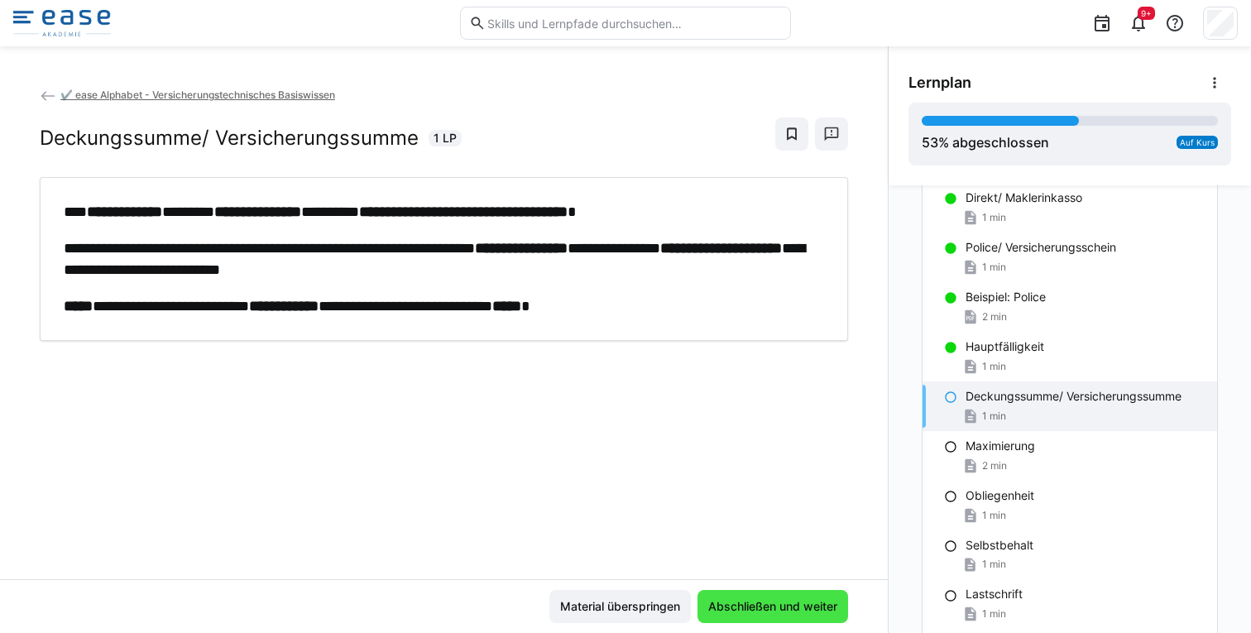
click at [766, 600] on span "Abschließen und weiter" at bounding box center [773, 606] width 134 height 17
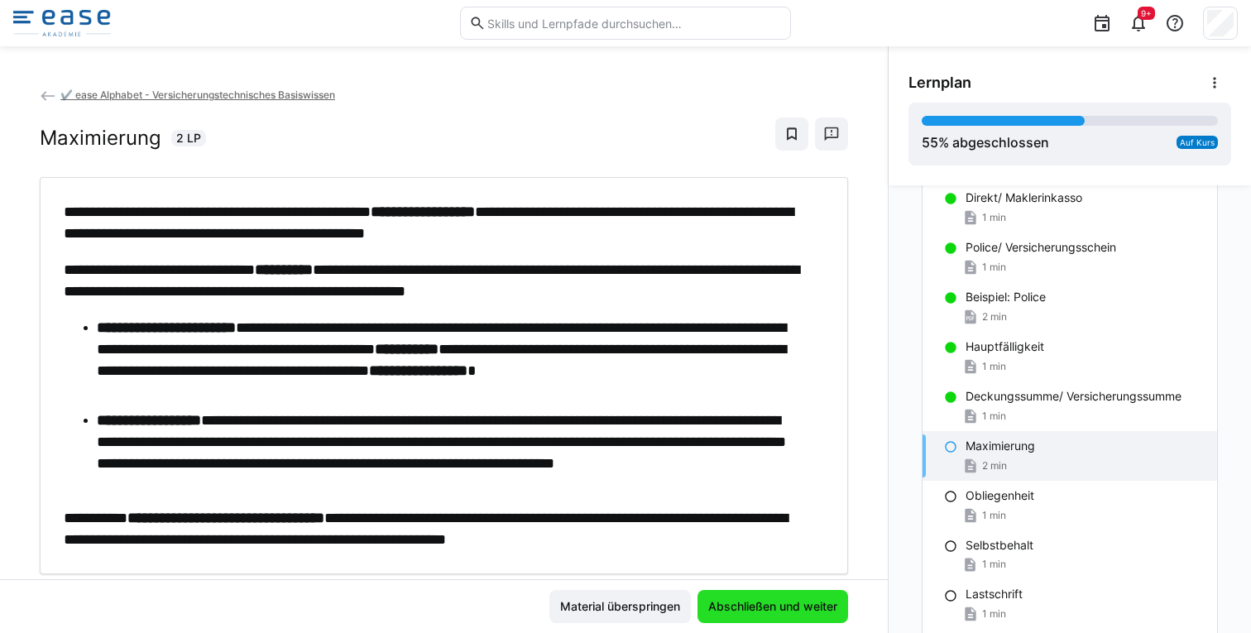
click at [766, 600] on span "Abschließen und weiter" at bounding box center [773, 606] width 134 height 17
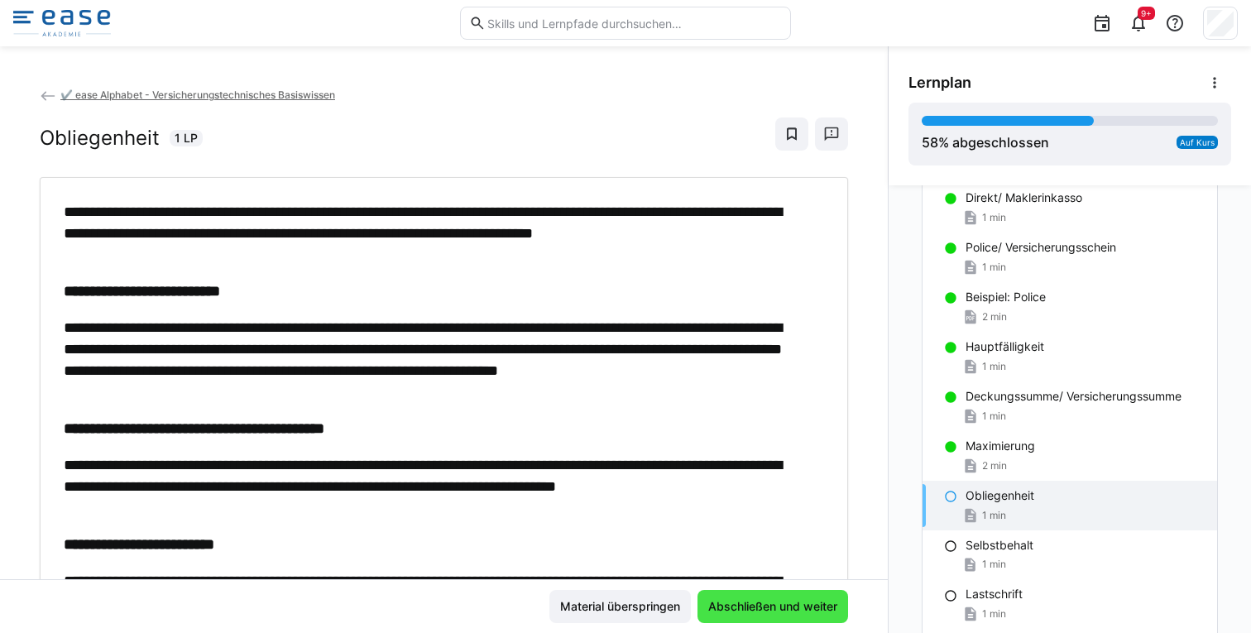
click at [766, 600] on span "Abschließen und weiter" at bounding box center [773, 606] width 134 height 17
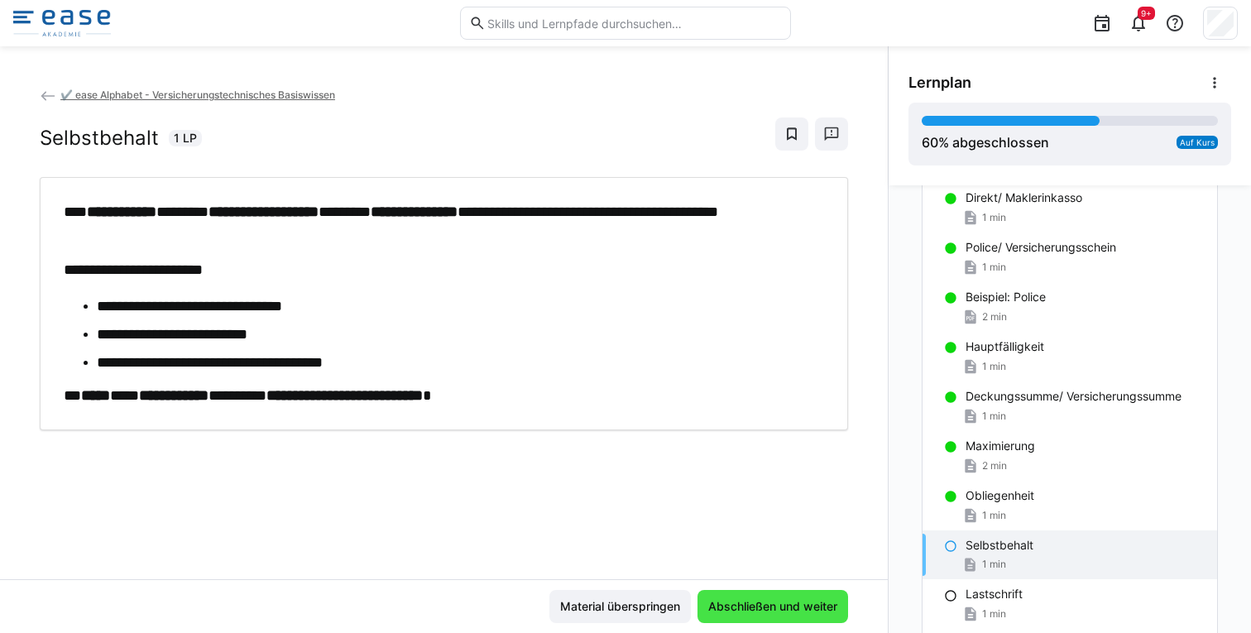
click at [766, 600] on span "Abschließen und weiter" at bounding box center [773, 606] width 134 height 17
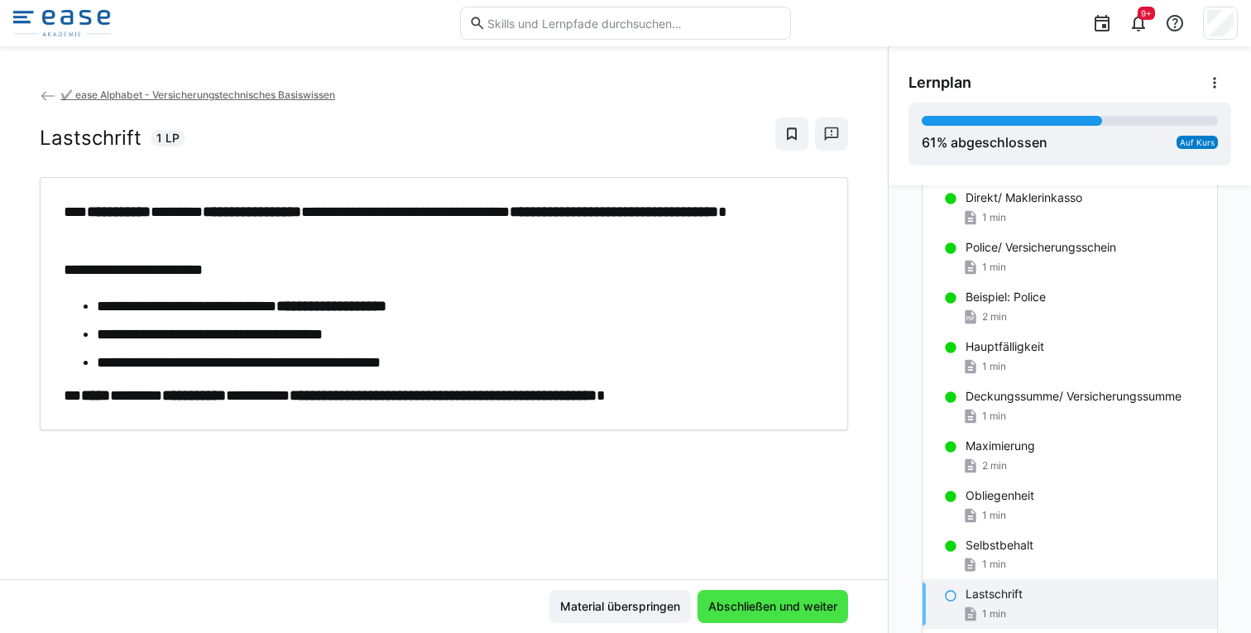
click at [766, 600] on span "Abschließen und weiter" at bounding box center [773, 606] width 134 height 17
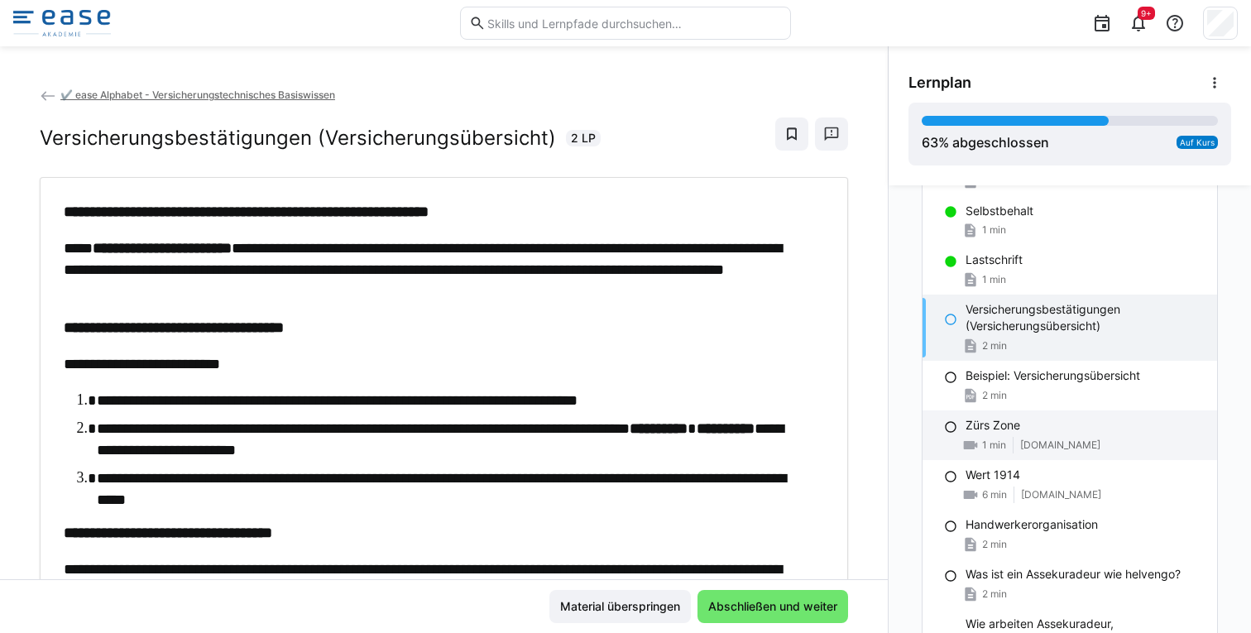
scroll to position [1667, 0]
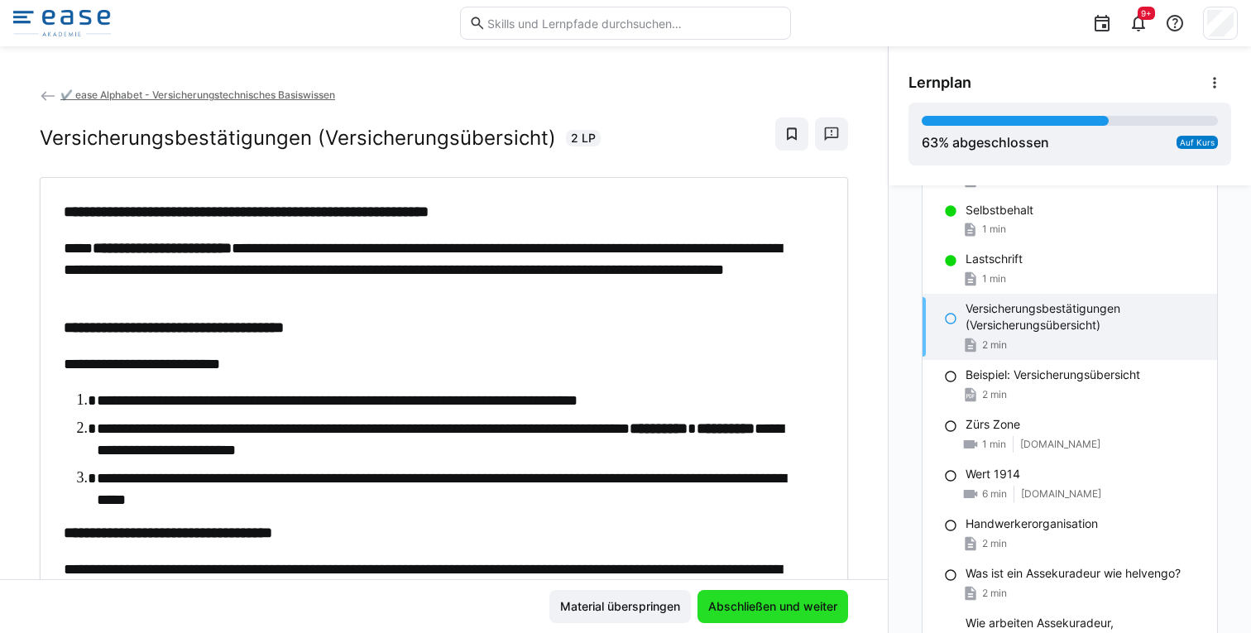
click at [792, 598] on span "Abschließen und weiter" at bounding box center [773, 606] width 134 height 17
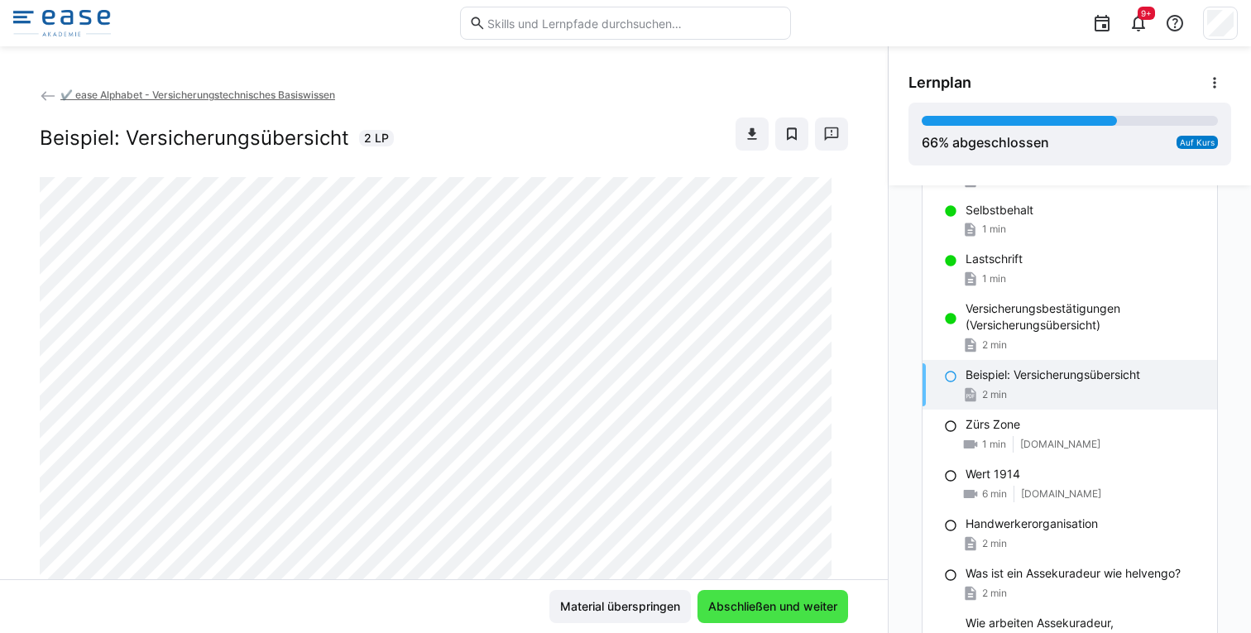
click at [780, 602] on span "Abschließen und weiter" at bounding box center [773, 606] width 134 height 17
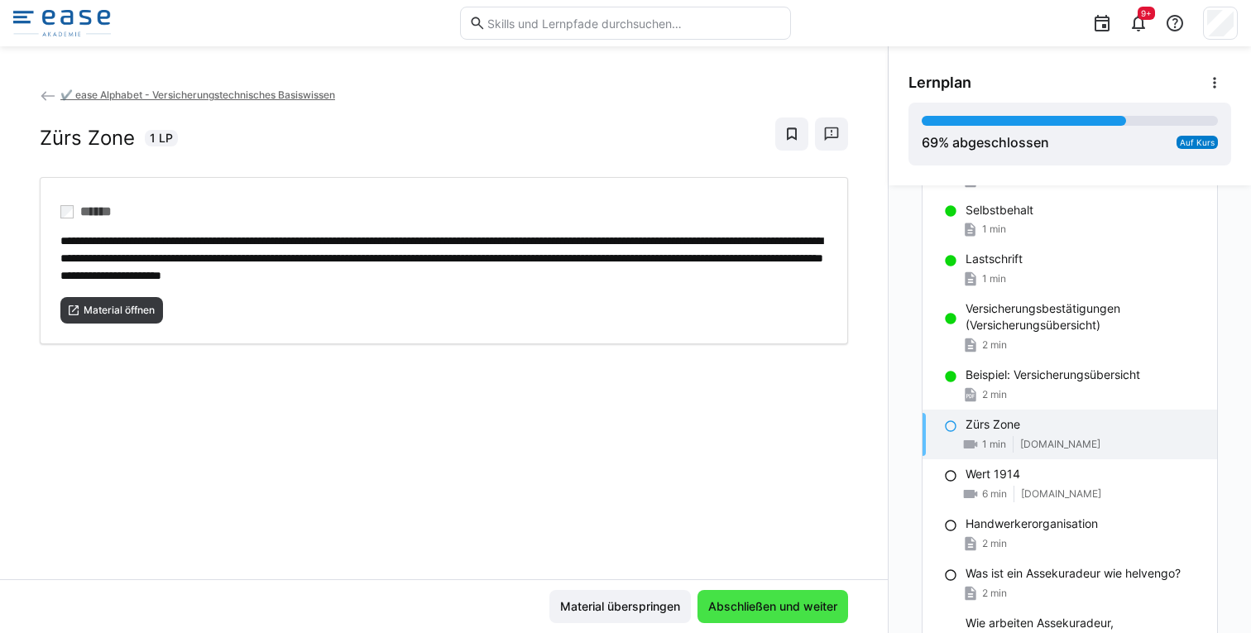
click at [780, 602] on span "Abschließen und weiter" at bounding box center [773, 606] width 134 height 17
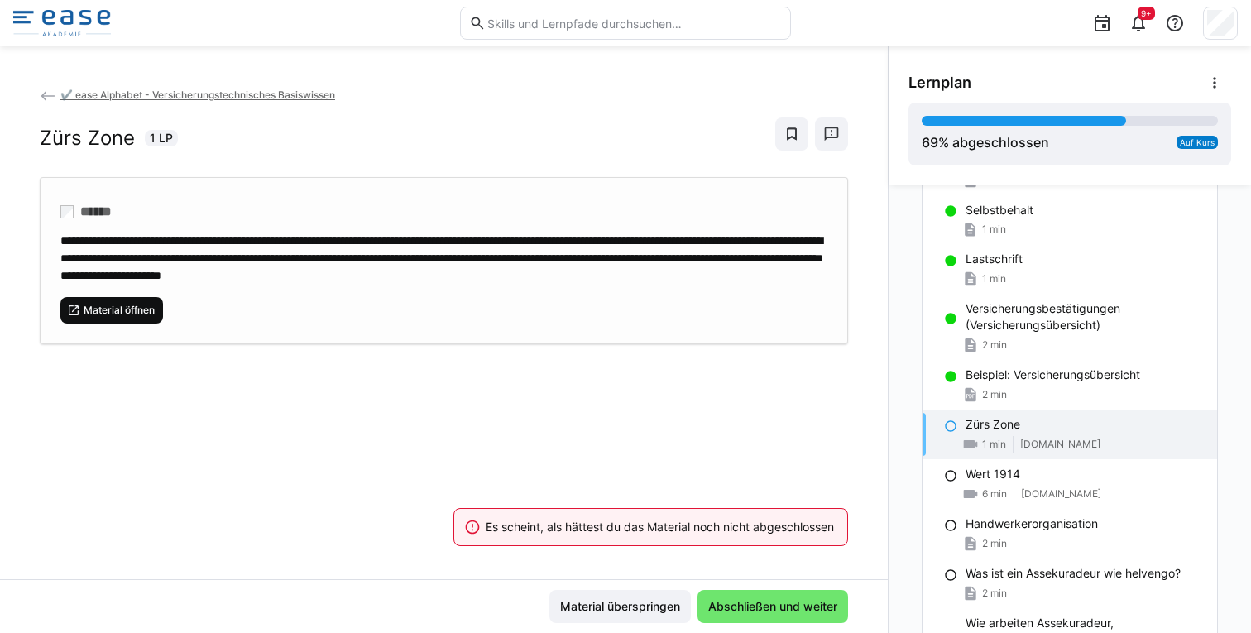
click at [141, 317] on span "Material öffnen" at bounding box center [119, 310] width 74 height 13
click at [723, 593] on span "Abschließen und weiter" at bounding box center [773, 606] width 151 height 33
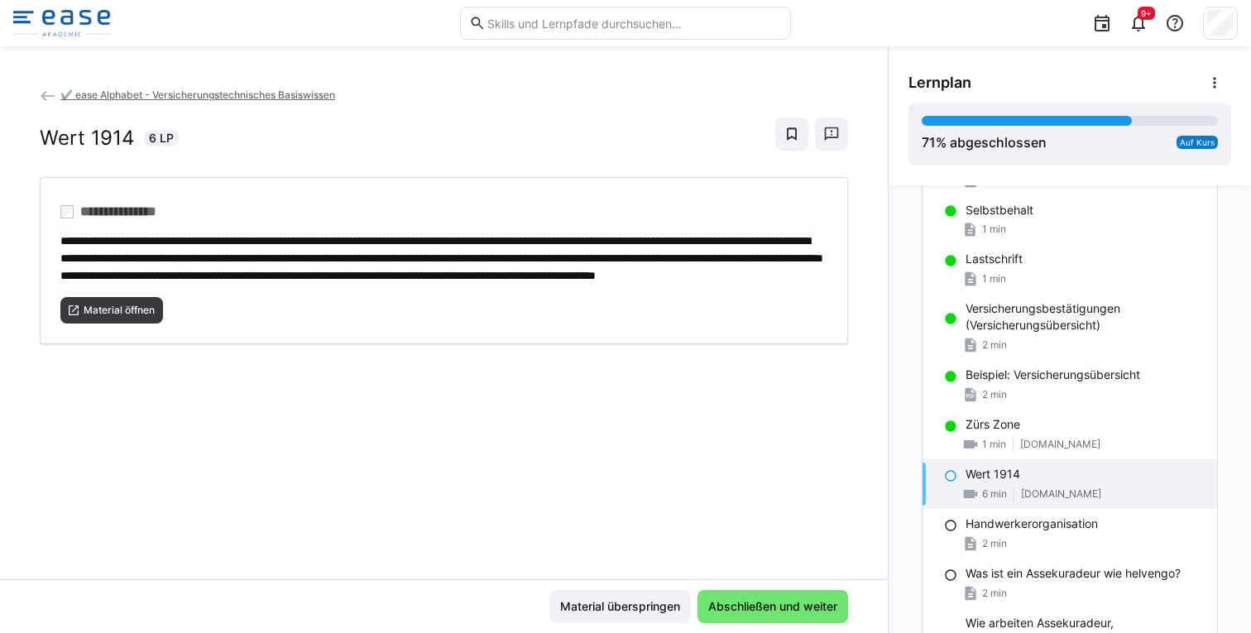
click at [137, 310] on div "Material öffnen" at bounding box center [443, 304] width 767 height 40
click at [788, 608] on span "Abschließen und weiter" at bounding box center [773, 606] width 134 height 17
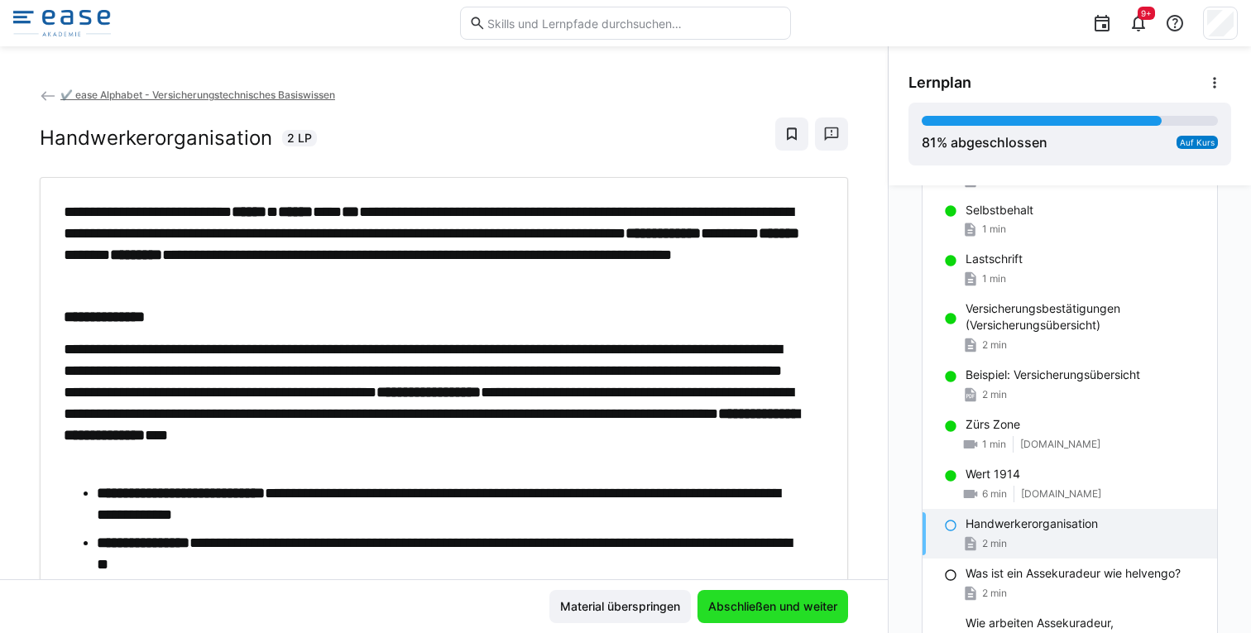
click at [771, 608] on span "Abschließen und weiter" at bounding box center [773, 606] width 134 height 17
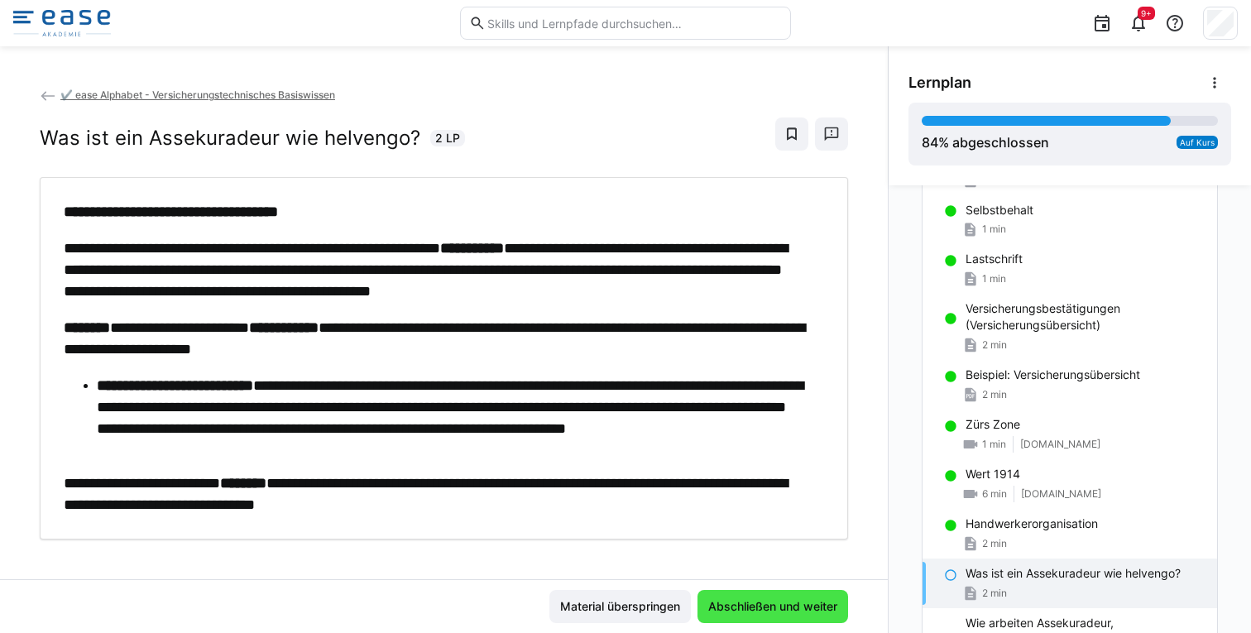
click at [771, 608] on span "Abschließen und weiter" at bounding box center [773, 606] width 134 height 17
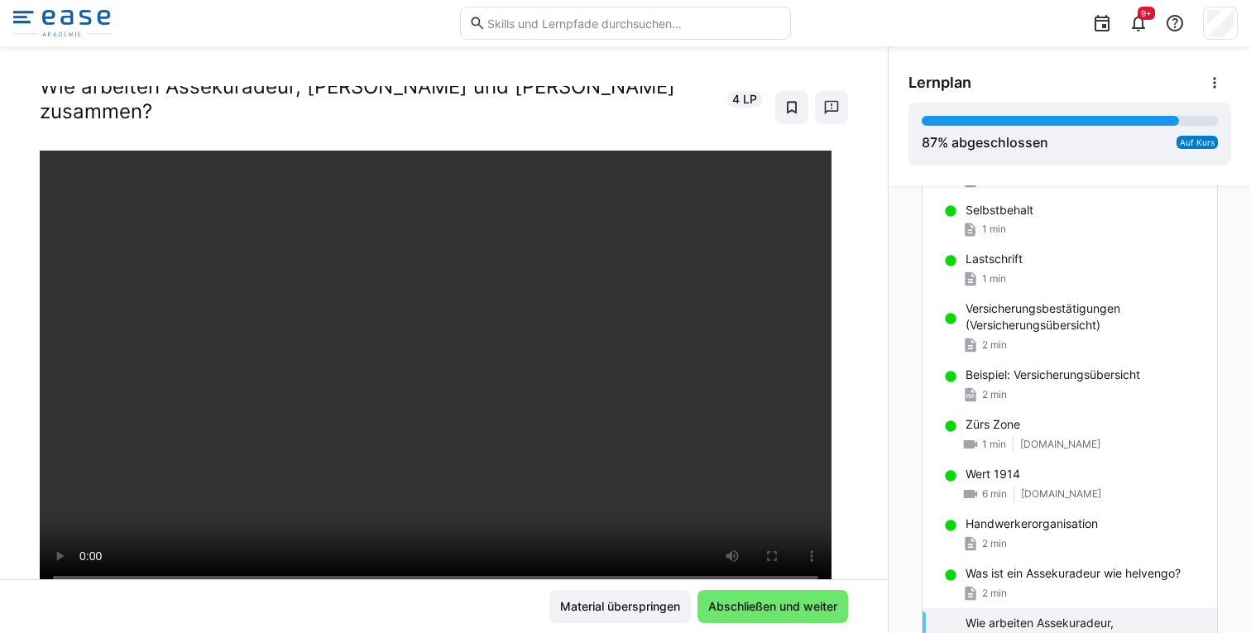
scroll to position [48, 0]
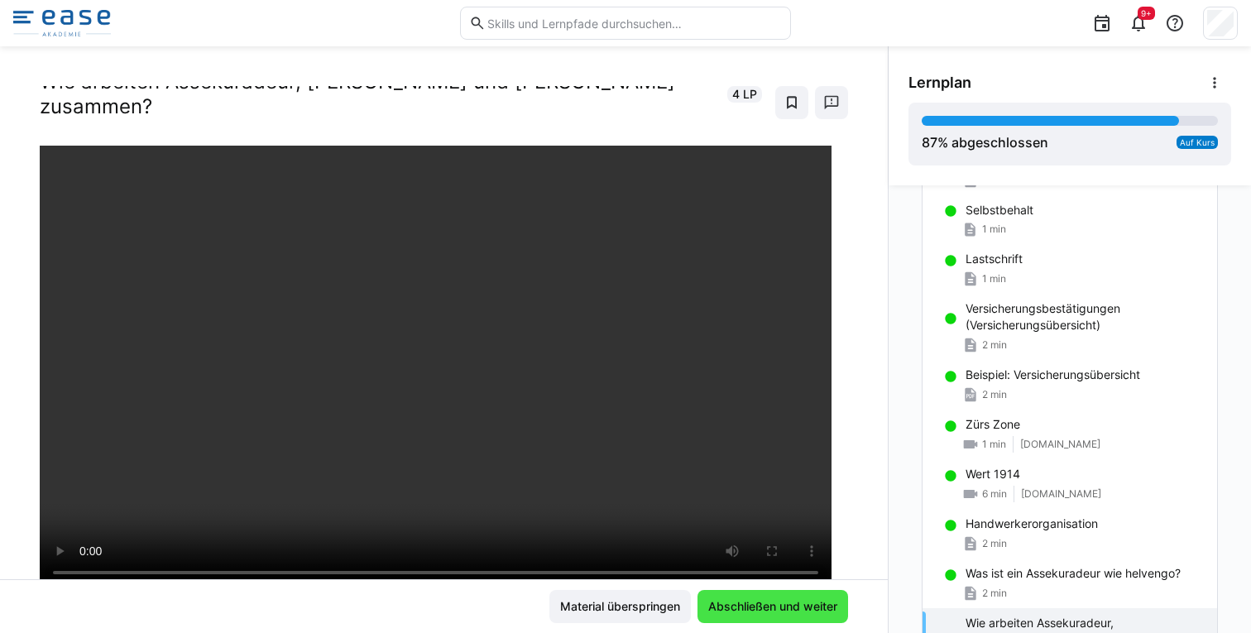
click at [744, 596] on span "Abschließen und weiter" at bounding box center [773, 606] width 151 height 33
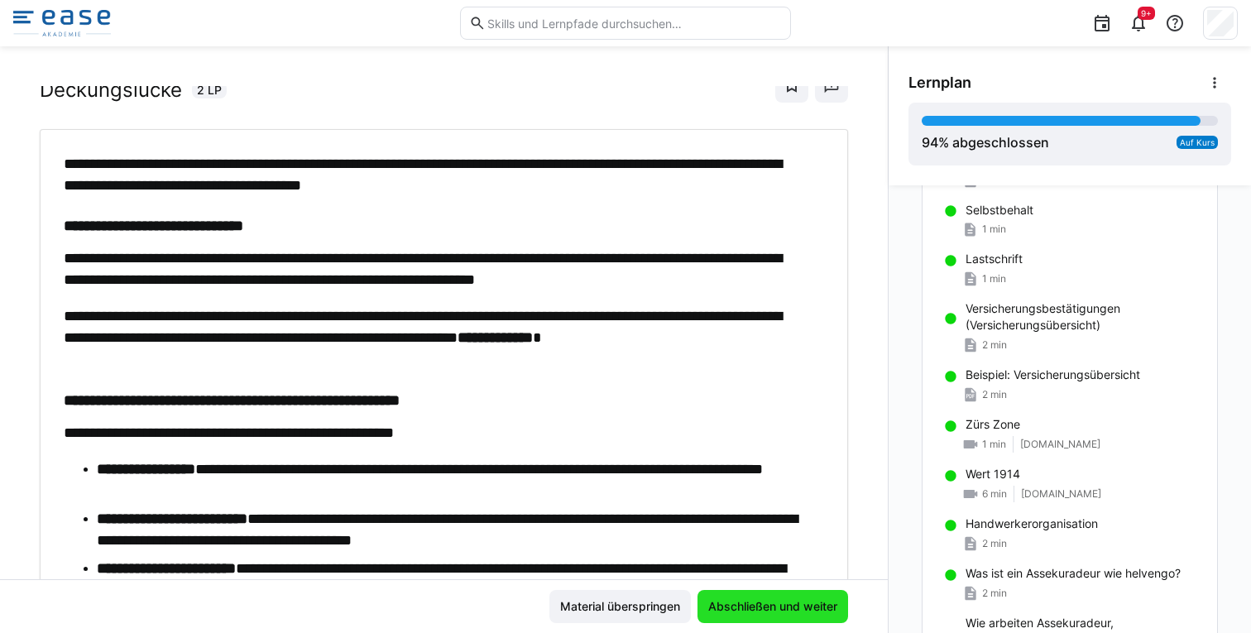
click at [773, 600] on span "Abschließen und weiter" at bounding box center [773, 606] width 134 height 17
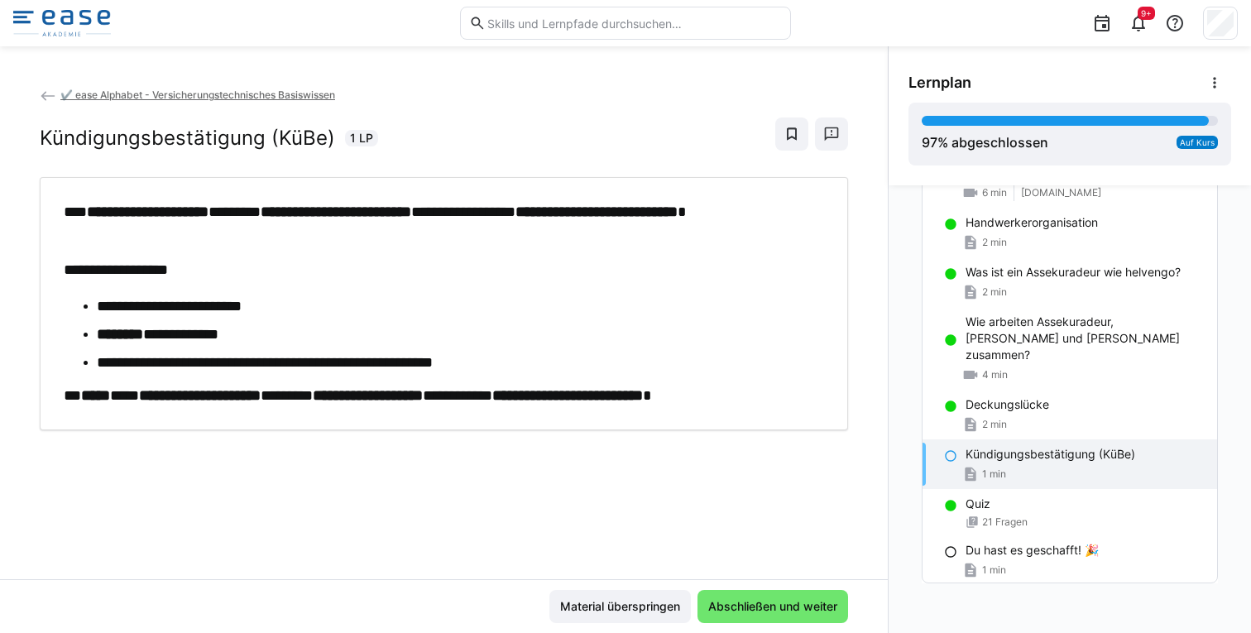
scroll to position [1970, 0]
click at [782, 607] on span "Abschließen und weiter" at bounding box center [773, 606] width 134 height 17
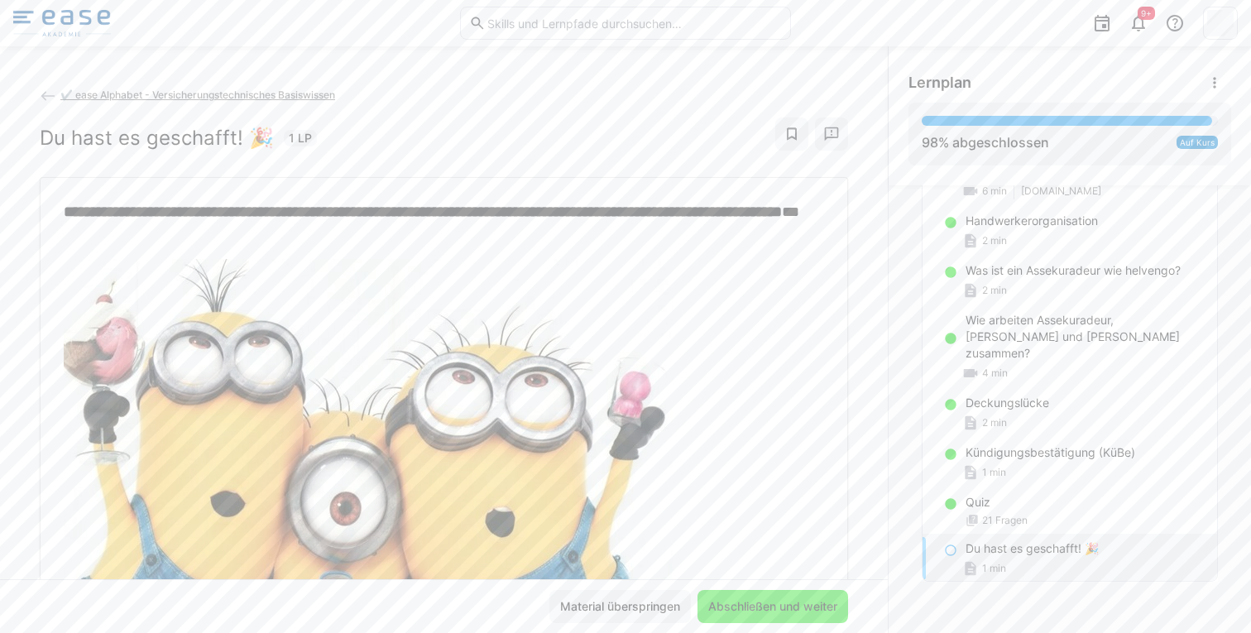
click at [782, 607] on span "Abschließen und weiter" at bounding box center [773, 606] width 134 height 17
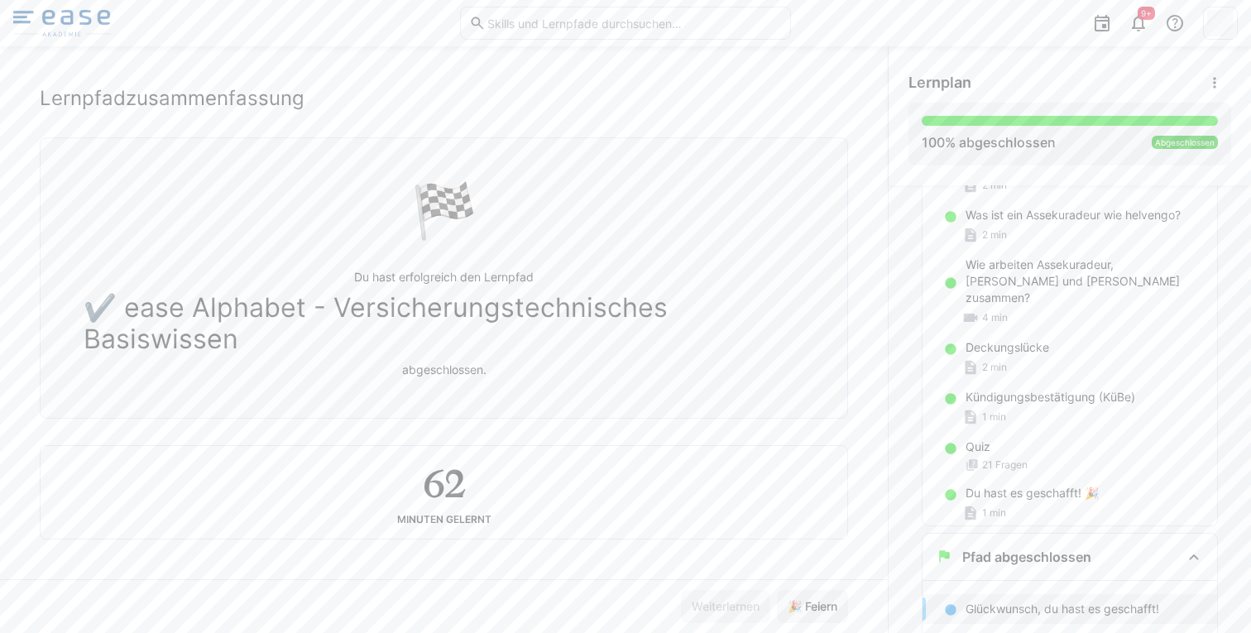
scroll to position [36, 0]
click at [806, 612] on span "🎉 Feiern" at bounding box center [812, 606] width 55 height 17
